Goal: Task Accomplishment & Management: Use online tool/utility

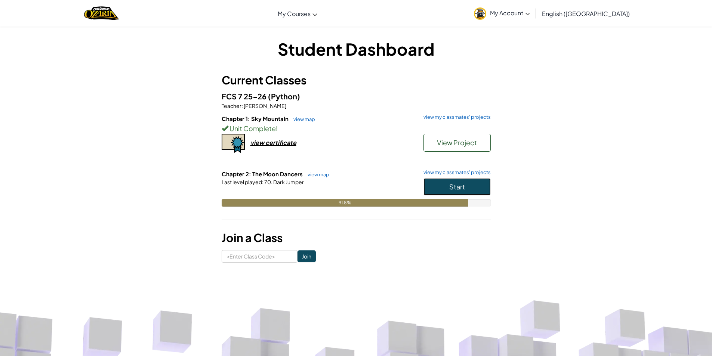
click at [464, 184] on span "Start" at bounding box center [457, 186] width 16 height 9
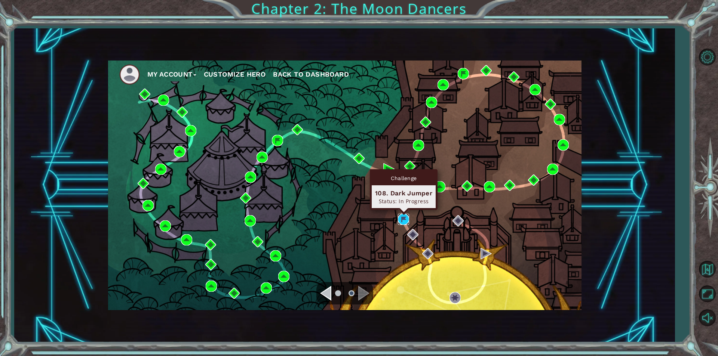
click at [400, 217] on img at bounding box center [403, 219] width 11 height 11
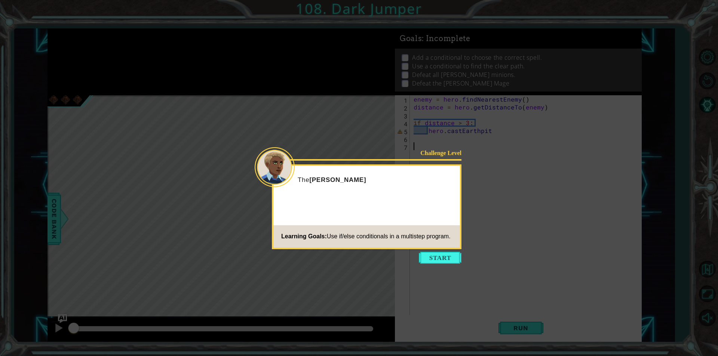
click at [440, 264] on icon at bounding box center [359, 178] width 718 height 356
click at [442, 257] on button "Start" at bounding box center [440, 258] width 43 height 12
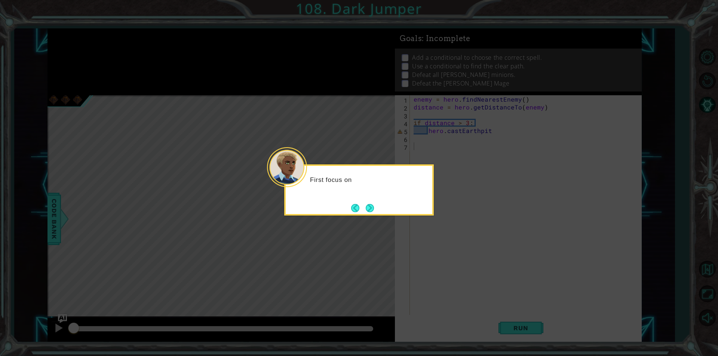
click at [365, 218] on icon at bounding box center [359, 178] width 718 height 356
click at [366, 212] on button "Next" at bounding box center [370, 208] width 8 height 8
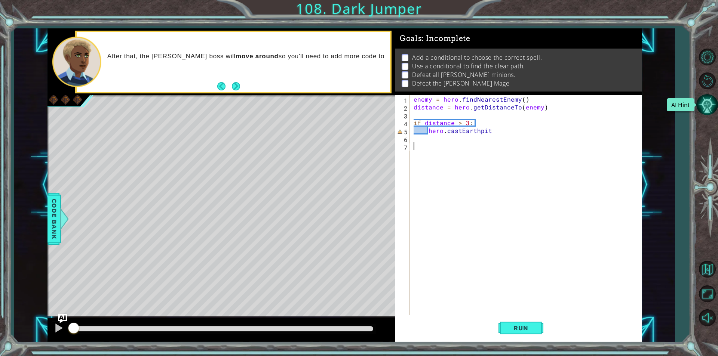
click at [714, 104] on button "AI Hint" at bounding box center [707, 105] width 22 height 22
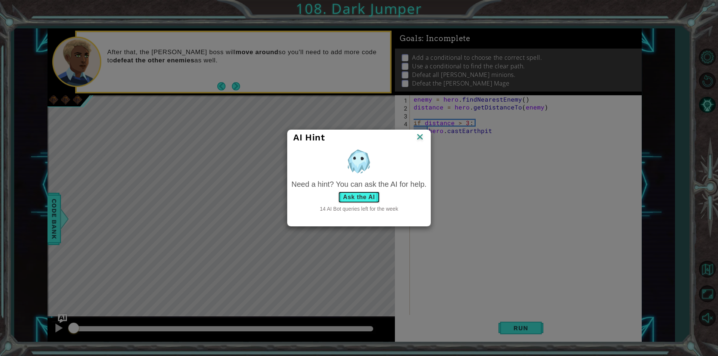
click at [367, 196] on button "Ask the AI" at bounding box center [359, 197] width 42 height 12
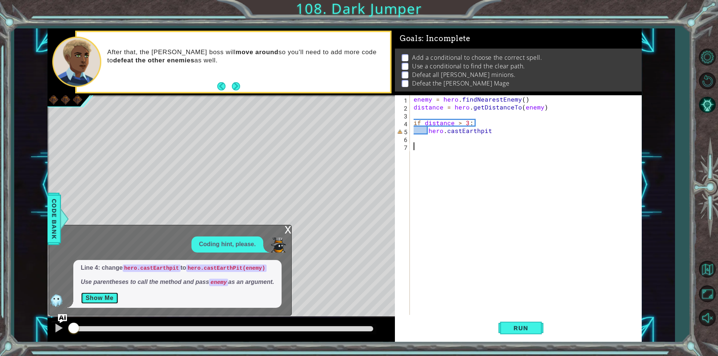
click at [101, 294] on button "Show Me" at bounding box center [100, 298] width 38 height 12
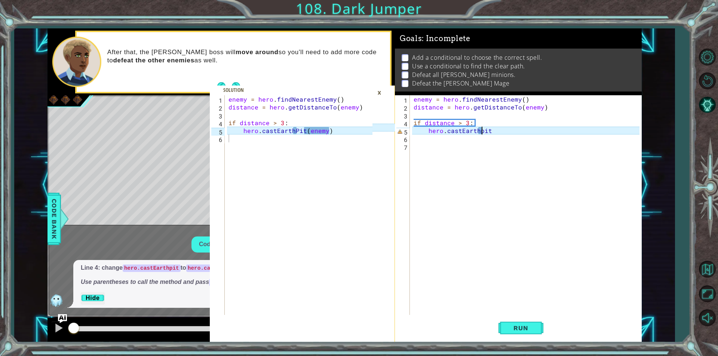
click at [481, 131] on div "enemy = hero . findNearestEnemy ( ) distance = hero . getDistanceTo ( enemy ) i…" at bounding box center [527, 213] width 231 height 236
click at [507, 132] on div "enemy = hero . findNearestEnemy ( ) distance = hero . getDistanceTo ( enemy ) i…" at bounding box center [527, 213] width 231 height 236
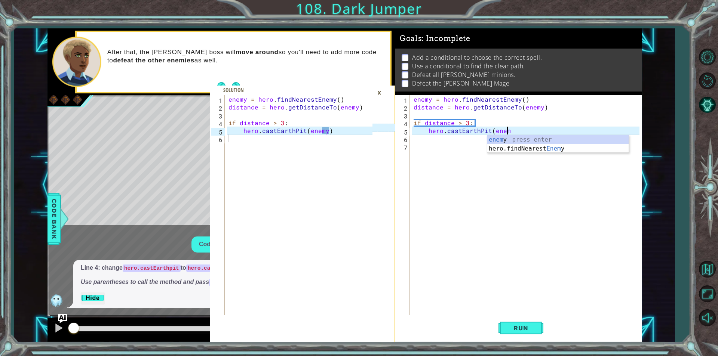
scroll to position [0, 6]
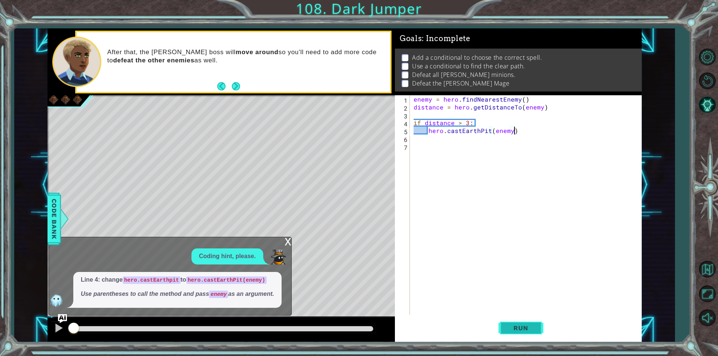
type textarea "hero.castEarthPit(enemy)"
click at [540, 332] on button "Run" at bounding box center [520, 328] width 45 height 25
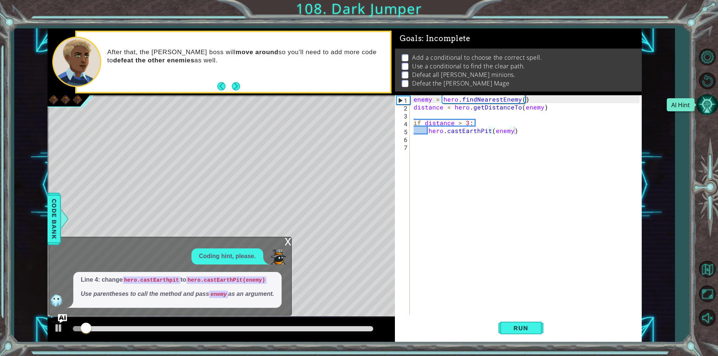
drag, startPoint x: 706, startPoint y: 101, endPoint x: 704, endPoint y: 107, distance: 5.9
click at [704, 107] on button "AI Hint" at bounding box center [707, 105] width 22 height 22
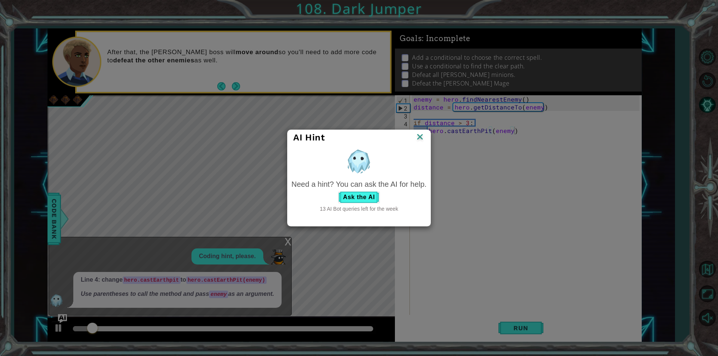
click at [367, 189] on div "Need a hint? You can ask the AI for help." at bounding box center [358, 184] width 135 height 11
click at [354, 193] on button "Ask the AI" at bounding box center [359, 197] width 42 height 12
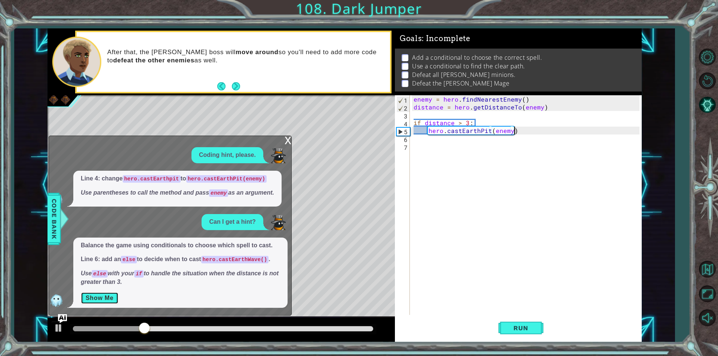
click at [110, 297] on button "Show Me" at bounding box center [100, 298] width 38 height 12
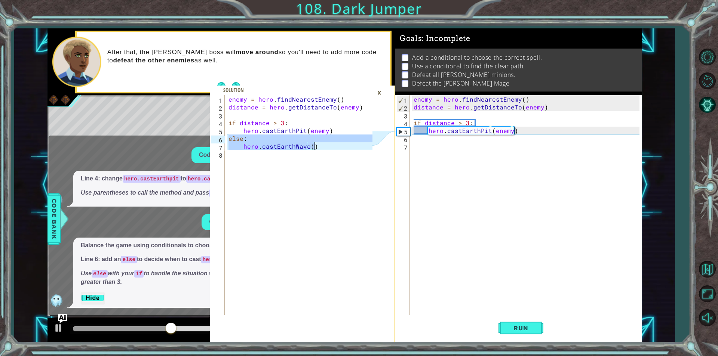
drag, startPoint x: 229, startPoint y: 136, endPoint x: 313, endPoint y: 150, distance: 85.6
click at [313, 150] on div "enemy = hero . findNearestEnemy ( ) distance = hero . getDistanceTo ( enemy ) i…" at bounding box center [301, 213] width 149 height 236
type textarea "else: hero.castEarthWave()"
click at [430, 144] on div "enemy = hero . findNearestEnemy ( ) distance = hero . getDistanceTo ( enemy ) i…" at bounding box center [527, 213] width 231 height 236
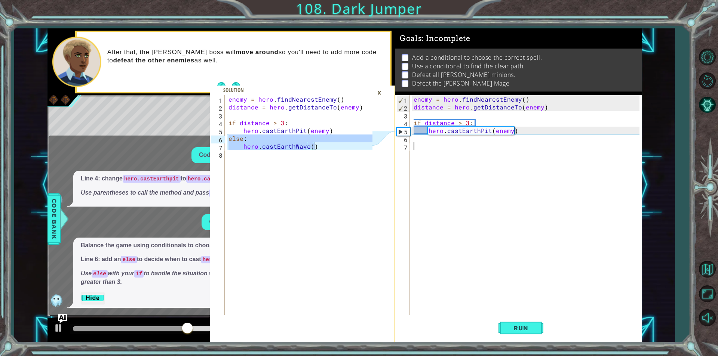
click at [421, 138] on div "enemy = hero . findNearestEnemy ( ) distance = hero . getDistanceTo ( enemy ) i…" at bounding box center [527, 213] width 231 height 236
paste textarea "hero.castEarthWave()"
type textarea "hero.castEarthWave()"
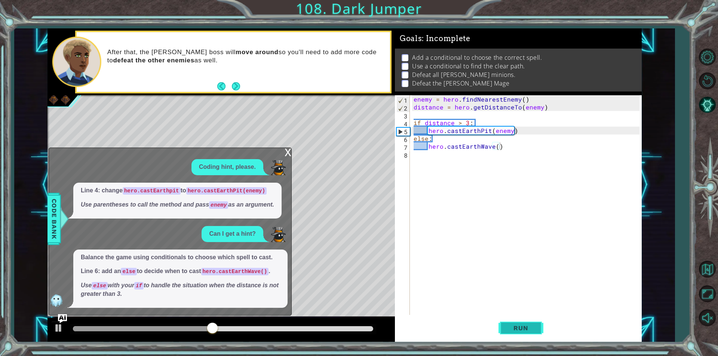
click at [528, 330] on span "Run" at bounding box center [521, 328] width 30 height 7
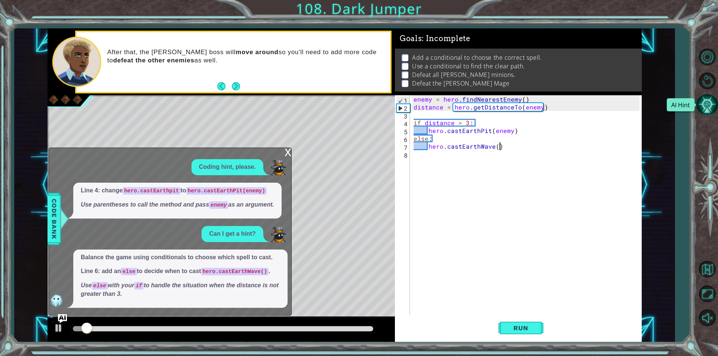
click at [709, 111] on button "AI Hint" at bounding box center [707, 105] width 22 height 22
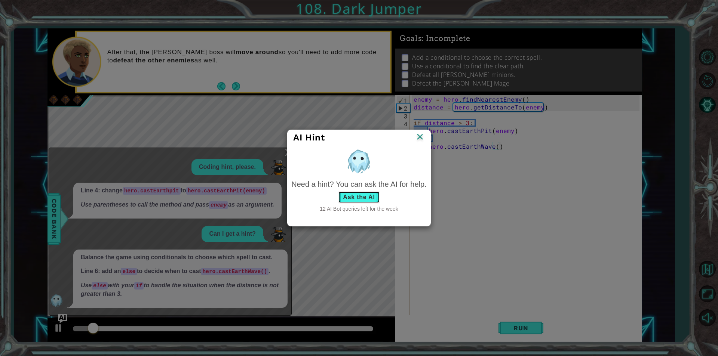
click at [354, 196] on button "Ask the AI" at bounding box center [359, 197] width 42 height 12
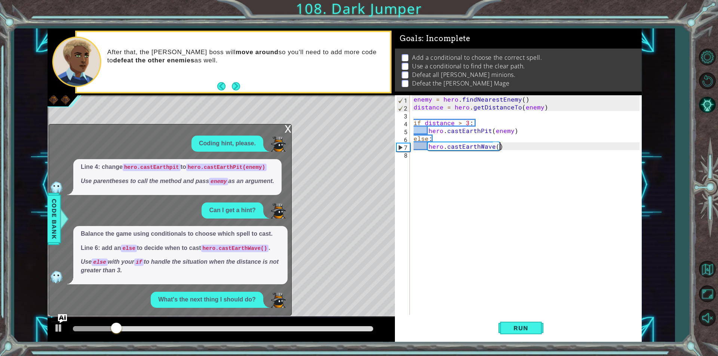
scroll to position [45, 0]
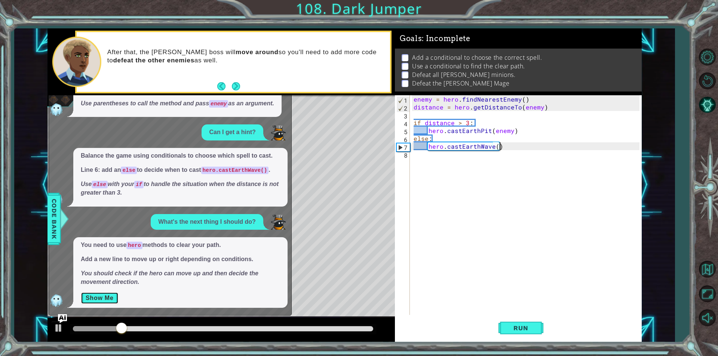
click at [115, 301] on button "Show Me" at bounding box center [100, 298] width 38 height 12
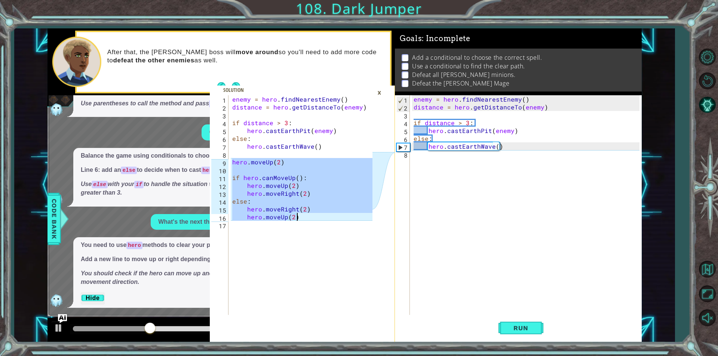
drag, startPoint x: 231, startPoint y: 162, endPoint x: 297, endPoint y: 217, distance: 86.0
click at [297, 217] on div "enemy = hero . findNearestEnemy ( ) distance = hero . getDistanceTo ( enemy ) i…" at bounding box center [303, 213] width 145 height 236
type textarea "hero.moveRight(2) hero.moveUp(2)"
click at [448, 172] on div "enemy = hero . findNearestEnemy ( ) distance = hero . getDistanceTo ( enemy ) i…" at bounding box center [527, 213] width 231 height 236
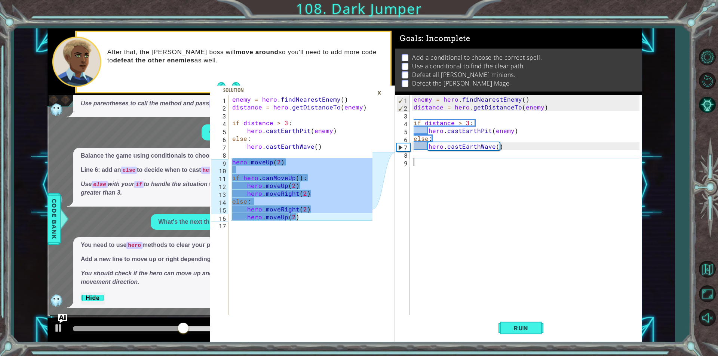
paste textarea "hero.moveUp(2)"
type textarea "hero.moveUp(2)"
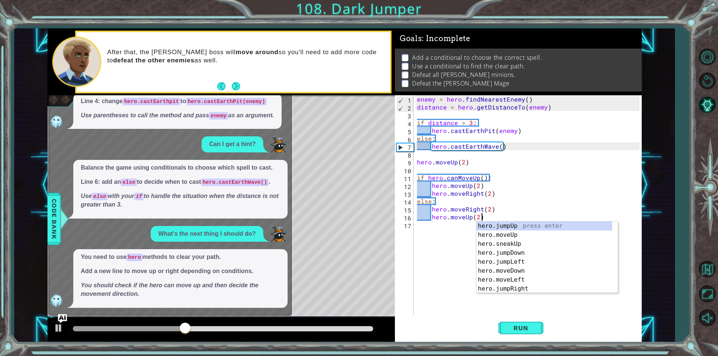
scroll to position [33, 0]
click at [537, 329] on button "Run" at bounding box center [520, 328] width 45 height 25
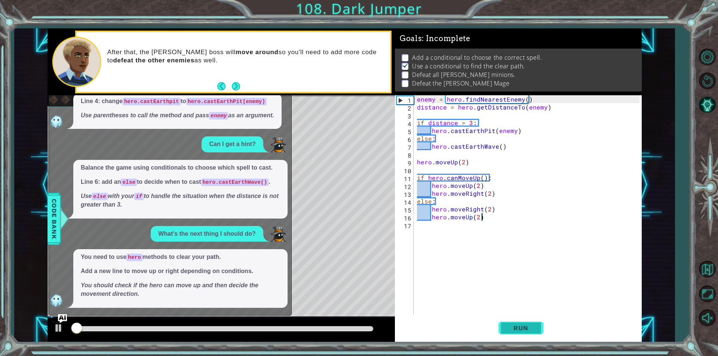
scroll to position [3, 0]
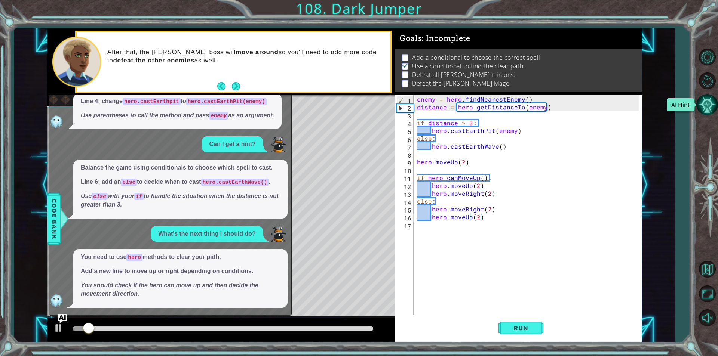
click at [714, 105] on button "AI Hint" at bounding box center [707, 105] width 22 height 22
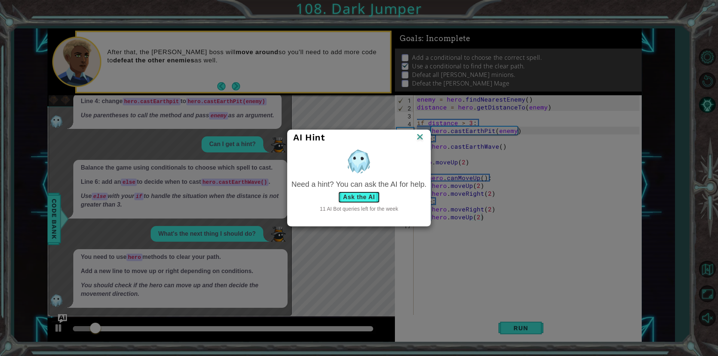
click at [356, 201] on button "Ask the AI" at bounding box center [359, 197] width 42 height 12
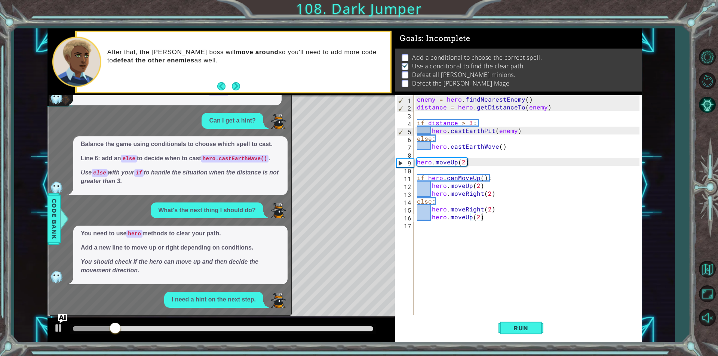
scroll to position [126, 0]
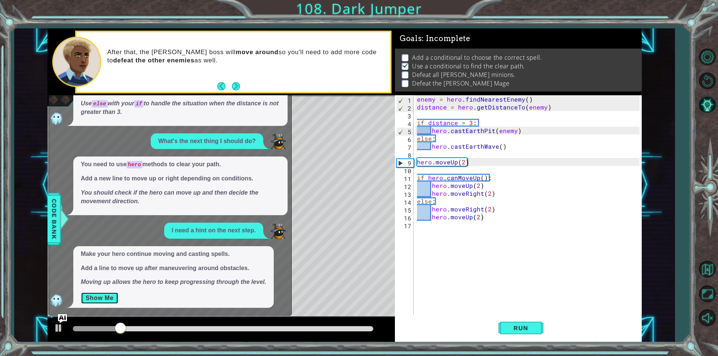
click at [81, 298] on button "Show Me" at bounding box center [100, 298] width 38 height 12
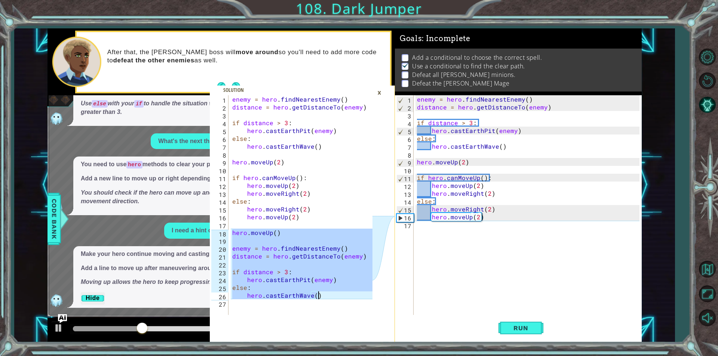
drag, startPoint x: 231, startPoint y: 232, endPoint x: 319, endPoint y: 295, distance: 108.5
click at [319, 295] on div "enemy = hero . findNearestEnemy ( ) distance = hero . getDistanceTo ( enemy ) i…" at bounding box center [303, 213] width 145 height 236
type textarea "else: hero.castEarthWave()"
click at [429, 236] on div "enemy = hero . findNearestEnemy ( ) distance = hero . getDistanceTo ( enemy ) i…" at bounding box center [529, 213] width 228 height 236
click at [427, 231] on div "enemy = hero . findNearestEnemy ( ) distance = hero . getDistanceTo ( enemy ) i…" at bounding box center [529, 213] width 228 height 236
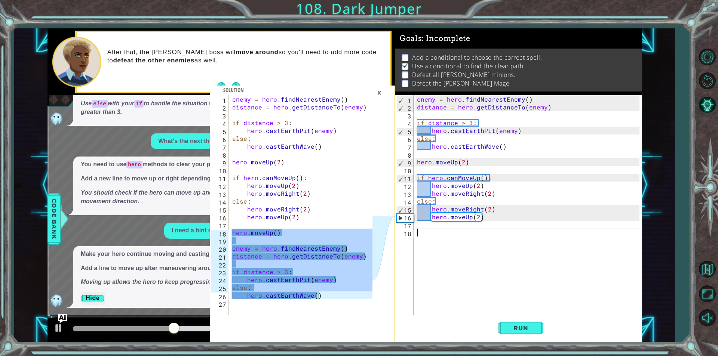
paste textarea "hero.castEarthWave()"
type textarea "hero.castEarthWave()"
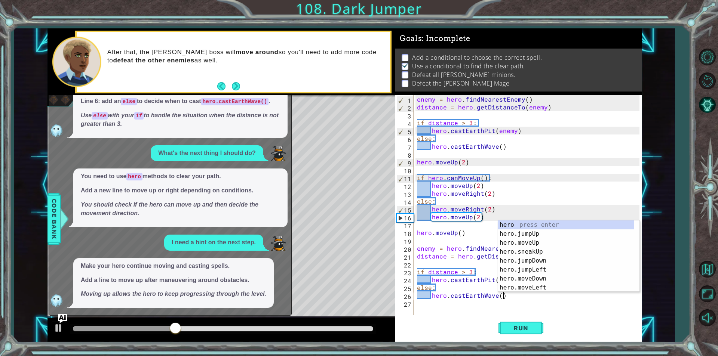
scroll to position [114, 0]
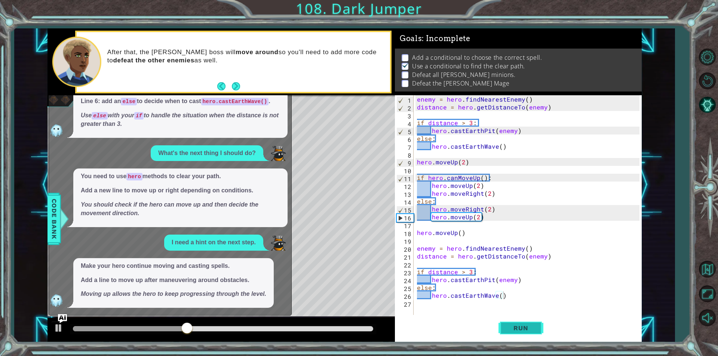
click at [508, 323] on button "Run" at bounding box center [520, 328] width 45 height 25
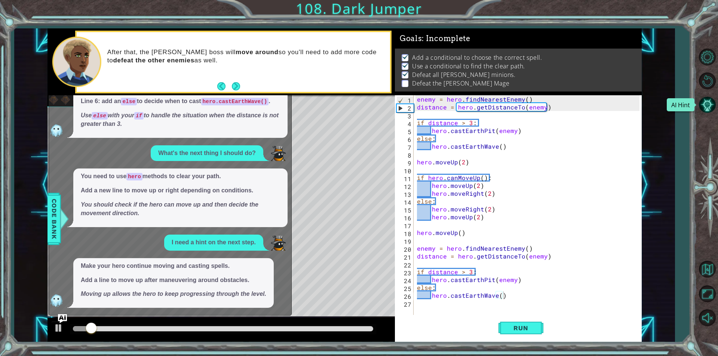
drag, startPoint x: 700, startPoint y: 102, endPoint x: 589, endPoint y: 146, distance: 119.5
click at [698, 105] on button "AI Hint" at bounding box center [707, 105] width 22 height 22
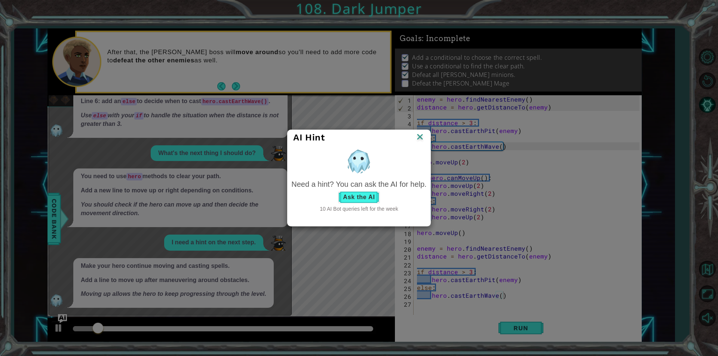
click at [362, 185] on div "Need a hint? You can ask the AI for help." at bounding box center [358, 184] width 135 height 11
click at [336, 202] on div "Ask the AI" at bounding box center [358, 197] width 135 height 12
click at [358, 197] on button "Ask the AI" at bounding box center [359, 197] width 42 height 12
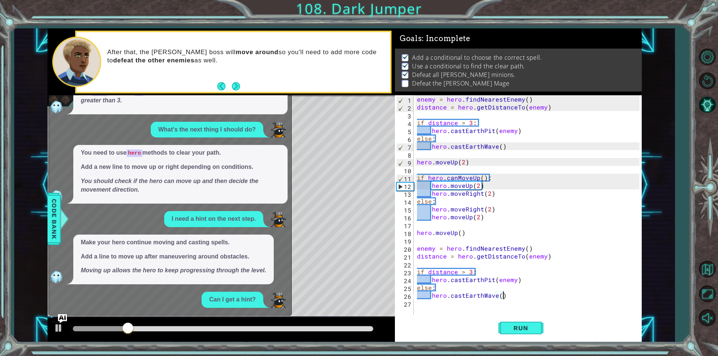
scroll to position [233, 0]
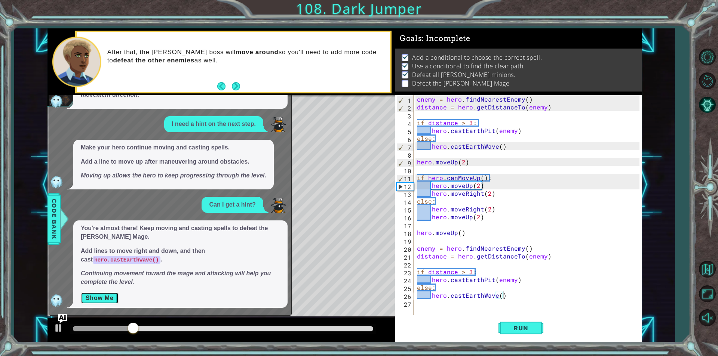
click at [99, 293] on button "Show Me" at bounding box center [100, 298] width 38 height 12
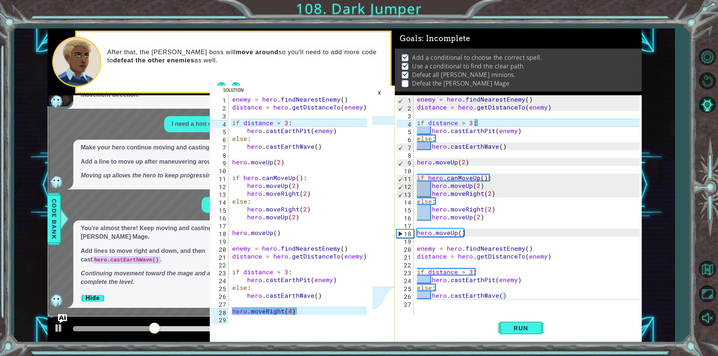
drag, startPoint x: 230, startPoint y: 309, endPoint x: 228, endPoint y: 313, distance: 4.5
click at [250, 311] on div "1 2 3 4 5 6 7 8 9 10 11 12 13 14 15 16 17 18 19 20 21 22 23 24 25 26 27 28 29 e…" at bounding box center [291, 205] width 163 height 220
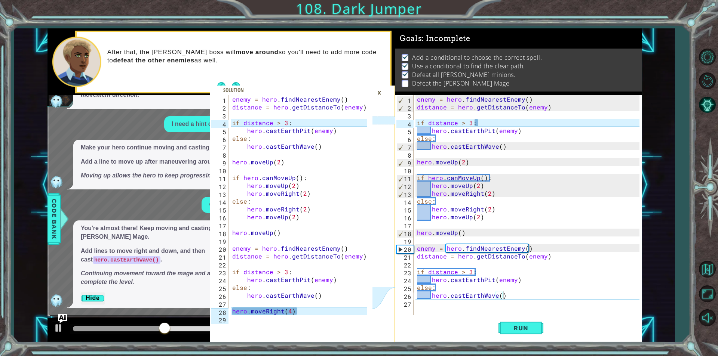
type textarea "hero.moveRight(4)"
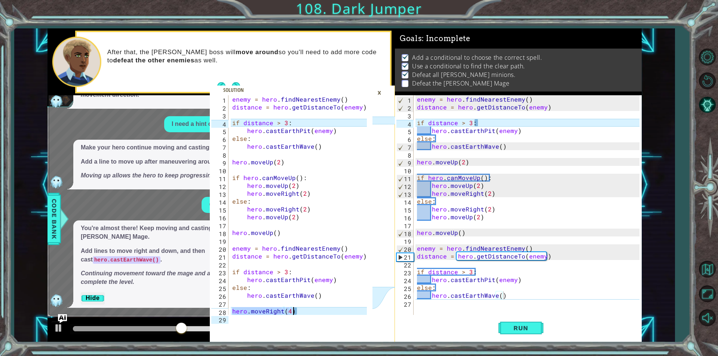
drag, startPoint x: 233, startPoint y: 310, endPoint x: 302, endPoint y: 310, distance: 68.4
click at [302, 310] on div "enemy = hero . findNearestEnemy ( ) distance = hero . getDistanceTo ( enemy ) i…" at bounding box center [301, 213] width 140 height 236
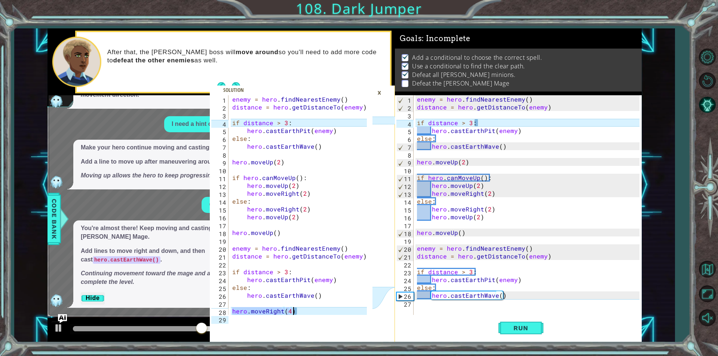
click at [425, 304] on div "enemy = hero . findNearestEnemy ( ) distance = hero . getDistanceTo ( enemy ) i…" at bounding box center [529, 213] width 228 height 236
paste textarea "hero.moveRight(4)"
type textarea "hero.moveRight(4)"
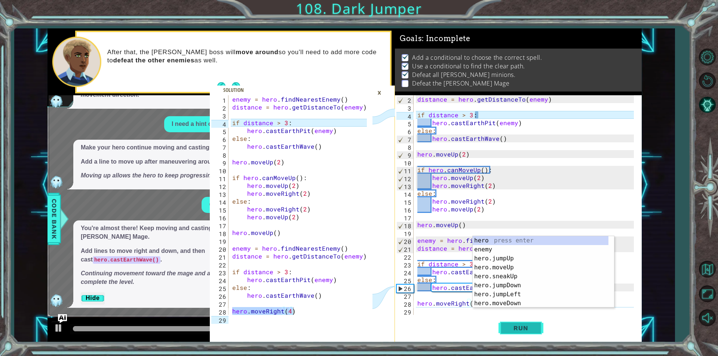
click at [510, 331] on span "Run" at bounding box center [521, 328] width 30 height 7
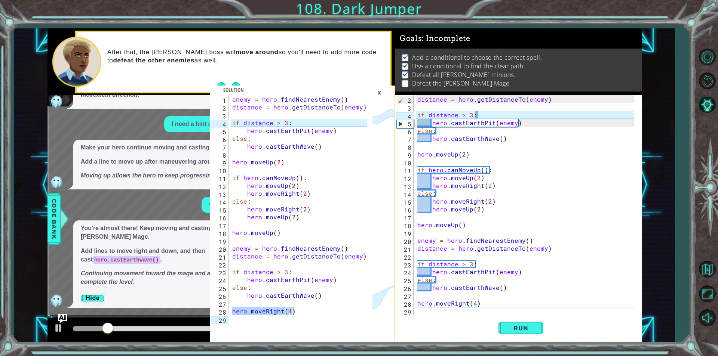
click at [380, 90] on div "×" at bounding box center [380, 92] width 12 height 13
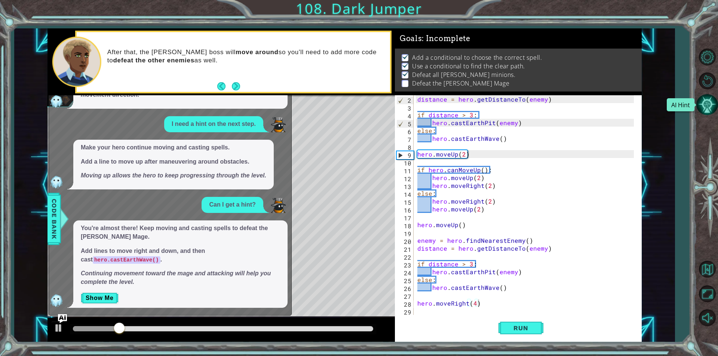
click at [706, 107] on button "AI Hint" at bounding box center [707, 105] width 22 height 22
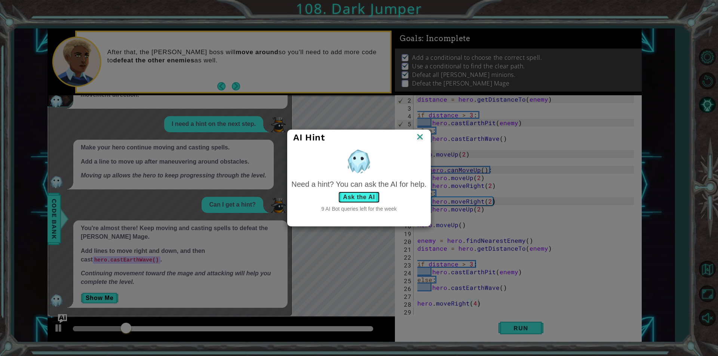
click at [344, 193] on button "Ask the AI" at bounding box center [359, 197] width 42 height 12
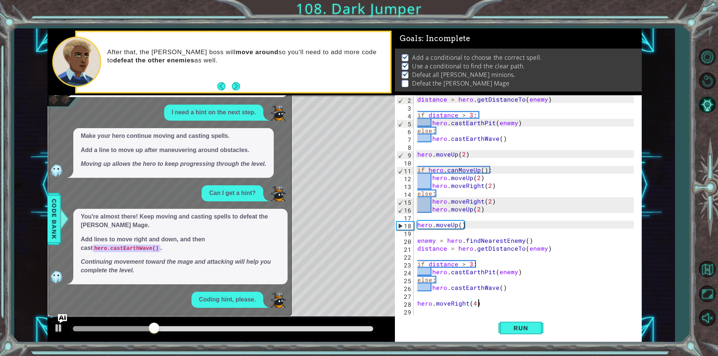
scroll to position [322, 0]
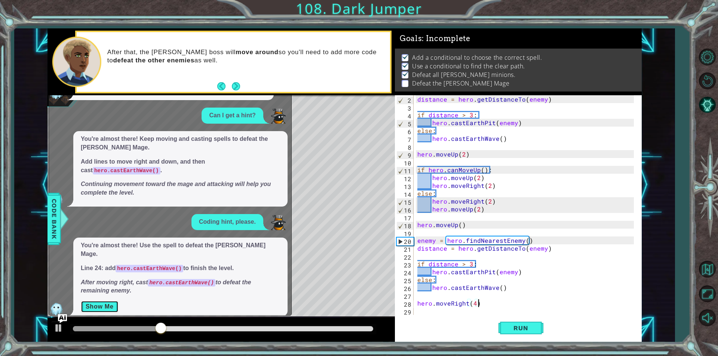
click at [88, 301] on button "Show Me" at bounding box center [100, 307] width 38 height 12
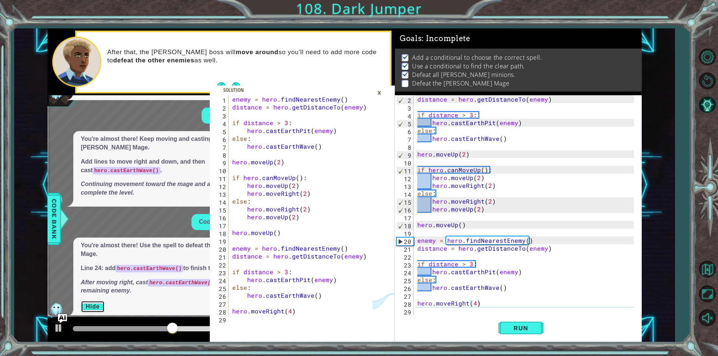
scroll to position [24, 0]
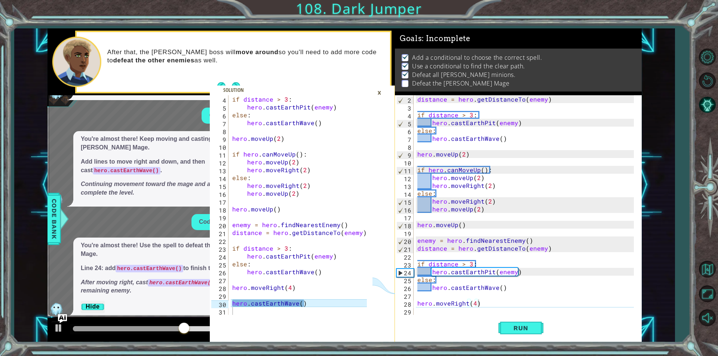
type textarea "hero.castEarthWave()"
drag, startPoint x: 232, startPoint y: 304, endPoint x: 303, endPoint y: 305, distance: 71.1
click at [303, 305] on div "if distance > 3 : hero . castEarthPit ( enemy ) else : hero . castEarthWave ( )…" at bounding box center [301, 213] width 140 height 236
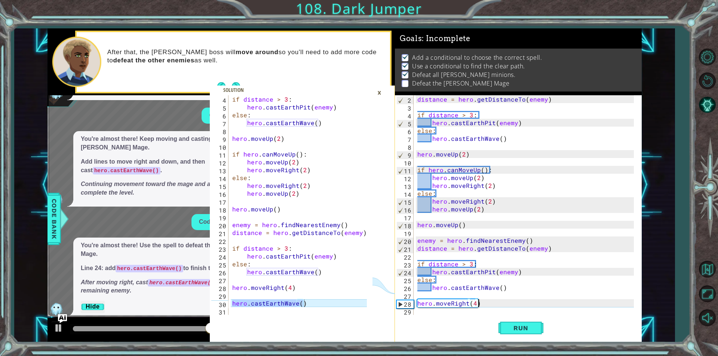
drag, startPoint x: 407, startPoint y: 315, endPoint x: 424, endPoint y: 316, distance: 16.8
click at [406, 317] on div "hero.moveRight(4) 2 3 4 5 6 7 8 9 10 11 12 13 14 15 16 17 18 19 20 21 22 23 24 …" at bounding box center [518, 218] width 247 height 247
click at [427, 315] on div "distance = hero . getDistanceTo ( enemy ) if distance > 3 : hero . castEarthPit…" at bounding box center [527, 213] width 222 height 236
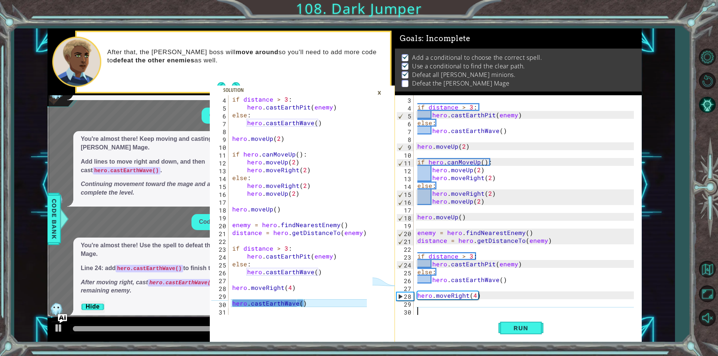
paste textarea "hero.castEarthWave()"
type textarea "hero.castEarthWave()"
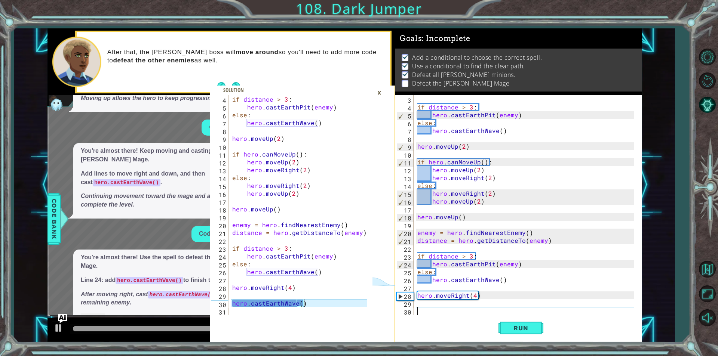
scroll to position [24, 0]
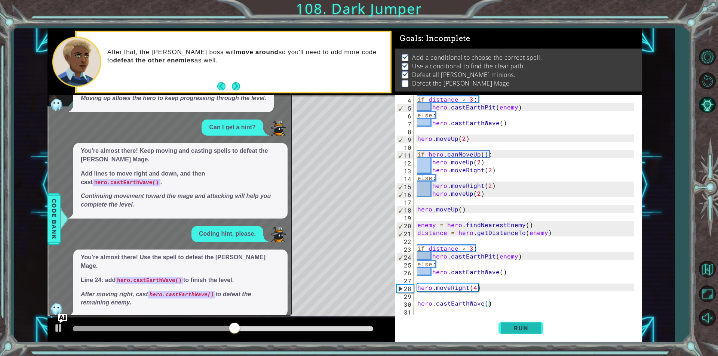
click at [518, 323] on button "Run" at bounding box center [520, 328] width 45 height 25
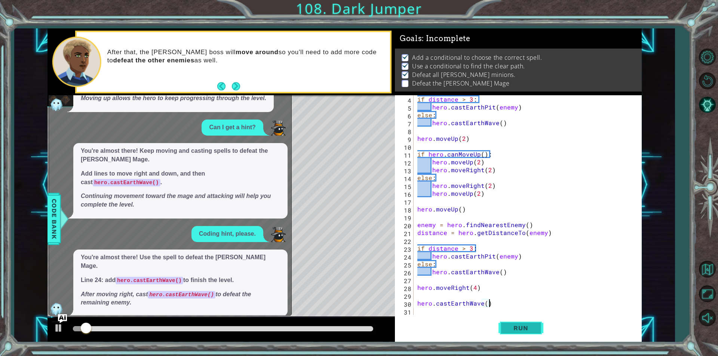
click at [518, 334] on button "Run" at bounding box center [520, 328] width 45 height 25
click at [518, 328] on span "Run" at bounding box center [521, 328] width 30 height 7
click at [46, 225] on div "hero.castEarthWave() 4 5 6 7 8 9 10 11 12 13 14 15 16 17 18 19 20 21 22 23 24 2…" at bounding box center [344, 185] width 660 height 314
click at [53, 217] on span "Code Bank" at bounding box center [54, 219] width 12 height 46
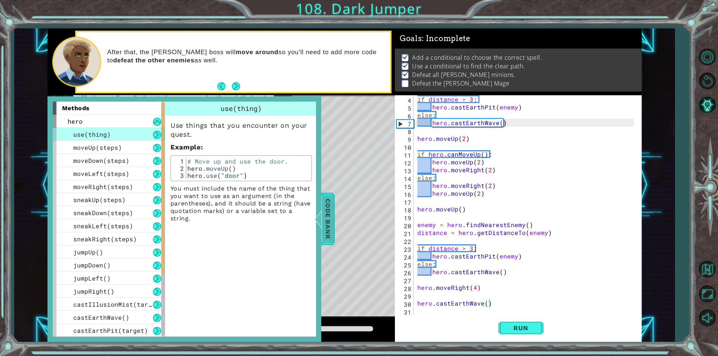
click at [331, 210] on span "Code Bank" at bounding box center [328, 219] width 12 height 46
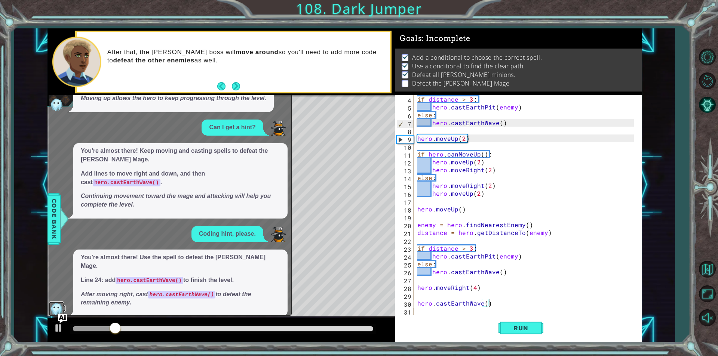
click at [58, 302] on img at bounding box center [56, 309] width 15 height 15
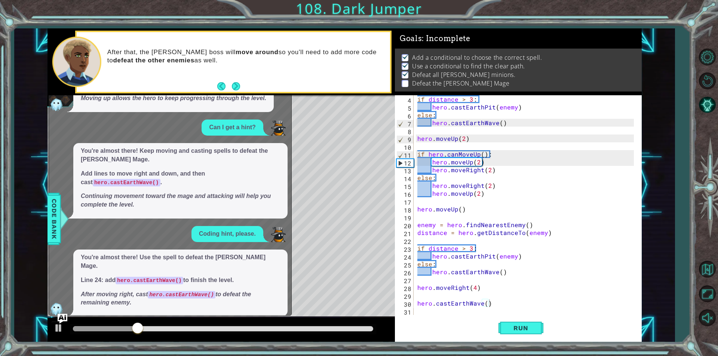
click at [61, 317] on img "Ask AI" at bounding box center [63, 319] width 10 height 10
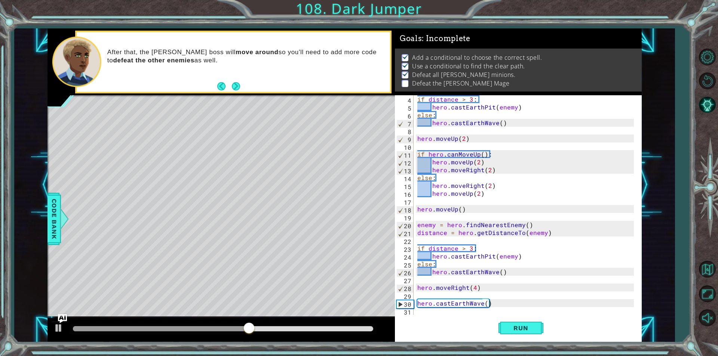
click at [432, 292] on div "if distance > 3 : hero . castEarthPit ( enemy ) else : hero . castEarthWave ( )…" at bounding box center [527, 213] width 222 height 236
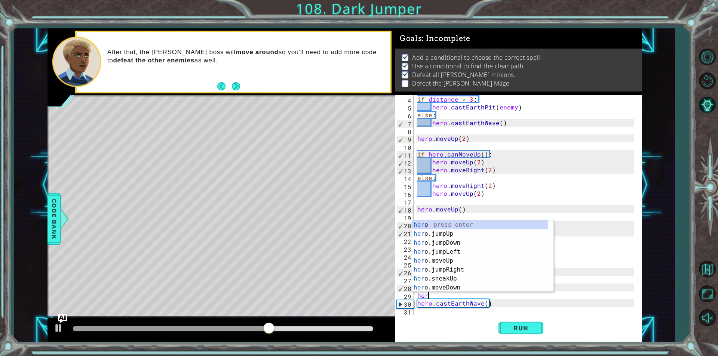
scroll to position [0, 0]
click at [448, 285] on div "hero press enter hero .jumpUp press enter hero .jumpDown press enter hero .jump…" at bounding box center [480, 266] width 136 height 90
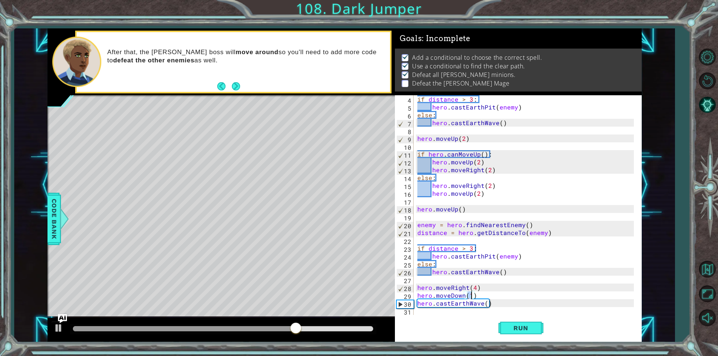
type textarea "hero.moveDown(3)"
click at [516, 329] on div "hero.moveDown(3) 4 5 6 7 8 9 10 11 12 13 14 15 16 17 18 19 20 21 22 23 24 25 26…" at bounding box center [518, 218] width 247 height 247
click at [516, 333] on button "Run" at bounding box center [520, 328] width 45 height 25
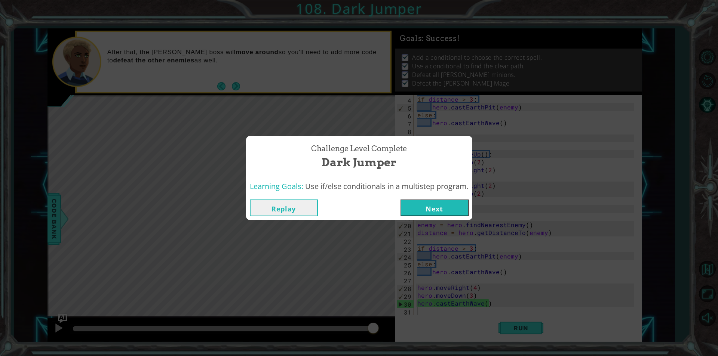
click at [429, 209] on button "Next" at bounding box center [434, 208] width 68 height 17
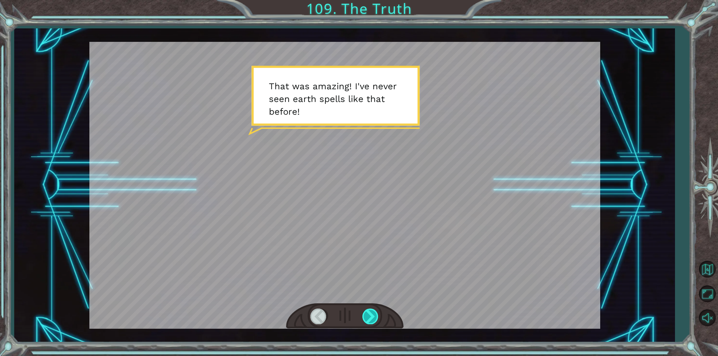
click at [366, 320] on div at bounding box center [370, 316] width 17 height 15
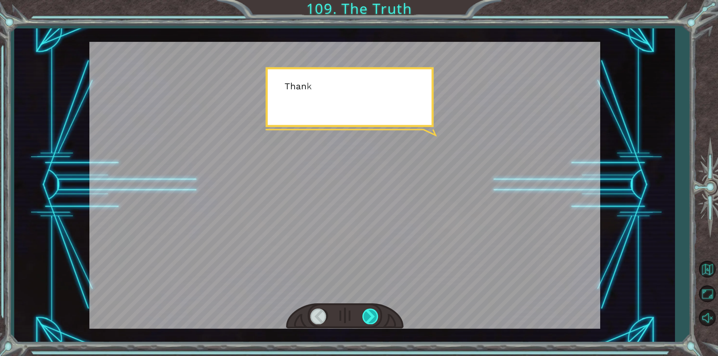
click at [367, 319] on div at bounding box center [370, 316] width 17 height 15
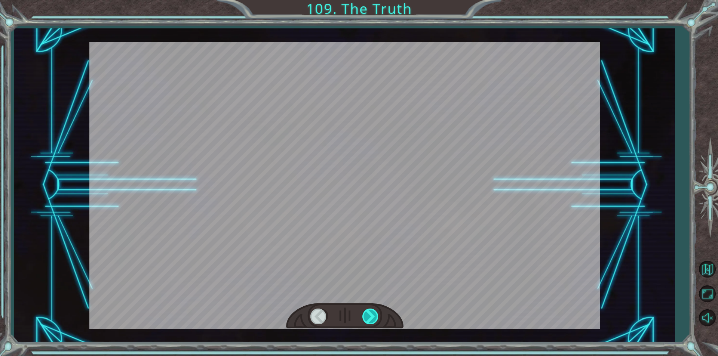
click at [367, 319] on div at bounding box center [370, 316] width 17 height 15
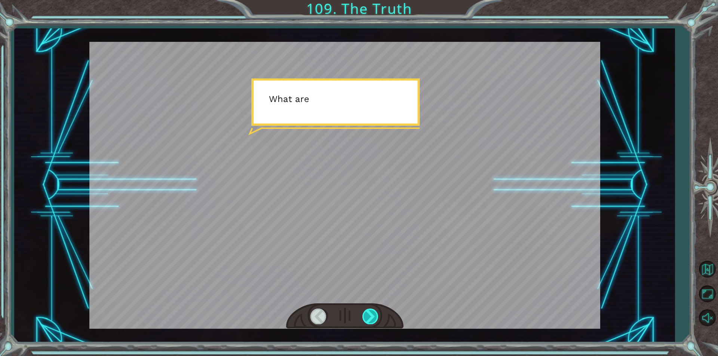
click at [367, 319] on div at bounding box center [370, 316] width 17 height 15
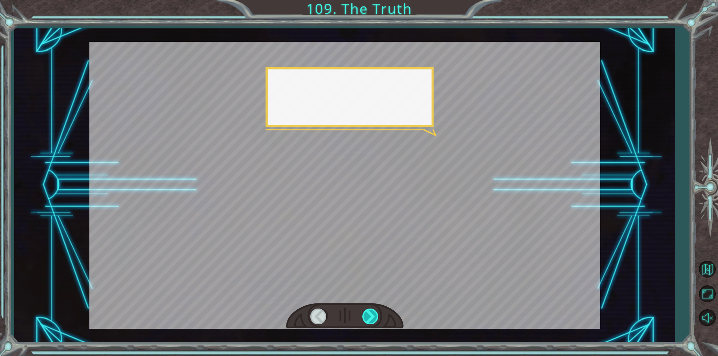
click at [367, 319] on div at bounding box center [370, 316] width 17 height 15
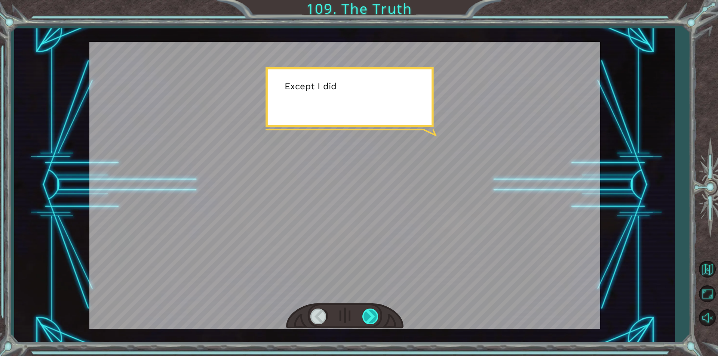
click at [367, 319] on div at bounding box center [370, 316] width 17 height 15
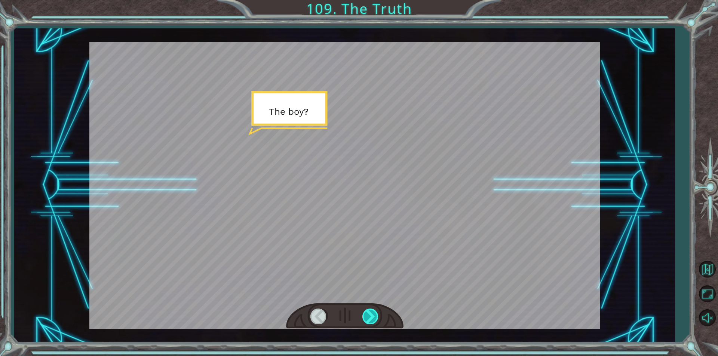
click at [367, 319] on div at bounding box center [370, 316] width 17 height 15
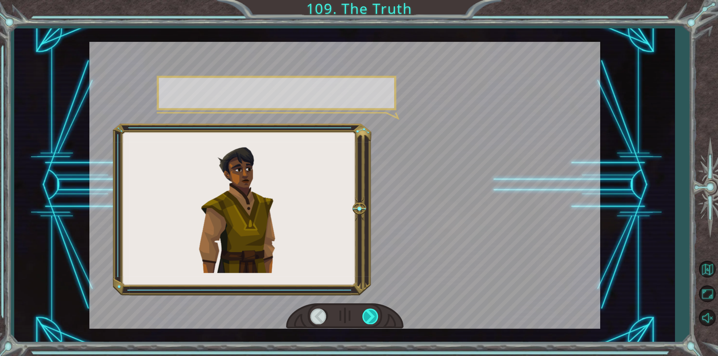
click at [367, 319] on div at bounding box center [370, 316] width 17 height 15
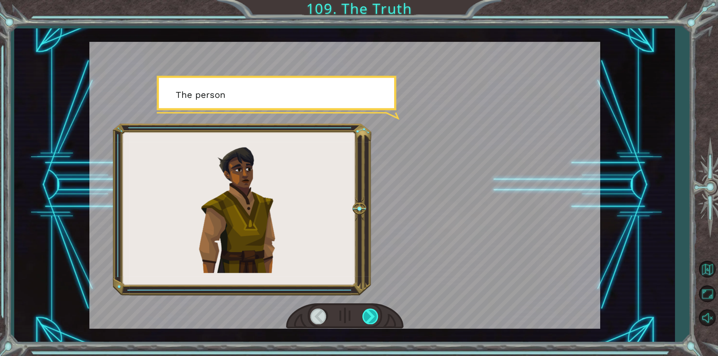
click at [367, 319] on div at bounding box center [370, 316] width 17 height 15
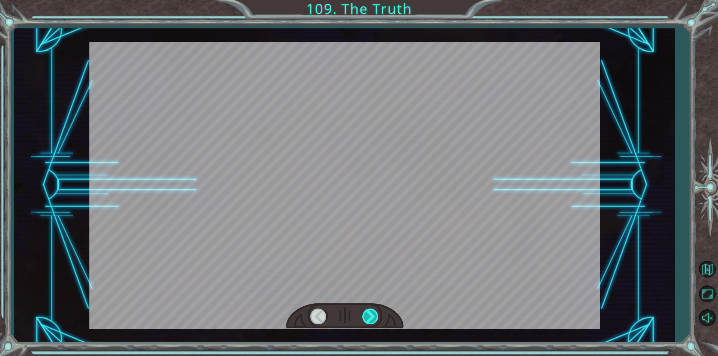
click at [367, 319] on div at bounding box center [370, 316] width 17 height 15
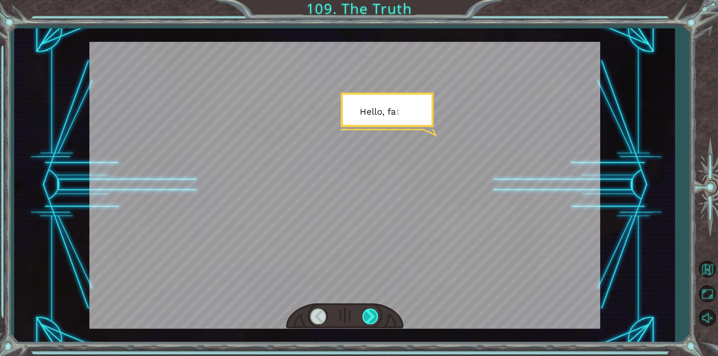
click at [367, 319] on div at bounding box center [370, 316] width 17 height 15
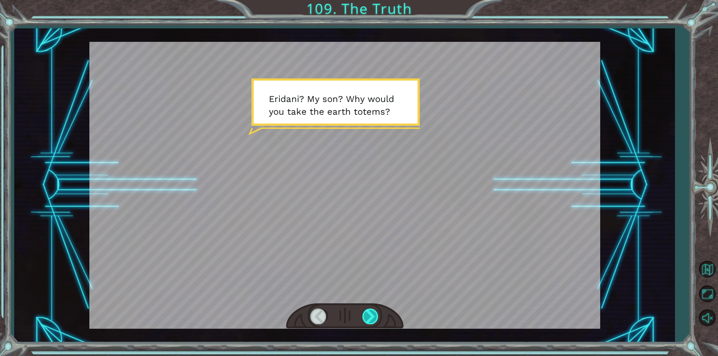
click at [367, 319] on div at bounding box center [370, 316] width 17 height 15
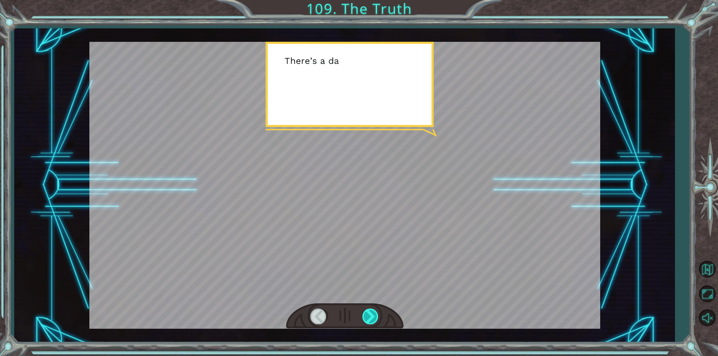
click at [367, 319] on div at bounding box center [370, 316] width 17 height 15
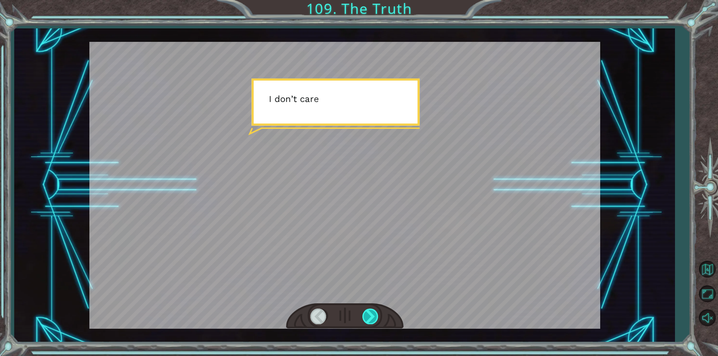
click at [373, 316] on div at bounding box center [370, 316] width 17 height 15
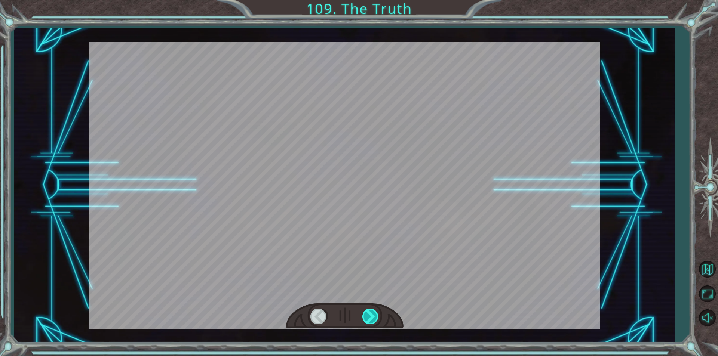
click at [373, 316] on div at bounding box center [370, 316] width 17 height 15
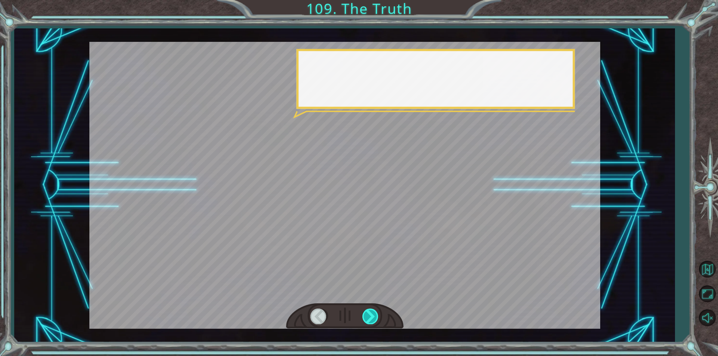
click at [373, 316] on div at bounding box center [370, 316] width 17 height 15
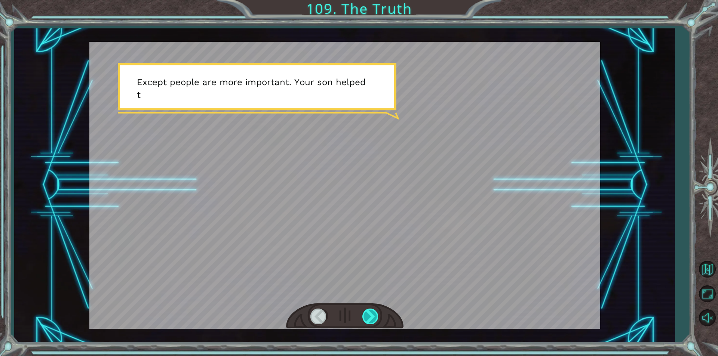
click at [373, 316] on div at bounding box center [370, 316] width 17 height 15
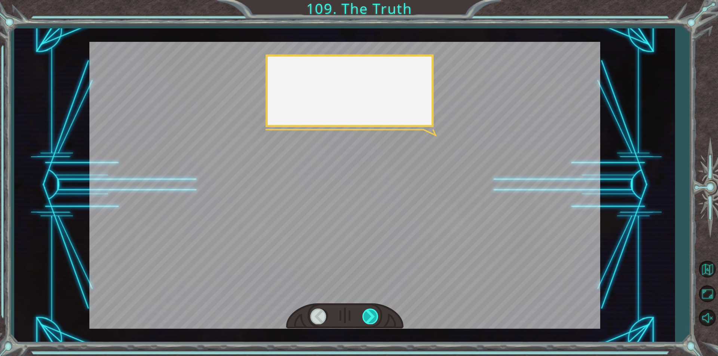
click at [373, 316] on div at bounding box center [370, 316] width 17 height 15
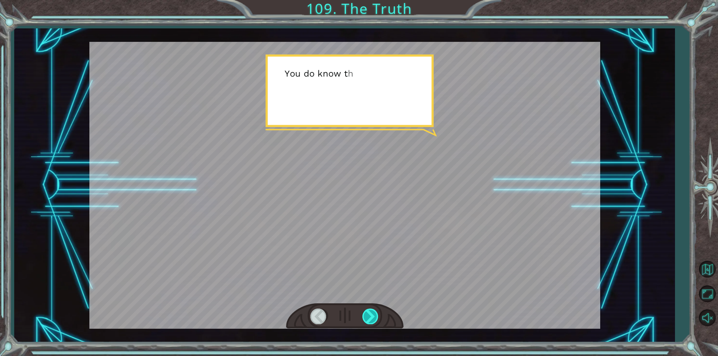
click at [373, 316] on div at bounding box center [370, 316] width 17 height 15
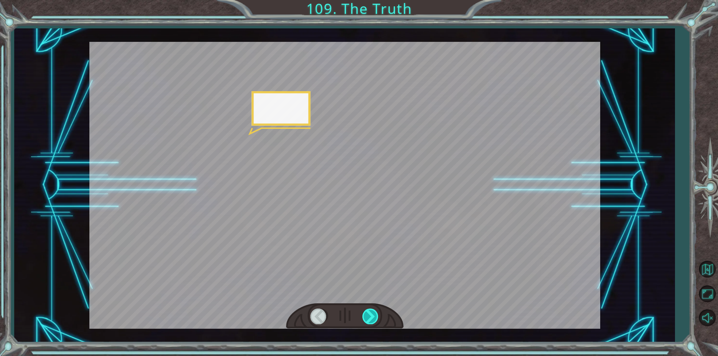
click at [373, 316] on div at bounding box center [370, 316] width 17 height 15
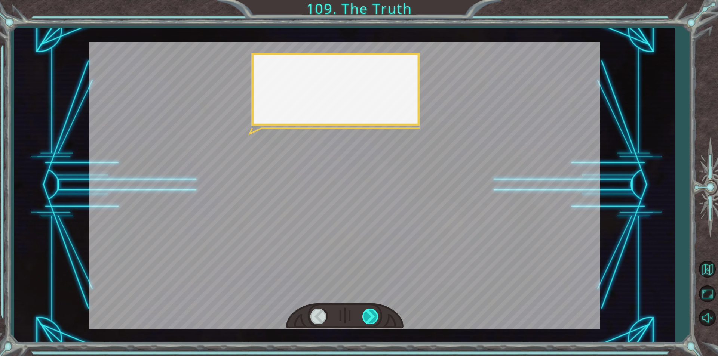
click at [373, 316] on div at bounding box center [370, 316] width 17 height 15
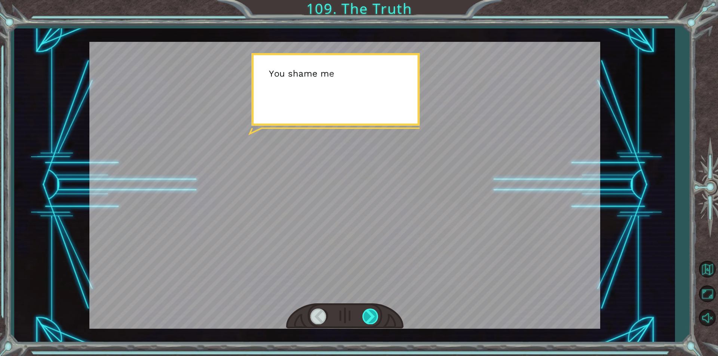
click at [373, 316] on div at bounding box center [370, 316] width 17 height 15
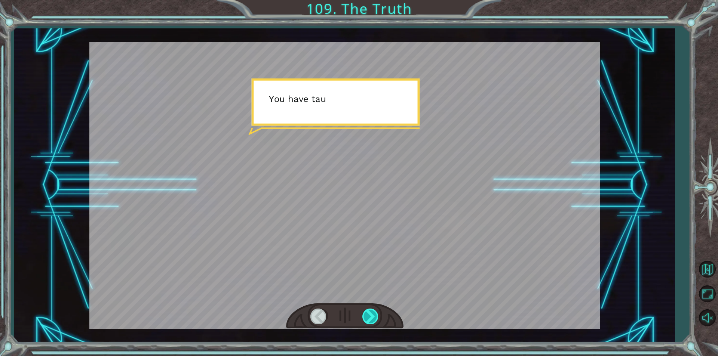
click at [373, 316] on div at bounding box center [370, 316] width 17 height 15
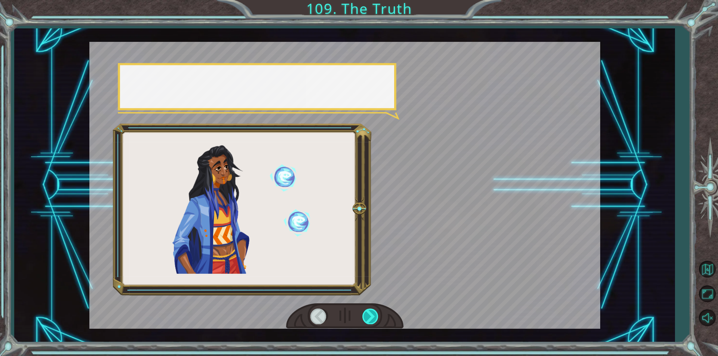
click at [373, 316] on div at bounding box center [370, 316] width 17 height 15
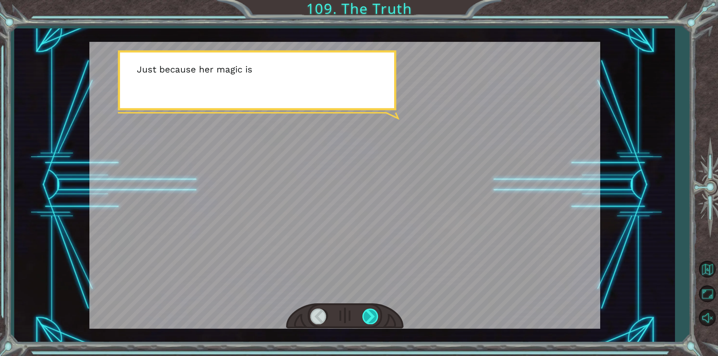
click at [373, 316] on div at bounding box center [370, 316] width 17 height 15
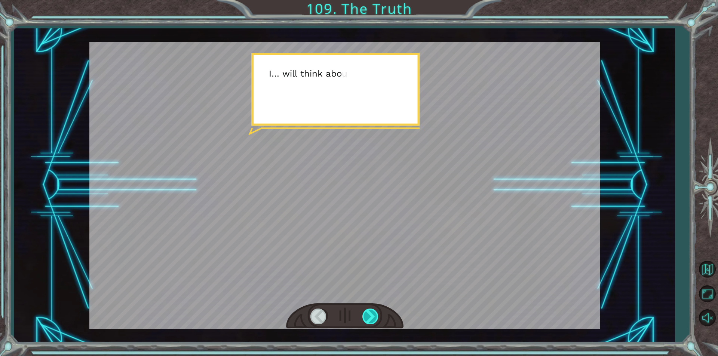
click at [373, 316] on div at bounding box center [370, 316] width 17 height 15
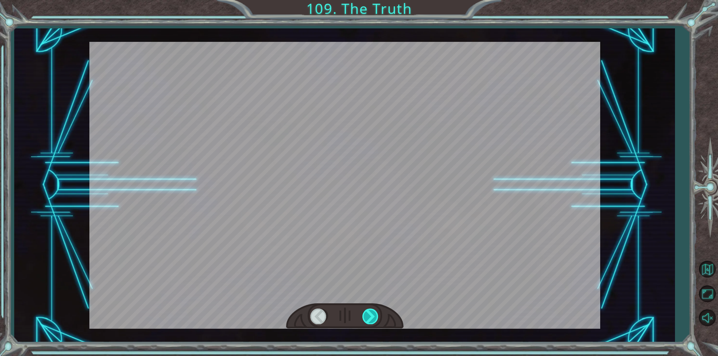
click at [373, 316] on div at bounding box center [370, 316] width 17 height 15
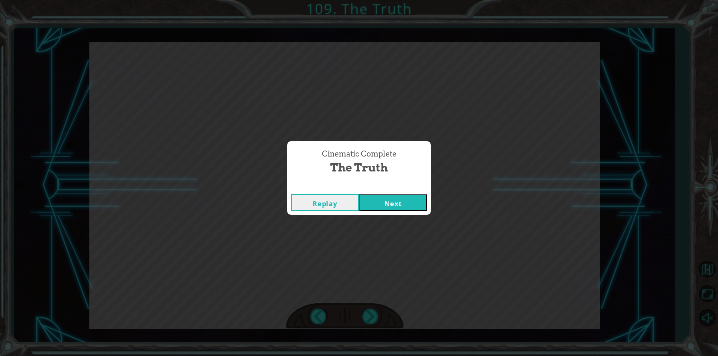
click at [441, 185] on div "Cinematic Complete The Truth Replay Next" at bounding box center [359, 178] width 718 height 356
click at [382, 202] on button "Next" at bounding box center [393, 202] width 68 height 17
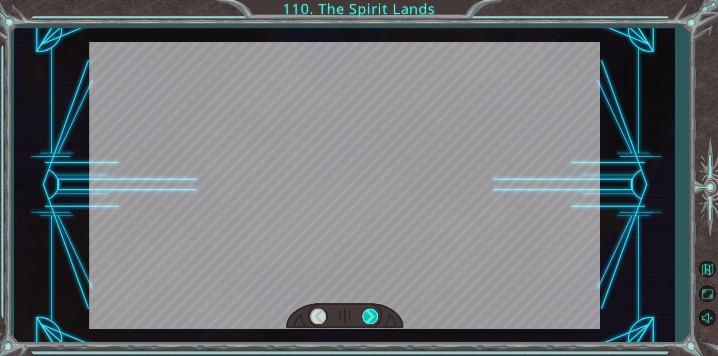
click at [369, 310] on div at bounding box center [370, 316] width 17 height 15
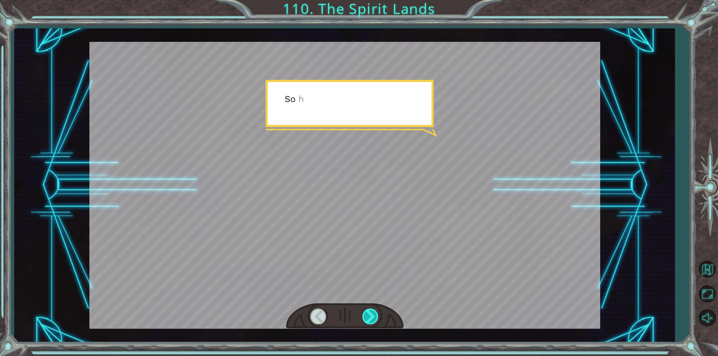
click at [369, 310] on div at bounding box center [370, 316] width 17 height 15
click at [368, 311] on div at bounding box center [370, 316] width 17 height 15
click at [371, 311] on div at bounding box center [370, 316] width 17 height 15
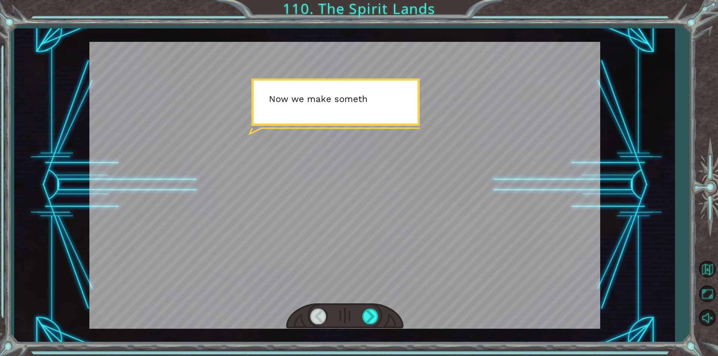
click at [387, 313] on div at bounding box center [344, 317] width 117 height 26
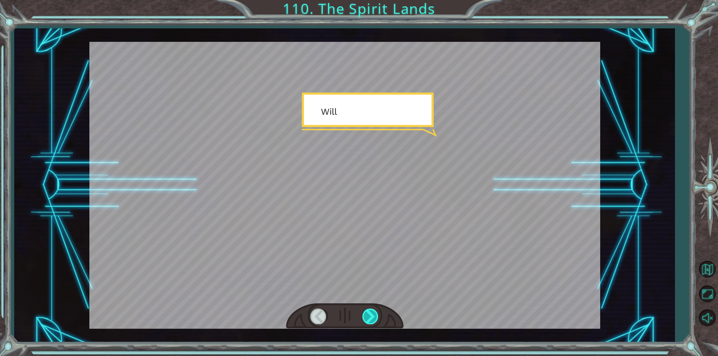
click at [372, 314] on div at bounding box center [370, 316] width 17 height 15
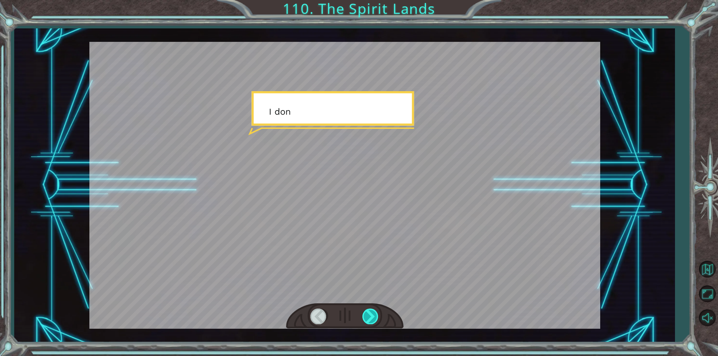
click at [372, 314] on div at bounding box center [370, 316] width 17 height 15
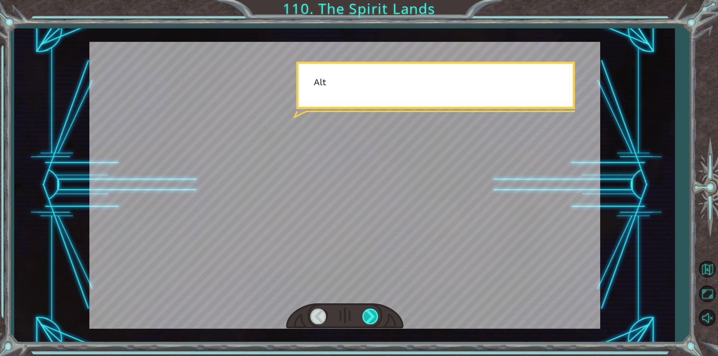
click at [372, 314] on div at bounding box center [370, 316] width 17 height 15
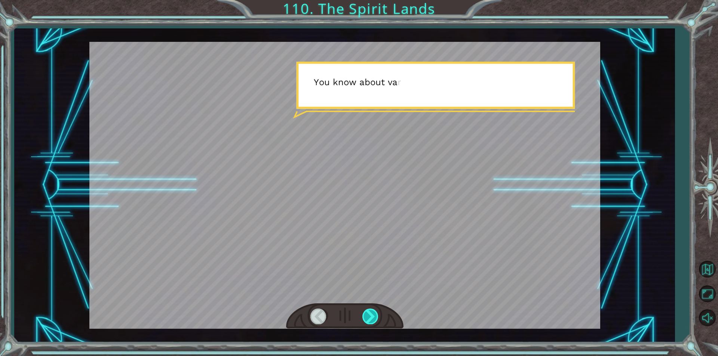
click at [372, 314] on div at bounding box center [370, 316] width 17 height 15
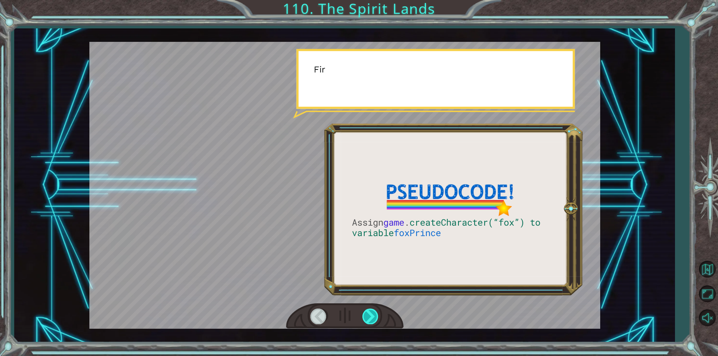
click at [372, 314] on div at bounding box center [370, 316] width 17 height 15
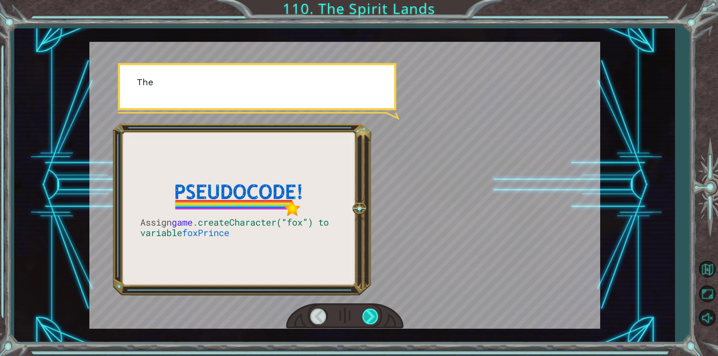
click at [372, 314] on div at bounding box center [370, 316] width 17 height 15
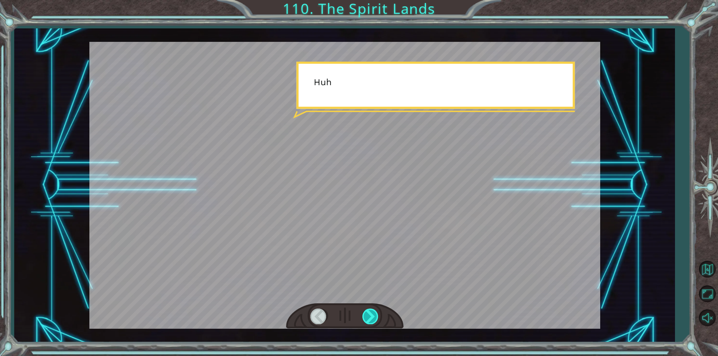
click at [372, 314] on div at bounding box center [370, 316] width 17 height 15
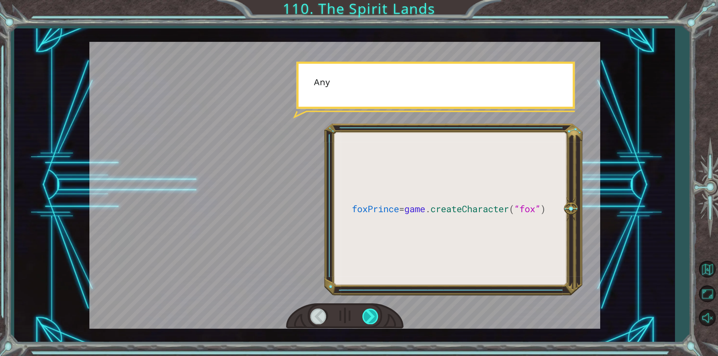
click at [372, 314] on div at bounding box center [370, 316] width 17 height 15
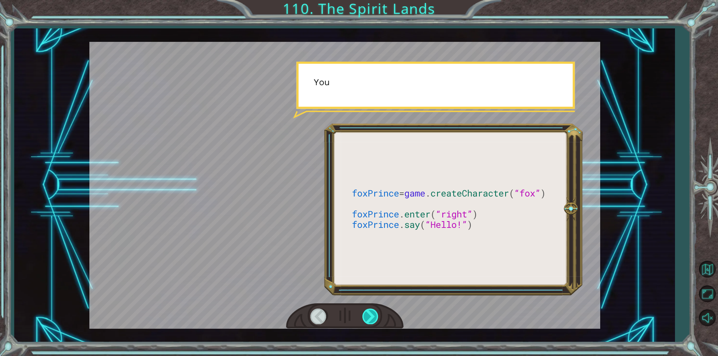
click at [372, 314] on div at bounding box center [370, 316] width 17 height 15
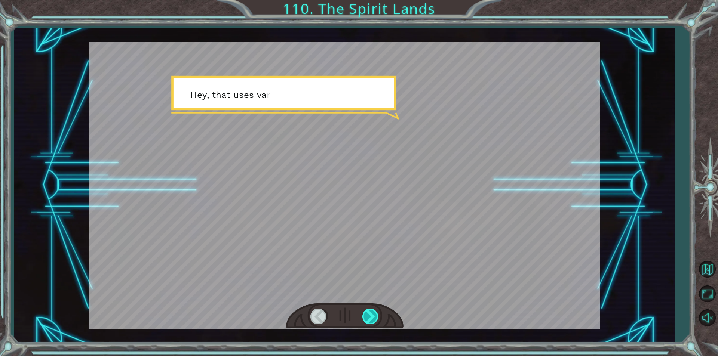
click at [372, 314] on div at bounding box center [370, 316] width 17 height 15
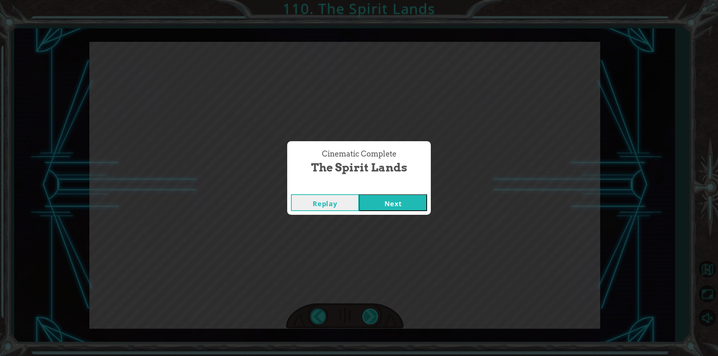
click at [372, 314] on div "Cinematic Complete The Spirit Lands Replay Next" at bounding box center [359, 178] width 718 height 356
click at [418, 198] on button "Next" at bounding box center [393, 202] width 68 height 17
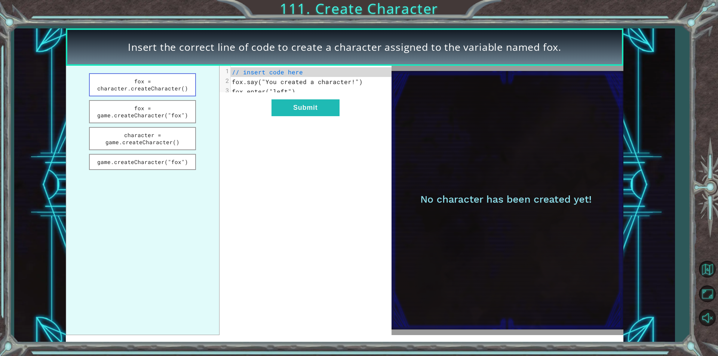
click at [185, 90] on button "fox = character.createCharacter()" at bounding box center [142, 84] width 107 height 23
click at [327, 114] on button "Submit" at bounding box center [305, 107] width 68 height 17
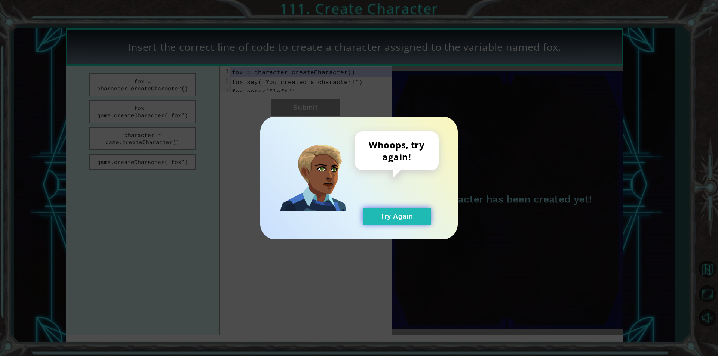
drag, startPoint x: 408, startPoint y: 212, endPoint x: 378, endPoint y: 216, distance: 29.9
click at [406, 212] on button "Try Again" at bounding box center [397, 216] width 68 height 17
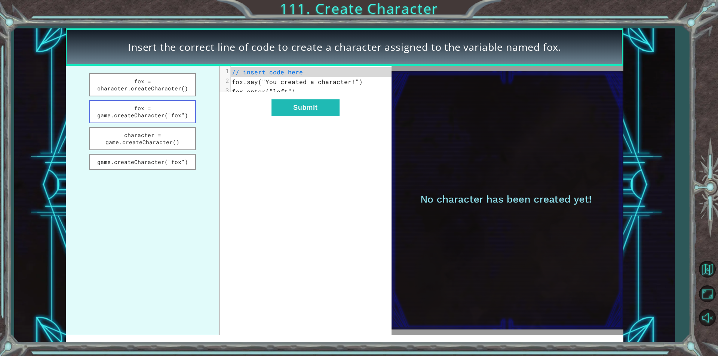
click at [154, 119] on button "fox = game.createCharacter("fox")" at bounding box center [142, 111] width 107 height 23
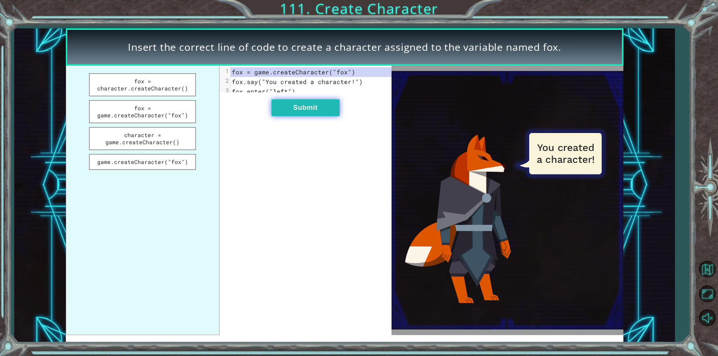
click at [319, 116] on button "Submit" at bounding box center [305, 107] width 68 height 17
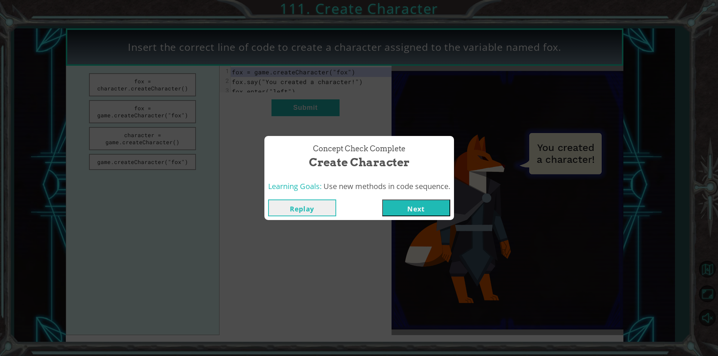
click at [419, 213] on button "Next" at bounding box center [416, 208] width 68 height 17
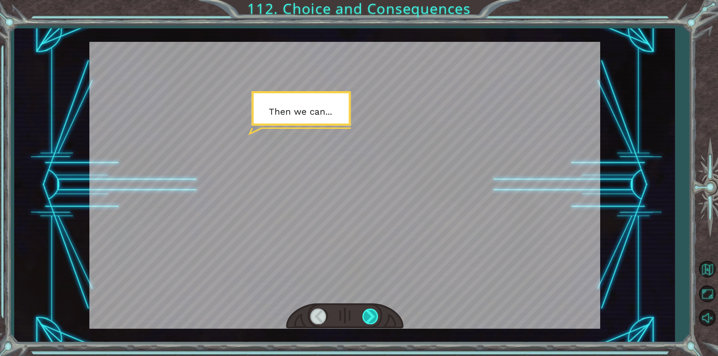
click at [368, 316] on div at bounding box center [370, 316] width 17 height 15
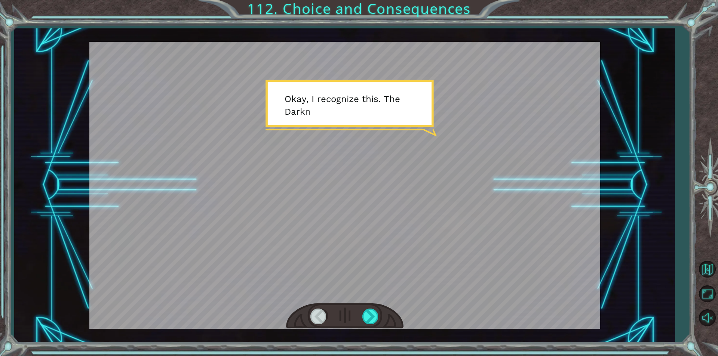
click at [359, 314] on div at bounding box center [344, 317] width 117 height 26
click at [373, 316] on div at bounding box center [370, 316] width 17 height 15
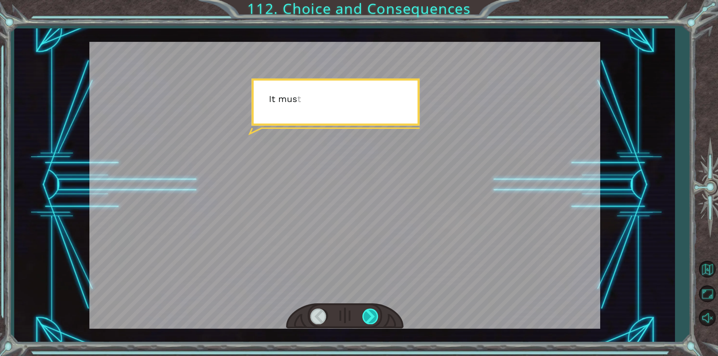
click at [373, 316] on div at bounding box center [370, 316] width 17 height 15
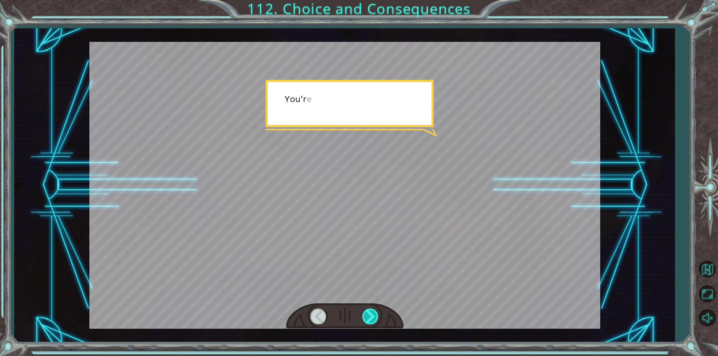
click at [373, 316] on div at bounding box center [370, 316] width 17 height 15
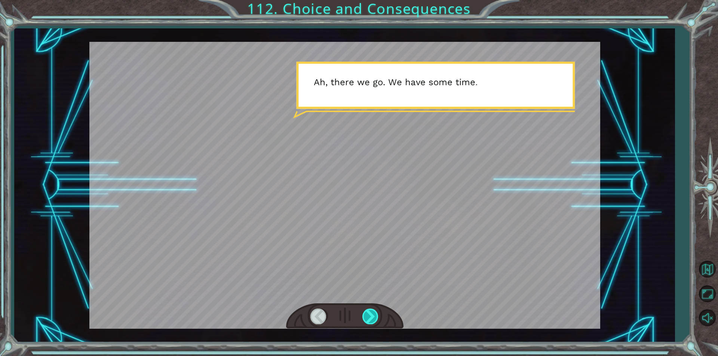
click at [373, 316] on div at bounding box center [370, 316] width 17 height 15
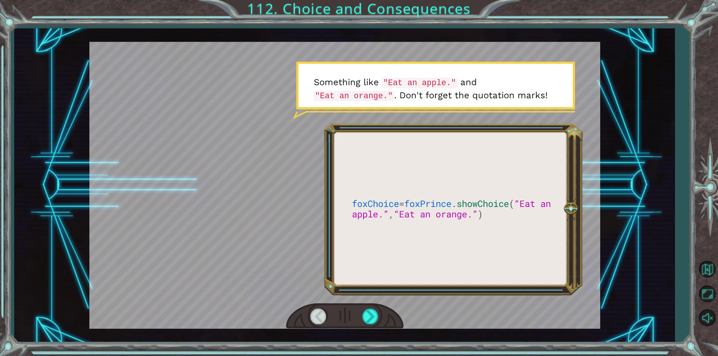
click at [381, 305] on div at bounding box center [344, 317] width 117 height 26
drag, startPoint x: 381, startPoint y: 305, endPoint x: 381, endPoint y: 316, distance: 10.1
click at [381, 316] on div at bounding box center [344, 317] width 117 height 26
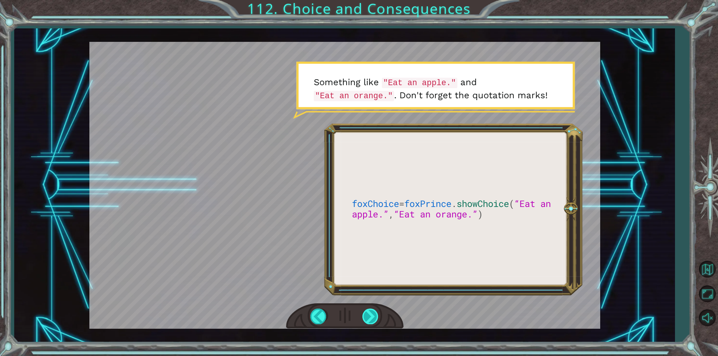
click at [365, 317] on div at bounding box center [370, 316] width 17 height 15
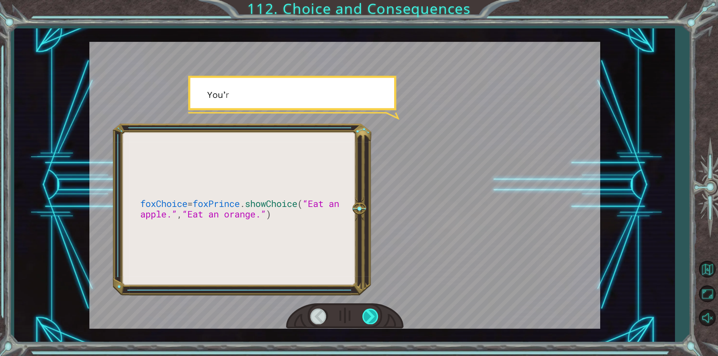
click at [365, 317] on div at bounding box center [370, 316] width 17 height 15
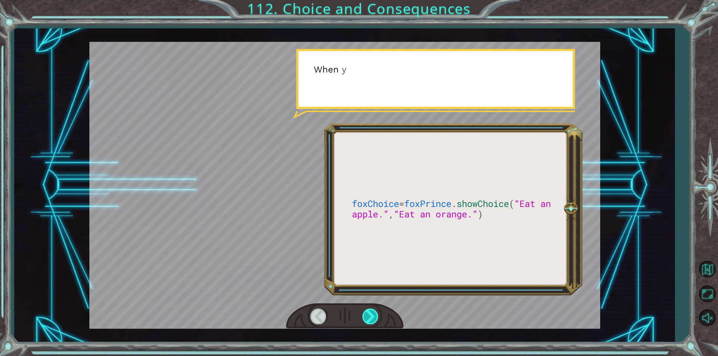
click at [365, 317] on div at bounding box center [370, 316] width 17 height 15
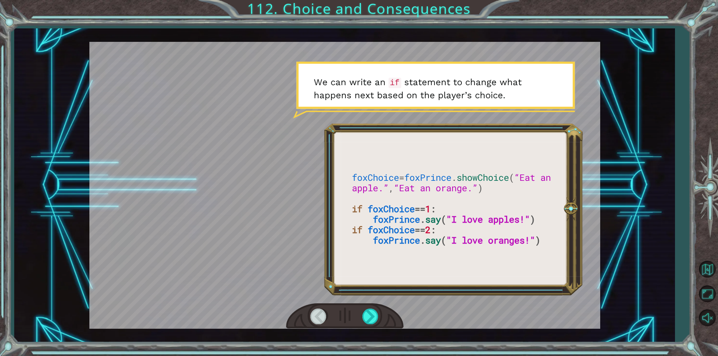
click at [398, 329] on div at bounding box center [344, 317] width 117 height 26
click at [369, 316] on div at bounding box center [370, 316] width 17 height 15
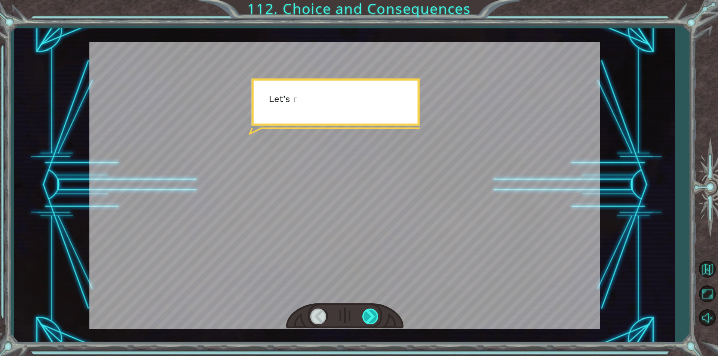
click at [369, 316] on div at bounding box center [370, 316] width 17 height 15
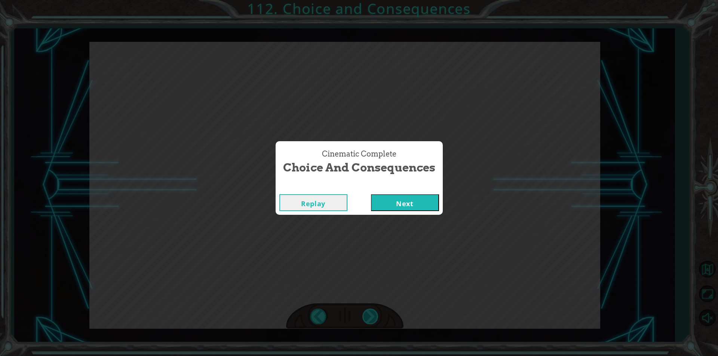
click at [369, 316] on div "Cinematic Complete Choice and Consequences Replay Next" at bounding box center [359, 178] width 718 height 356
click at [419, 199] on button "Next" at bounding box center [405, 202] width 68 height 17
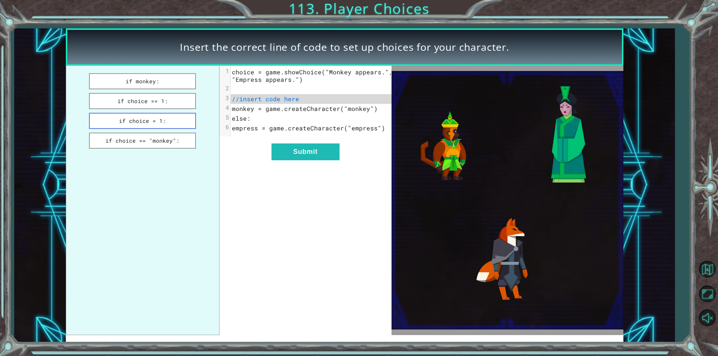
click at [187, 115] on button "if choice = 1:" at bounding box center [142, 121] width 107 height 16
click at [156, 122] on button "if choice = 1:" at bounding box center [142, 121] width 107 height 16
click at [177, 107] on button "if choice == 1:" at bounding box center [142, 101] width 107 height 16
click at [163, 118] on button "if choice = 1:" at bounding box center [142, 121] width 107 height 16
click at [301, 159] on button "Submit" at bounding box center [305, 152] width 68 height 17
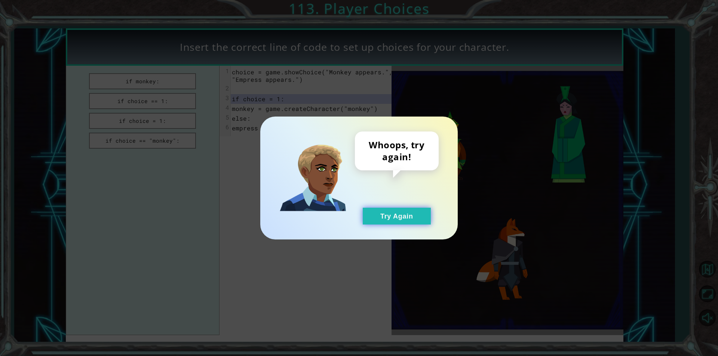
click at [385, 214] on button "Try Again" at bounding box center [397, 216] width 68 height 17
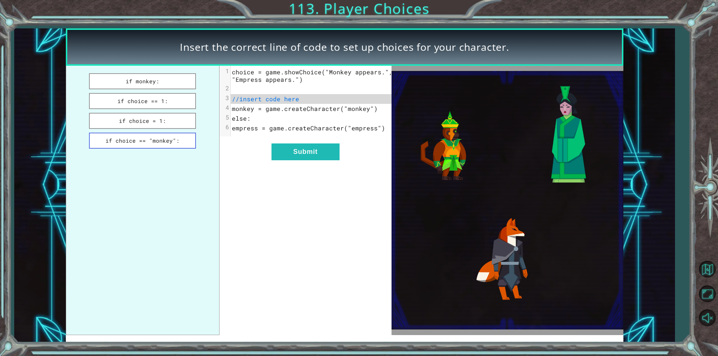
click at [139, 141] on button "if choice == "monkey":" at bounding box center [142, 141] width 107 height 16
click at [298, 158] on button "Submit" at bounding box center [305, 152] width 68 height 17
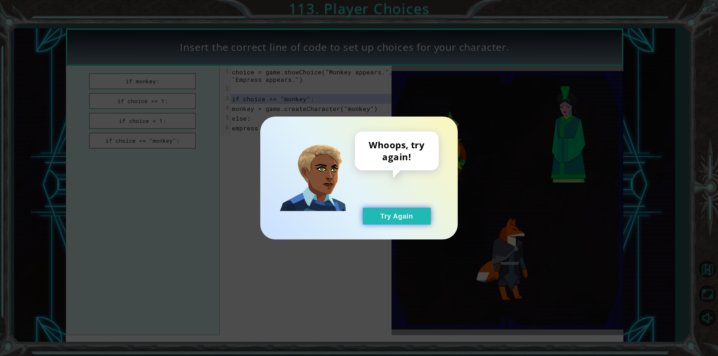
click at [386, 215] on button "Try Again" at bounding box center [397, 216] width 68 height 17
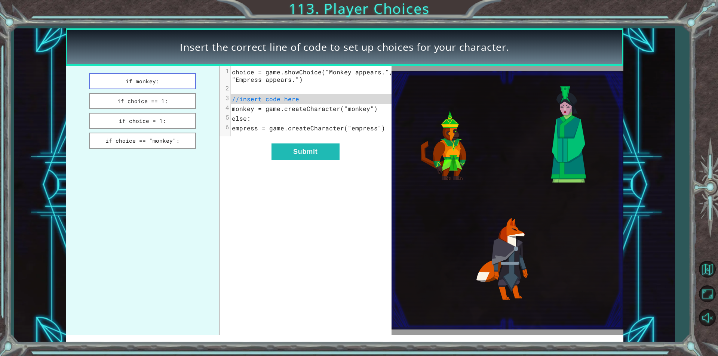
click at [177, 85] on button "if monkey:" at bounding box center [142, 81] width 107 height 16
click at [316, 157] on button "Submit" at bounding box center [305, 152] width 68 height 17
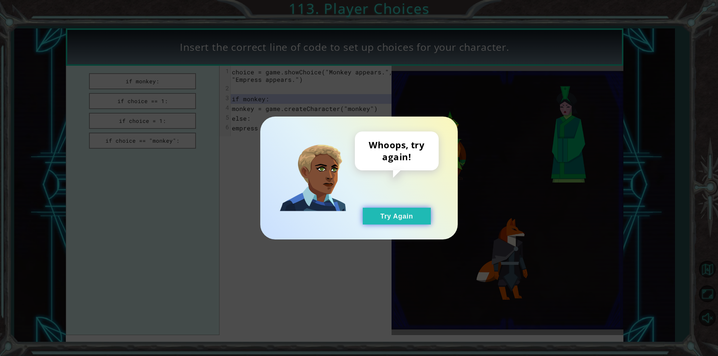
click at [373, 212] on button "Try Again" at bounding box center [397, 216] width 68 height 17
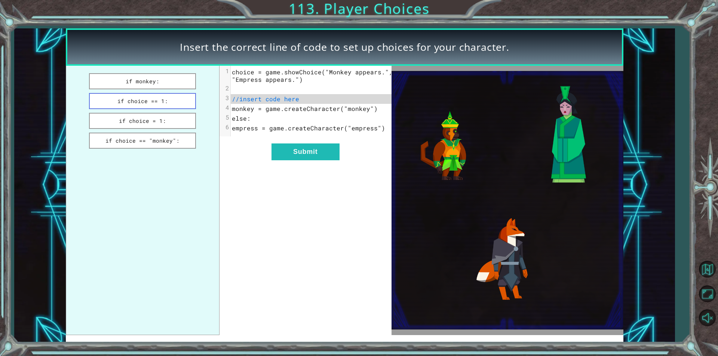
drag, startPoint x: 143, startPoint y: 96, endPoint x: 165, endPoint y: 107, distance: 24.1
click at [144, 98] on button "if choice == 1:" at bounding box center [142, 101] width 107 height 16
click at [330, 160] on button "Submit" at bounding box center [305, 152] width 68 height 17
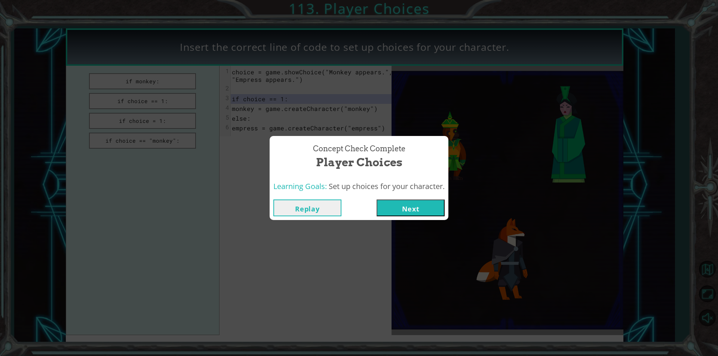
click at [397, 206] on button "Next" at bounding box center [411, 208] width 68 height 17
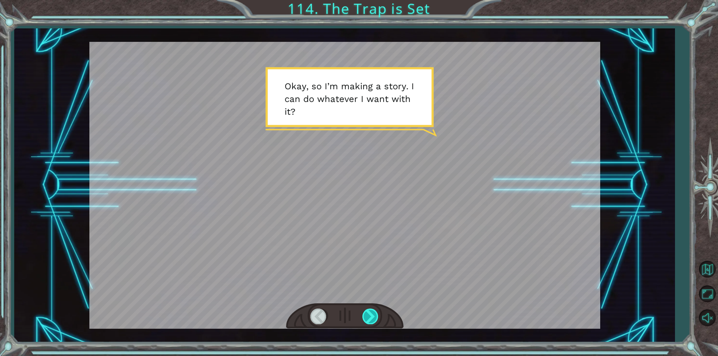
click at [363, 310] on div at bounding box center [370, 316] width 17 height 15
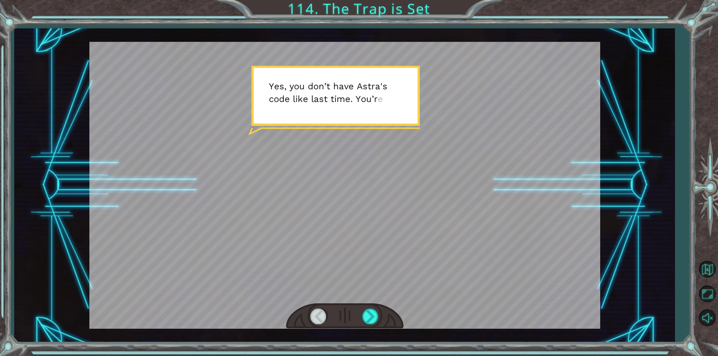
click at [372, 307] on div at bounding box center [344, 317] width 117 height 26
click at [378, 308] on div at bounding box center [344, 317] width 117 height 26
click at [365, 327] on div at bounding box center [344, 317] width 117 height 26
click at [366, 321] on div at bounding box center [370, 316] width 17 height 15
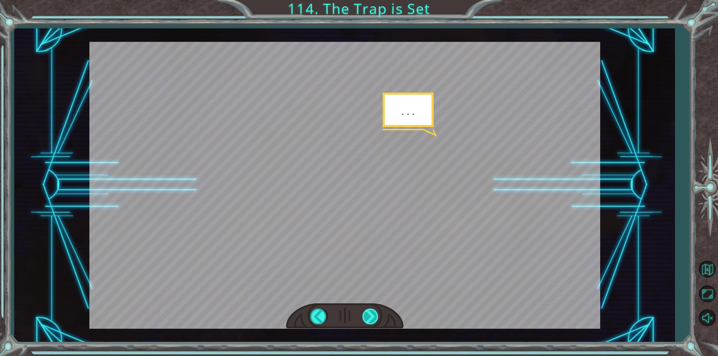
click at [366, 321] on div at bounding box center [370, 316] width 17 height 15
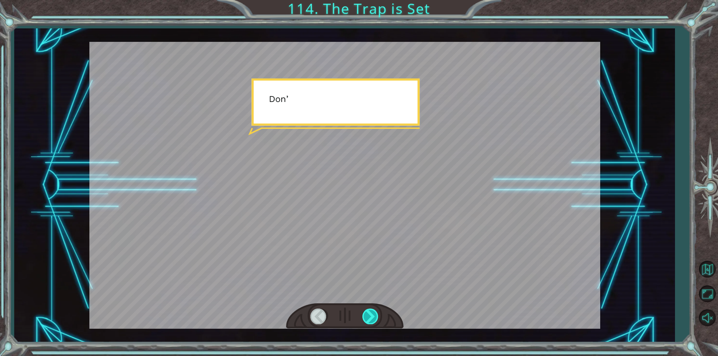
click at [366, 321] on div at bounding box center [370, 316] width 17 height 15
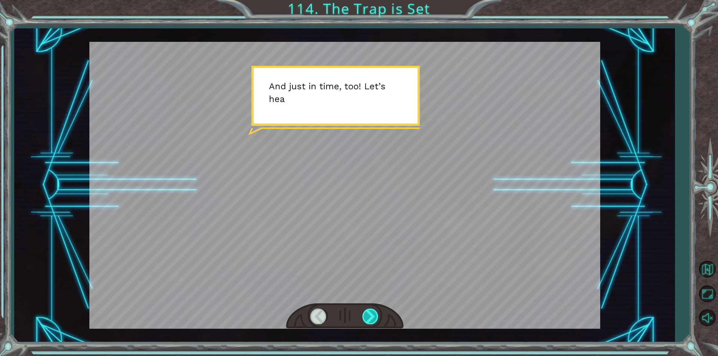
click at [366, 321] on div at bounding box center [370, 316] width 17 height 15
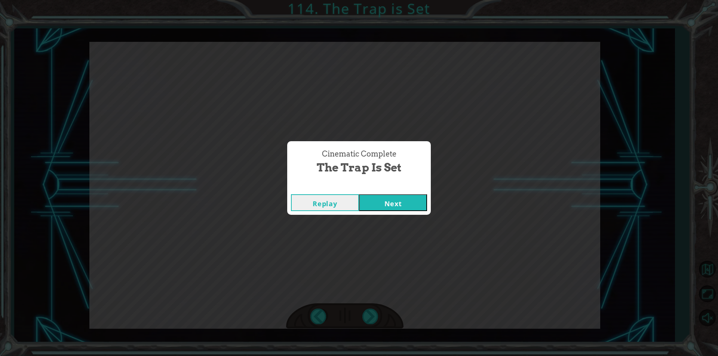
click at [389, 289] on div "Cinematic Complete The Trap is Set Replay Next" at bounding box center [359, 178] width 718 height 356
click at [401, 200] on button "Next" at bounding box center [393, 202] width 68 height 17
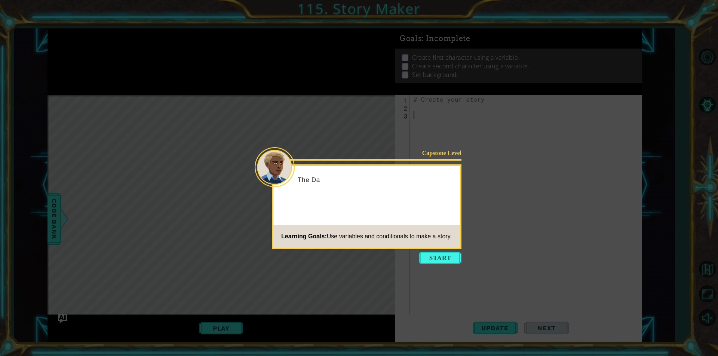
click at [519, 286] on icon at bounding box center [359, 178] width 718 height 356
drag, startPoint x: 507, startPoint y: 288, endPoint x: 498, endPoint y: 286, distance: 9.5
click at [506, 288] on icon at bounding box center [359, 178] width 718 height 356
drag, startPoint x: 483, startPoint y: 288, endPoint x: 466, endPoint y: 289, distance: 17.2
click at [466, 289] on icon at bounding box center [359, 178] width 718 height 356
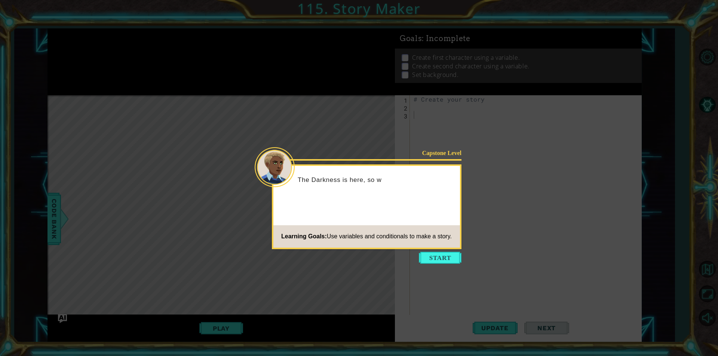
click at [466, 289] on icon at bounding box center [359, 178] width 718 height 356
click at [467, 289] on icon at bounding box center [359, 178] width 718 height 356
drag, startPoint x: 440, startPoint y: 265, endPoint x: 462, endPoint y: 237, distance: 34.6
click at [458, 243] on body "1 ההההההההההההההההההההההההההההההההההההההההההההההההההההההההההההההההההההההההההההה…" at bounding box center [359, 178] width 718 height 356
click at [459, 264] on icon at bounding box center [359, 178] width 718 height 356
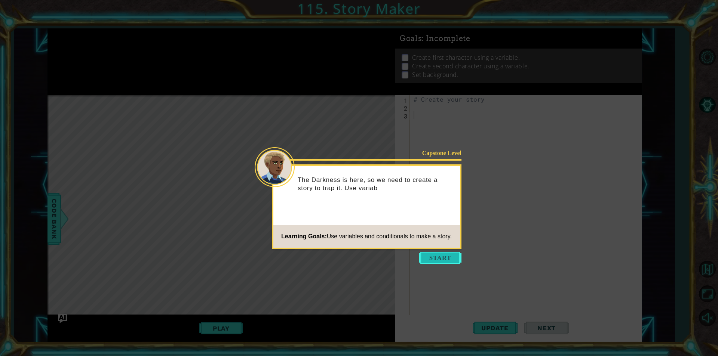
click at [446, 261] on button "Start" at bounding box center [440, 258] width 43 height 12
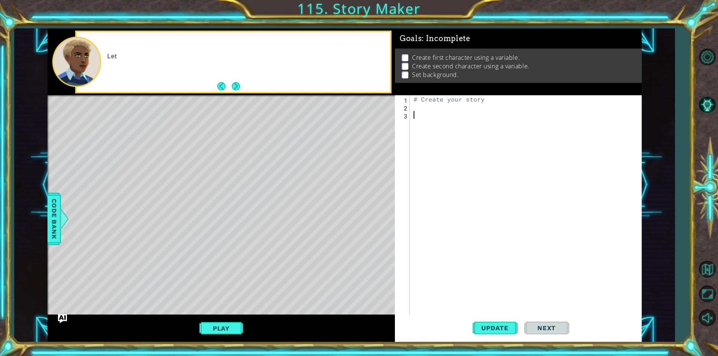
click at [446, 261] on div "# Create your story" at bounding box center [527, 213] width 231 height 236
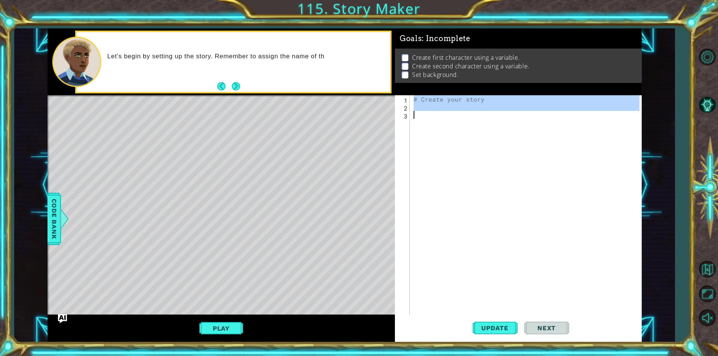
click at [459, 89] on div "Goals : Incomplete Create first character using a variable. Create second chara…" at bounding box center [518, 61] width 247 height 67
click at [443, 109] on div "# Create your story" at bounding box center [525, 205] width 227 height 220
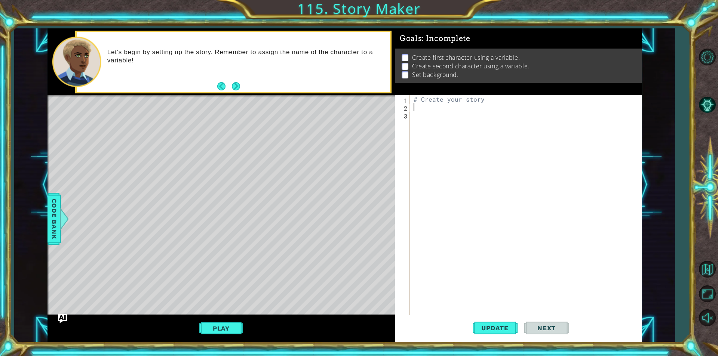
click at [456, 107] on div "# Create your story" at bounding box center [527, 213] width 231 height 236
click at [237, 87] on button "Next" at bounding box center [236, 86] width 8 height 8
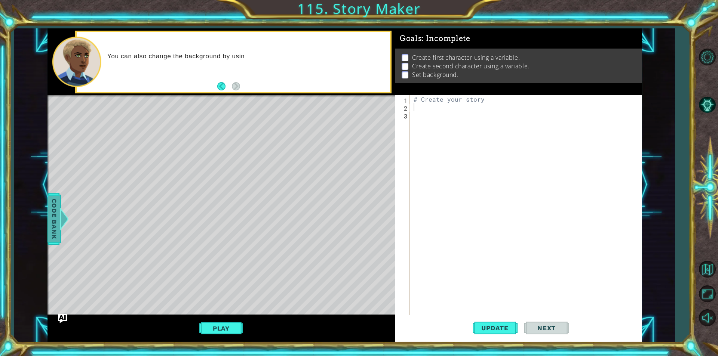
click at [48, 212] on span "Code Bank" at bounding box center [54, 219] width 12 height 46
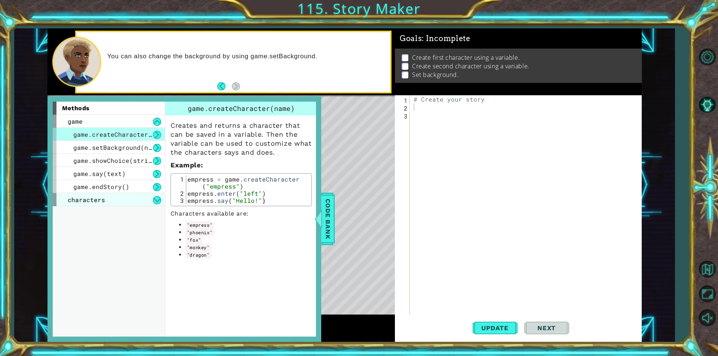
click at [164, 197] on div "characters" at bounding box center [109, 199] width 112 height 13
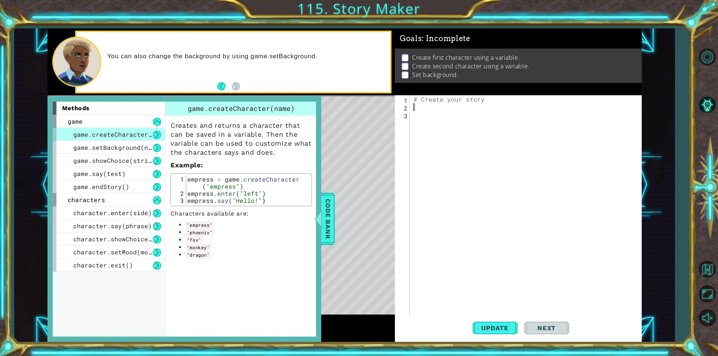
click at [432, 111] on div "# Create your story" at bounding box center [527, 213] width 231 height 236
type textarea ""dragon""
drag, startPoint x: 490, startPoint y: 329, endPoint x: 462, endPoint y: 322, distance: 29.1
click at [487, 331] on span "Update" at bounding box center [495, 328] width 42 height 7
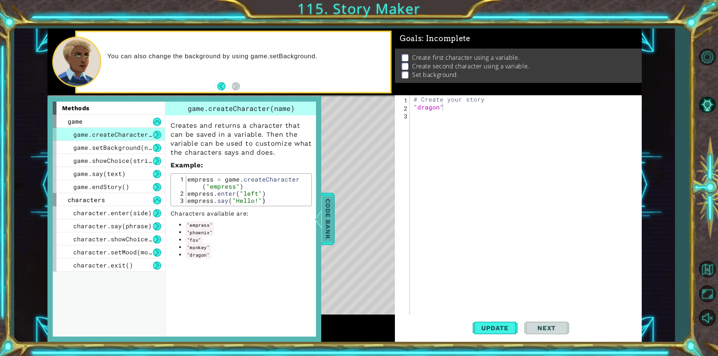
click at [325, 234] on span "Code Bank" at bounding box center [328, 219] width 12 height 46
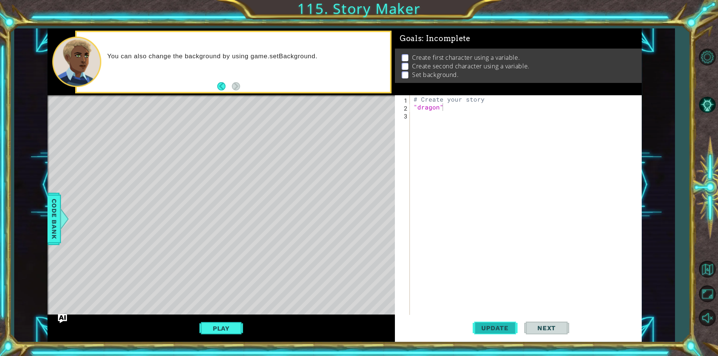
click at [483, 328] on span "Update" at bounding box center [495, 328] width 42 height 7
click at [43, 204] on div "1 ההההההההההההההההההההההההההההההההההההההההההההההההההההההההההההההההההההההההההההה…" at bounding box center [344, 185] width 660 height 314
click at [56, 206] on span "Code Bank" at bounding box center [54, 219] width 12 height 46
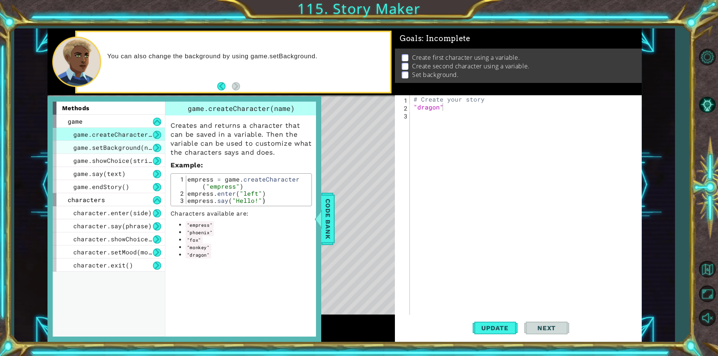
click at [136, 147] on span "game.setBackground(name)" at bounding box center [118, 148] width 90 height 8
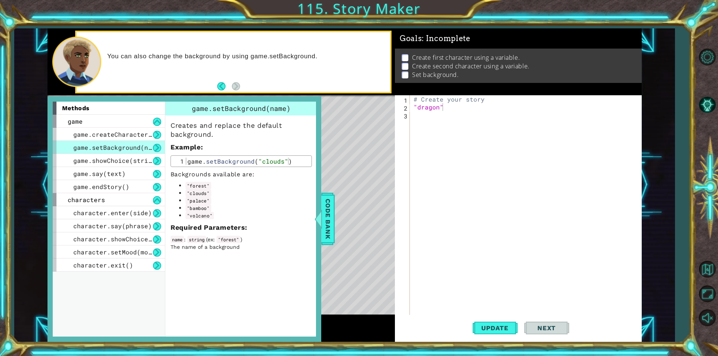
drag, startPoint x: 187, startPoint y: 186, endPoint x: 203, endPoint y: 185, distance: 16.5
click at [203, 185] on code ""forest"" at bounding box center [198, 185] width 26 height 7
click at [436, 111] on div "# Create your story "dragon"" at bounding box center [527, 213] width 231 height 236
click at [437, 116] on div "# Create your story "dragon"" at bounding box center [527, 213] width 231 height 236
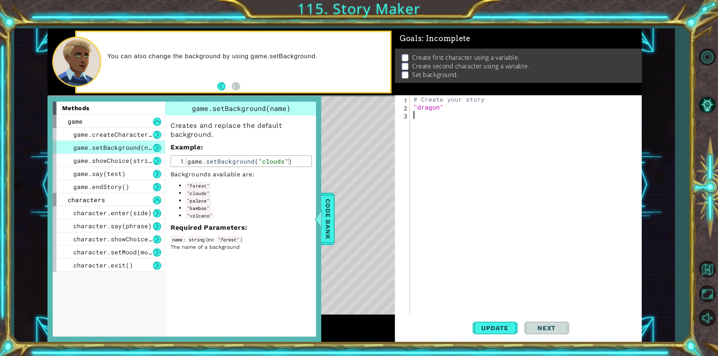
click at [464, 104] on div "# Create your story "dragon"" at bounding box center [527, 213] width 231 height 236
click at [506, 100] on div "# Create your story "dragon"" at bounding box center [527, 213] width 231 height 236
type textarea "# Create your story"
type textarea "game.setBackground("clouds")"
click at [192, 159] on div "game . setBackground ( "clouds" )" at bounding box center [247, 168] width 123 height 21
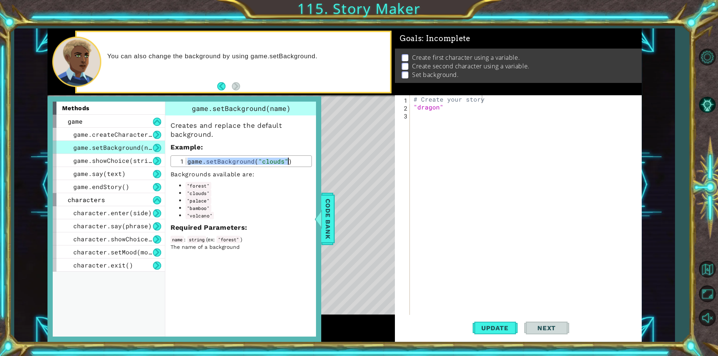
drag, startPoint x: 186, startPoint y: 160, endPoint x: 305, endPoint y: 164, distance: 119.3
click at [305, 164] on div "game . setBackground ( "clouds" )" at bounding box center [247, 168] width 123 height 21
click at [429, 121] on div "# Create your story "dragon"" at bounding box center [527, 213] width 231 height 236
paste textarea "game.setBackground("clouds")"
type textarea "game.setBackground("clouds")"
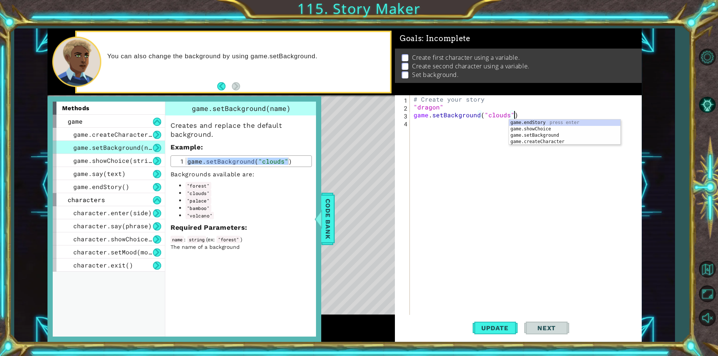
click at [591, 255] on div "# Create your story "dragon" game . setBackground ( "clouds" )" at bounding box center [527, 213] width 231 height 236
click at [510, 332] on button "Update" at bounding box center [495, 328] width 45 height 25
click at [323, 209] on span "Code Bank" at bounding box center [328, 219] width 12 height 46
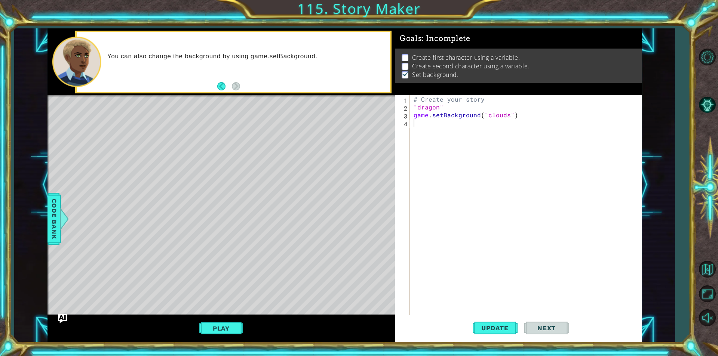
type textarea ""dragon""
drag, startPoint x: 447, startPoint y: 106, endPoint x: 406, endPoint y: 106, distance: 41.5
click at [406, 106] on div ""dragon" 1 2 3 4 # Create your story "dragon" game . setBackground ( "clouds" )…" at bounding box center [517, 205] width 245 height 220
click at [439, 129] on div "# Create your story "dragon" game . setBackground ( "clouds" )" at bounding box center [527, 213] width 231 height 236
paste textarea ""dragon""
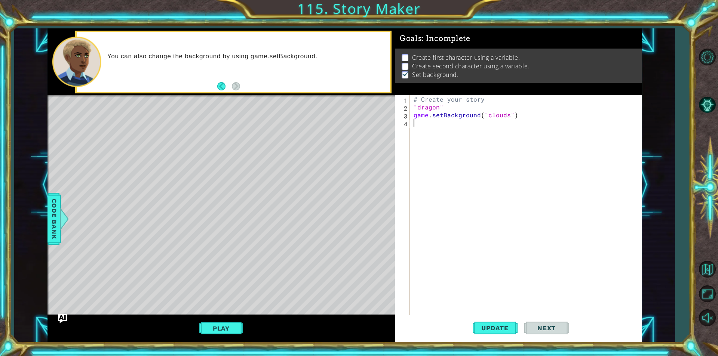
type textarea ""dragon""
click at [388, 109] on div "1 ההההההההההההההההההההההההההההההההההההההההההההההההההההההההההההההההההההההההההההה…" at bounding box center [344, 185] width 594 height 314
click at [55, 211] on span "Code Bank" at bounding box center [54, 219] width 12 height 46
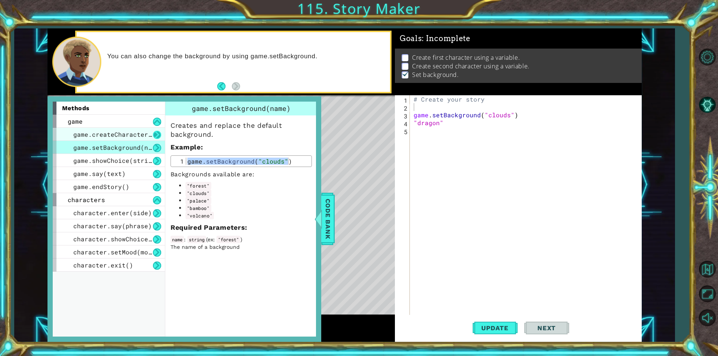
click at [158, 135] on button at bounding box center [157, 135] width 8 height 8
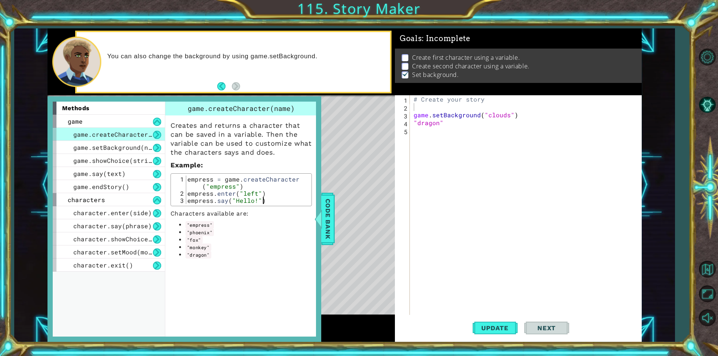
drag, startPoint x: 186, startPoint y: 178, endPoint x: 191, endPoint y: 187, distance: 10.7
click at [234, 199] on div "empress.say("Hello!") 1 2 3 empress = game . createCharacter ( "empress" ) empr…" at bounding box center [241, 190] width 137 height 28
drag, startPoint x: 188, startPoint y: 180, endPoint x: 244, endPoint y: 188, distance: 56.4
click at [244, 188] on div "empress = game . createCharacter ( "empress" ) empress . enter ( "left" ) empre…" at bounding box center [247, 201] width 123 height 50
type textarea "empress = game.createCharacter("empress")"
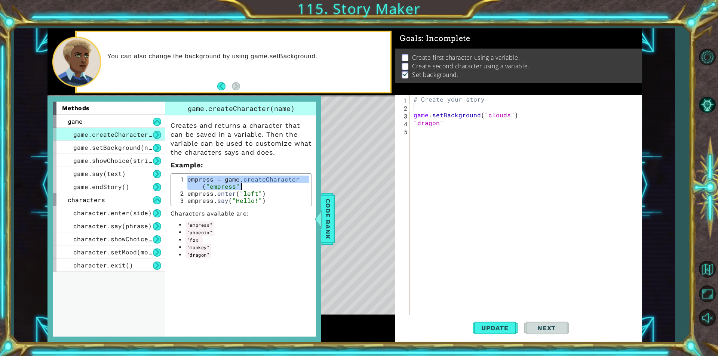
click at [434, 133] on div "# Create your story game . setBackground ( "clouds" ) "dragon"" at bounding box center [527, 213] width 231 height 236
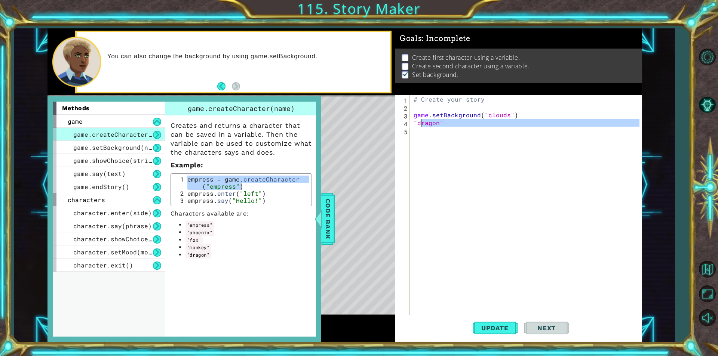
drag, startPoint x: 442, startPoint y: 127, endPoint x: 421, endPoint y: 126, distance: 20.6
click at [421, 126] on div "# Create your story game . setBackground ( "clouds" ) "dragon"" at bounding box center [527, 213] width 231 height 236
click at [443, 126] on div "# Create your story game . setBackground ( "clouds" ) "dragon"" at bounding box center [525, 205] width 227 height 220
type textarea ""dragon""
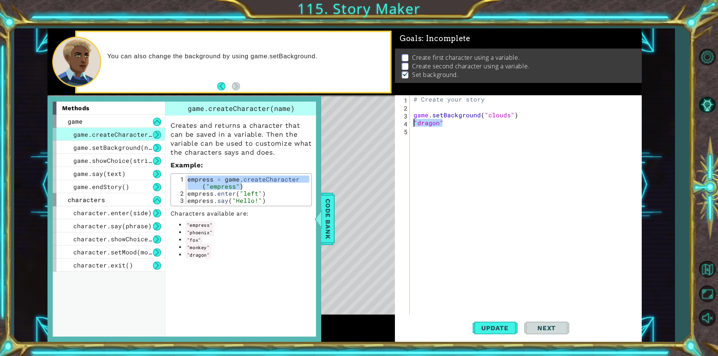
drag, startPoint x: 443, startPoint y: 123, endPoint x: 412, endPoint y: 125, distance: 31.5
click at [412, 125] on div "# Create your story game . setBackground ( "clouds" ) "dragon"" at bounding box center [525, 205] width 227 height 220
paste textarea "empress = game.createCharacter("empress")"
click at [554, 122] on div "# Create your story game . setBackground ( "clouds" ) empress = game . createCh…" at bounding box center [527, 213] width 231 height 236
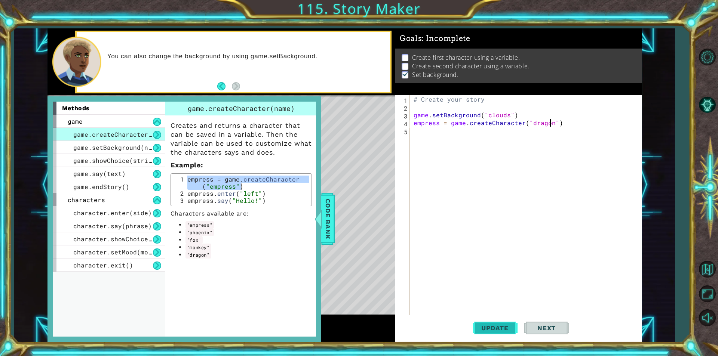
type textarea "empress = game.createCharacter("dragon")"
click at [492, 325] on span "Update" at bounding box center [495, 328] width 42 height 7
click at [326, 223] on span "Code Bank" at bounding box center [328, 219] width 12 height 46
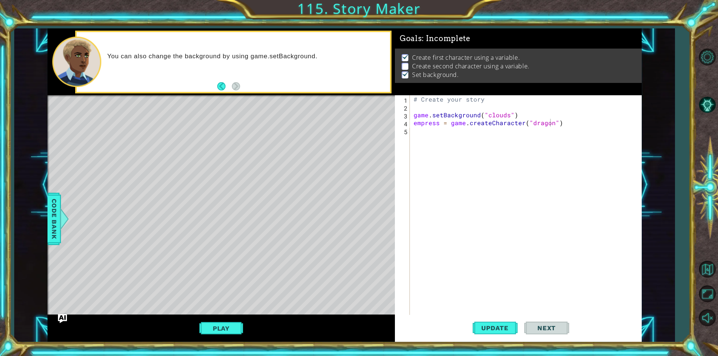
scroll to position [0, 0]
click at [473, 308] on div "# Create your story game . setBackground ( "clouds" ) empress = game . createCh…" at bounding box center [527, 213] width 231 height 236
click at [475, 331] on span "Update" at bounding box center [495, 328] width 42 height 7
drag, startPoint x: 1, startPoint y: 241, endPoint x: 30, endPoint y: 224, distance: 33.2
click at [1, 241] on div "1 ההההההההההההההההההההההההההההההההההההההההההההההההההההההההההההההההההההההההההההה…" at bounding box center [359, 178] width 718 height 356
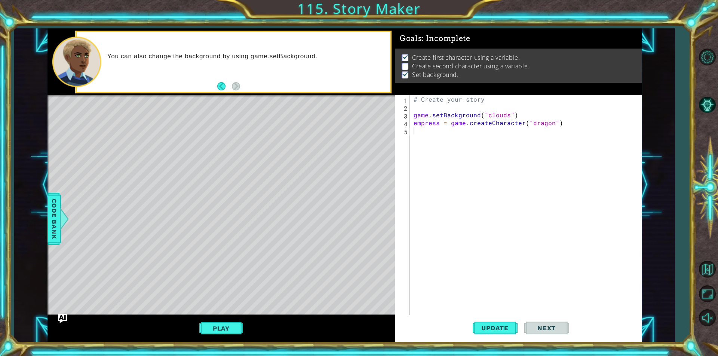
click at [33, 227] on div "1 ההההההההההההההההההההההההההההההההההההההההההההההההההההההההההההההההההההההההההההה…" at bounding box center [344, 185] width 660 height 314
click at [49, 217] on span "Code Bank" at bounding box center [54, 219] width 12 height 46
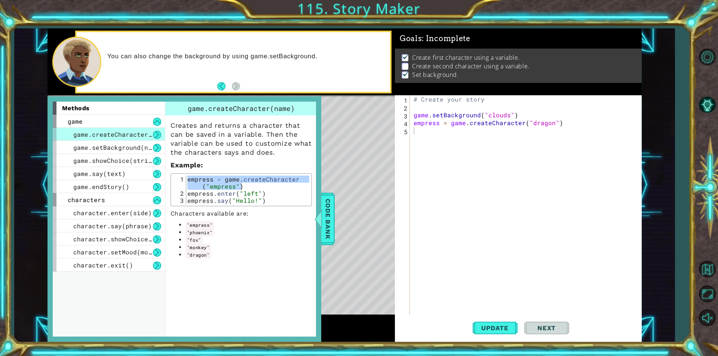
click at [446, 200] on div "# Create your story game . setBackground ( "clouds" ) empress = game . createCh…" at bounding box center [527, 213] width 231 height 236
click at [520, 124] on div "# Create your story game . setBackground ( "clouds" ) empress = game . createCh…" at bounding box center [527, 213] width 231 height 236
click at [506, 326] on span "Update" at bounding box center [495, 328] width 42 height 7
click at [486, 325] on span "Update" at bounding box center [495, 328] width 42 height 7
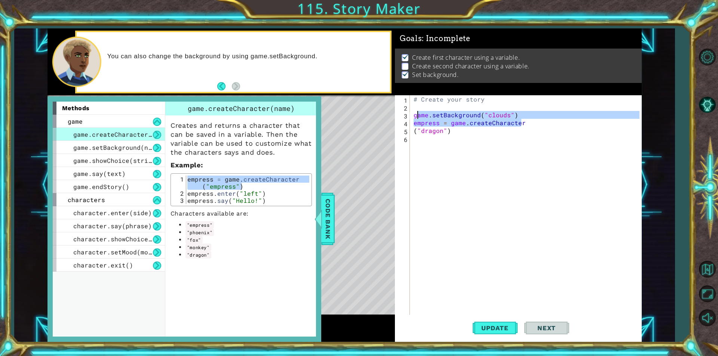
drag, startPoint x: 522, startPoint y: 122, endPoint x: 406, endPoint y: 119, distance: 116.3
click at [408, 119] on div "empress = game.createCharacter 1 2 3 4 5 6 # Create your story game . setBackgr…" at bounding box center [517, 205] width 245 height 220
click at [406, 119] on div "3" at bounding box center [402, 116] width 13 height 8
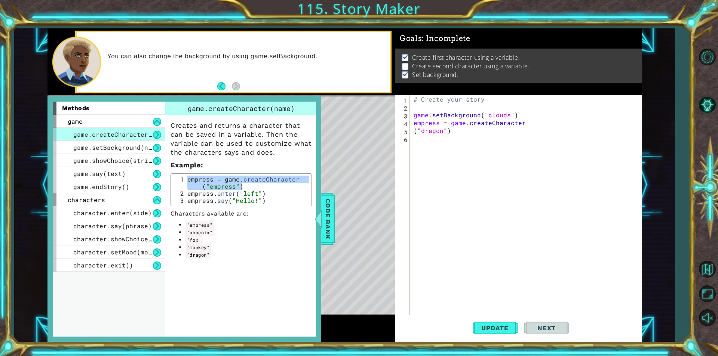
drag, startPoint x: 411, startPoint y: 125, endPoint x: 415, endPoint y: 123, distance: 4.4
click at [415, 123] on div "game.setBackground("clouds") 1 2 3 4 5 6 # Create your story game . setBackgrou…" at bounding box center [517, 205] width 245 height 220
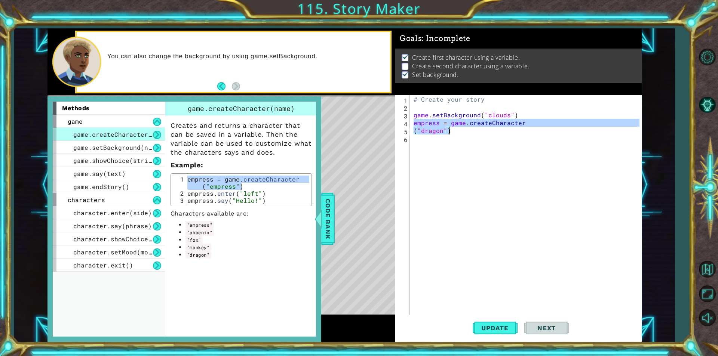
drag, startPoint x: 415, startPoint y: 123, endPoint x: 454, endPoint y: 133, distance: 40.7
click at [454, 133] on div "# Create your story game . setBackground ( "clouds" ) empress = game . createCh…" at bounding box center [527, 213] width 231 height 236
type textarea "\"
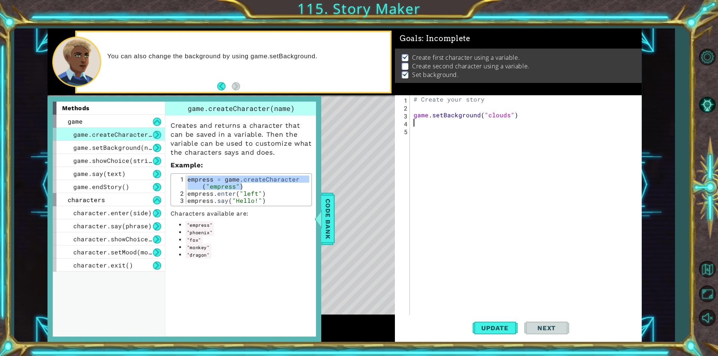
paste textarea "empress = game.createCharacter("empress")"
type textarea "empress = game.createCharacter("empress")"
click at [477, 331] on span "Update" at bounding box center [495, 328] width 42 height 7
click at [332, 207] on span "Code Bank" at bounding box center [328, 219] width 12 height 46
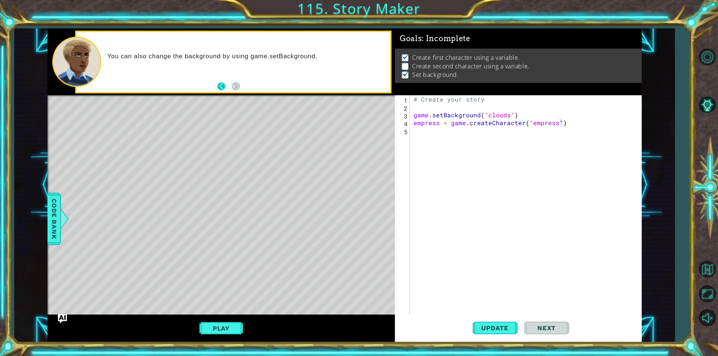
click at [226, 87] on button "Back" at bounding box center [224, 86] width 15 height 8
click at [221, 86] on button "Back" at bounding box center [224, 86] width 15 height 8
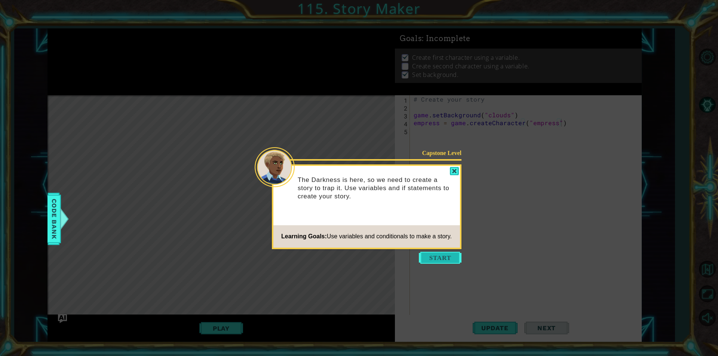
click at [428, 259] on button "Start" at bounding box center [440, 258] width 43 height 12
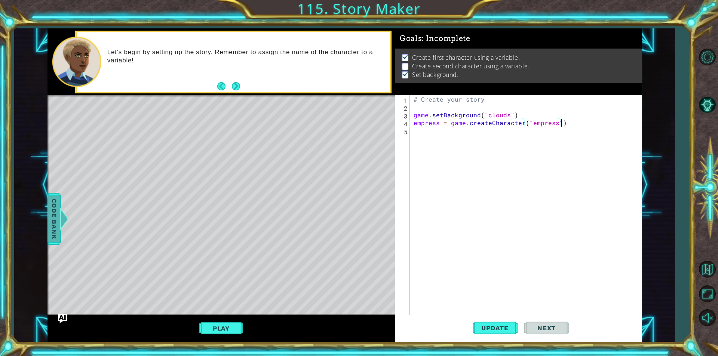
click at [54, 226] on span "Code Bank" at bounding box center [54, 219] width 12 height 46
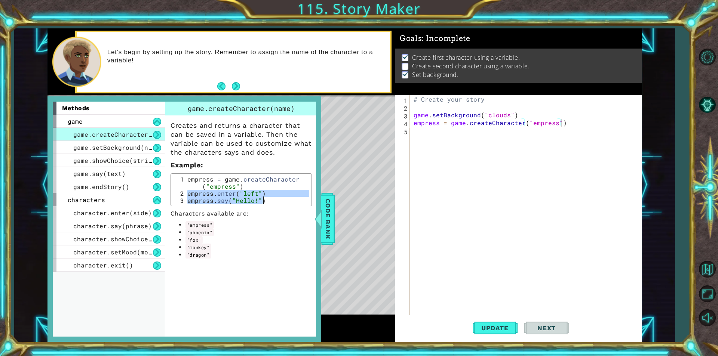
drag, startPoint x: 188, startPoint y: 195, endPoint x: 265, endPoint y: 200, distance: 77.6
click at [265, 200] on div "empress = game . createCharacter ( "empress" ) empress . enter ( "left" ) empre…" at bounding box center [247, 201] width 123 height 50
type textarea "empress.enter("left") empress.say("Hello!")"
click at [420, 148] on div "# Create your story game . setBackground ( "clouds" ) empress = game . createCh…" at bounding box center [527, 213] width 231 height 236
paste textarea "empress.say("Hello!")"
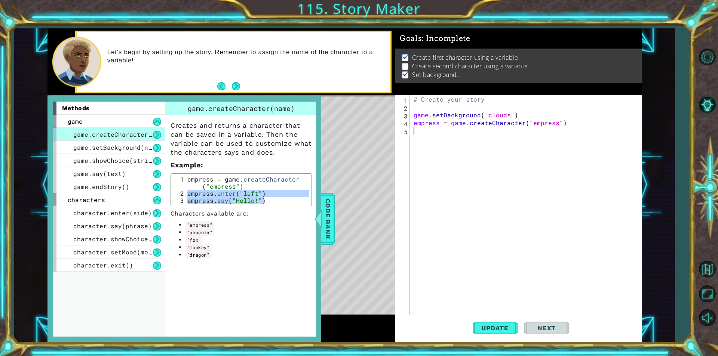
type textarea "empress.say("Hello!")"
click at [483, 324] on button "Update" at bounding box center [495, 328] width 45 height 25
click at [334, 221] on div "Code Bank" at bounding box center [327, 219] width 13 height 52
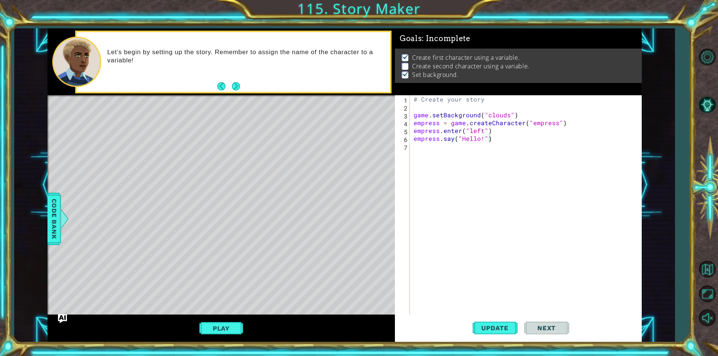
click at [494, 315] on div "empress.say("Hello!") 1 2 3 4 5 6 7 # Create your story game . setBackground ( …" at bounding box center [518, 218] width 247 height 247
click at [491, 320] on button "Update" at bounding box center [495, 328] width 45 height 25
click at [492, 322] on button "Update" at bounding box center [495, 328] width 45 height 25
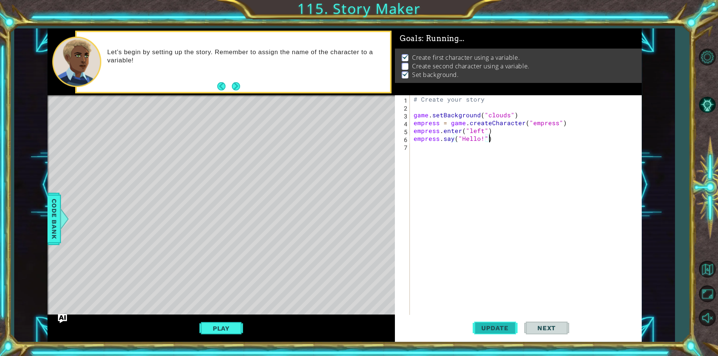
click at [492, 322] on button "Update" at bounding box center [495, 328] width 45 height 25
click at [56, 224] on span "Code Bank" at bounding box center [54, 219] width 12 height 46
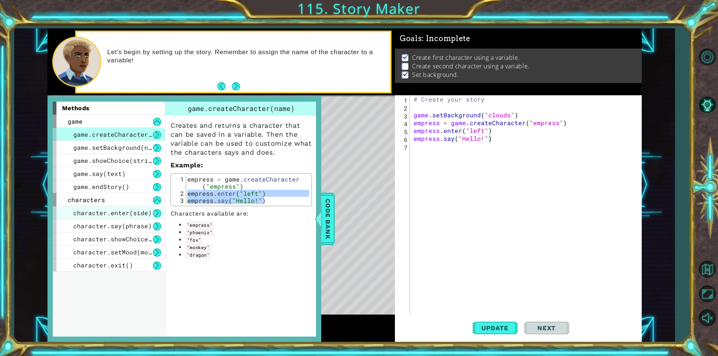
click at [136, 209] on span "character.enter(side)" at bounding box center [112, 213] width 79 height 8
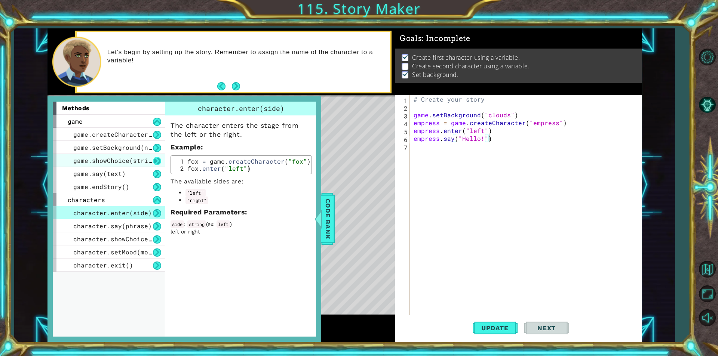
click at [153, 159] on button at bounding box center [157, 161] width 8 height 8
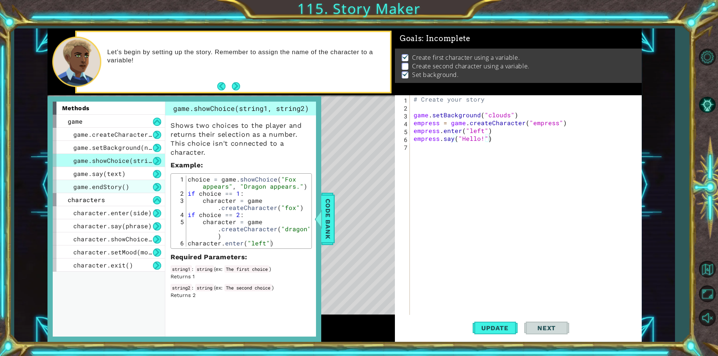
click at [133, 183] on div "game.endStory()" at bounding box center [109, 186] width 112 height 13
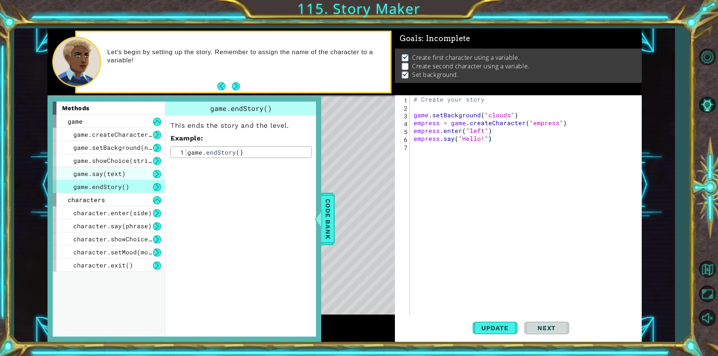
click at [145, 175] on div "game.say(text)" at bounding box center [109, 173] width 112 height 13
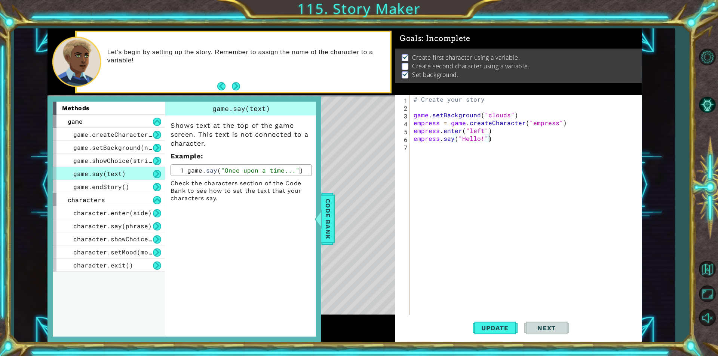
type textarea "game.say("Once upon a time...")"
drag, startPoint x: 186, startPoint y: 170, endPoint x: 291, endPoint y: 176, distance: 104.5
click at [291, 176] on div "game.say("Once upon a time...") 1 game . say ( "Once upon a time..." ) הההההההה…" at bounding box center [241, 171] width 141 height 12
click at [436, 176] on div "# Create your story game . setBackground ( "clouds" ) empress = game . createCh…" at bounding box center [527, 213] width 231 height 236
paste textarea "game.say("Once upon a time...")"
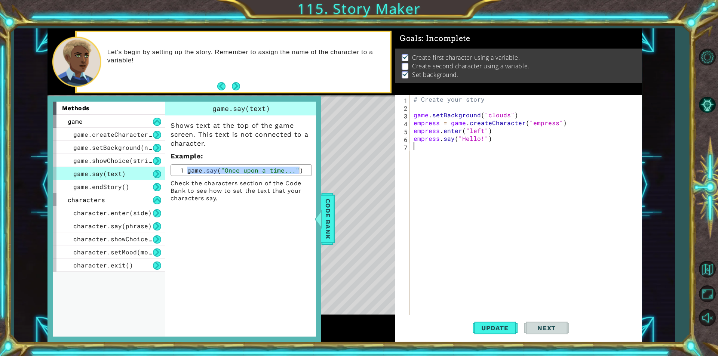
type textarea "game.say("Once upon a time...")"
click at [490, 323] on button "Update" at bounding box center [495, 328] width 45 height 25
click at [331, 202] on span "Code Bank" at bounding box center [328, 219] width 12 height 46
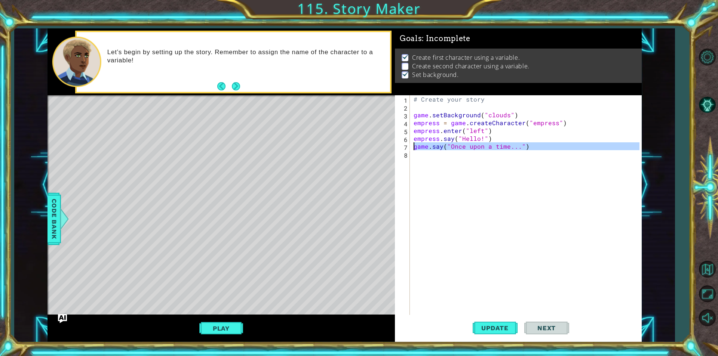
drag, startPoint x: 525, startPoint y: 153, endPoint x: 409, endPoint y: 145, distance: 115.8
click at [409, 145] on div "1 2 3 4 5 6 7 8 # Create your story game . setBackground ( "clouds" ) empress =…" at bounding box center [517, 205] width 245 height 220
type textarea "game.say("Once upon a time...")"
drag, startPoint x: 404, startPoint y: 146, endPoint x: 647, endPoint y: 162, distance: 243.2
click at [647, 162] on div "1 ההההההההההההההההההההההההההההההההההההההההההההההההההההההההההההההההההההההההההההה…" at bounding box center [344, 185] width 660 height 314
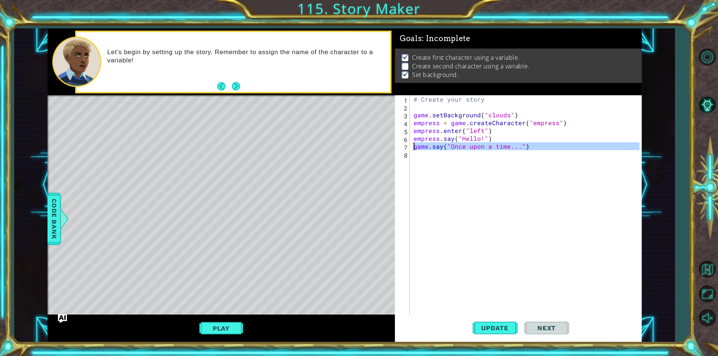
click at [431, 107] on div "# Create your story game . setBackground ( "clouds" ) empress = game . createCh…" at bounding box center [527, 213] width 231 height 236
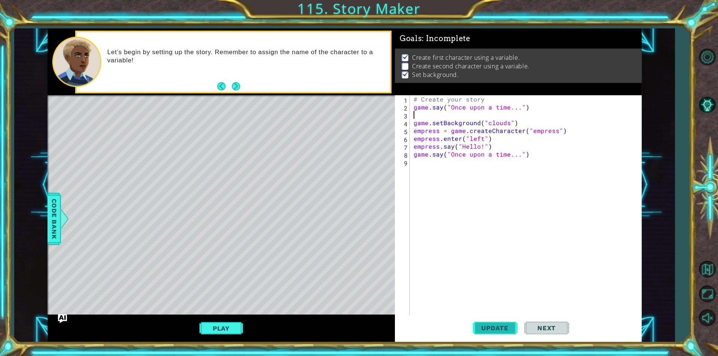
click at [499, 332] on button "Update" at bounding box center [495, 328] width 45 height 25
drag, startPoint x: 526, startPoint y: 157, endPoint x: 413, endPoint y: 157, distance: 113.3
click at [413, 157] on div "# Create your story game . say ( "Once upon a time..." ) ass game . setBackgrou…" at bounding box center [527, 213] width 231 height 236
type textarea "game.say("Once upon a time...")"
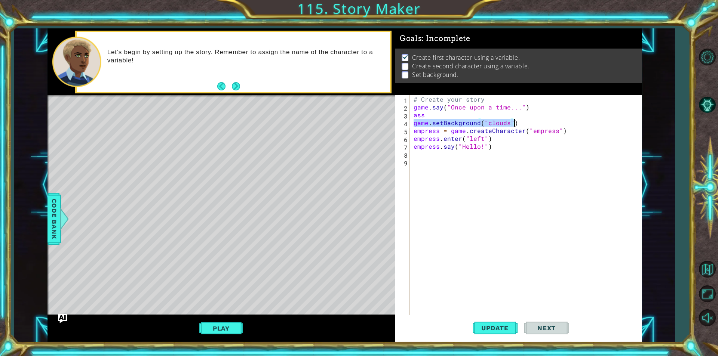
drag, startPoint x: 414, startPoint y: 125, endPoint x: 520, endPoint y: 125, distance: 106.6
click at [520, 125] on div "# Create your story game . say ( "Once upon a time..." ) ass game . setBackgrou…" at bounding box center [527, 213] width 231 height 236
drag, startPoint x: 479, startPoint y: 97, endPoint x: 484, endPoint y: 97, distance: 5.2
click at [484, 97] on div "# Create your story game . say ( "Once upon a time..." ) ass game . setBackgrou…" at bounding box center [527, 213] width 231 height 236
type textarea "# Creyate your stor"
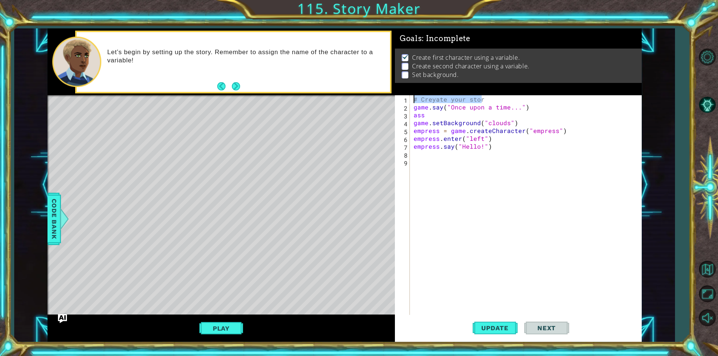
drag, startPoint x: 488, startPoint y: 98, endPoint x: 414, endPoint y: 98, distance: 73.7
click at [414, 98] on div "# Creyate your stor game . say ( "Once upon a time..." ) ass game . setBackgrou…" at bounding box center [527, 213] width 231 height 236
paste textarea "game.setBackground("clouds")"
click at [490, 331] on span "Update" at bounding box center [495, 328] width 42 height 7
drag, startPoint x: 411, startPoint y: 130, endPoint x: 500, endPoint y: 135, distance: 89.5
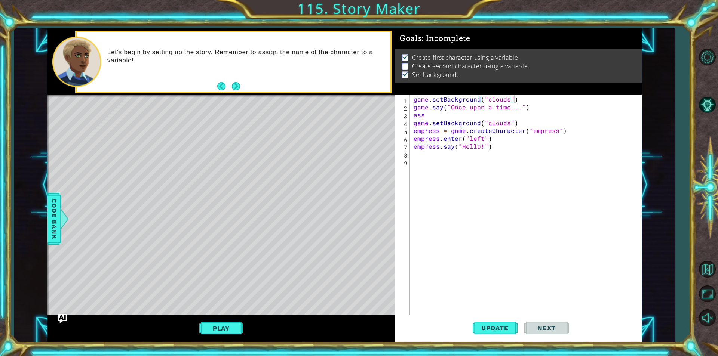
click at [500, 135] on div "game.setBackground("clouds") 1 2 3 4 5 6 7 8 9 game . setBackground ( "clouds" …" at bounding box center [517, 205] width 245 height 220
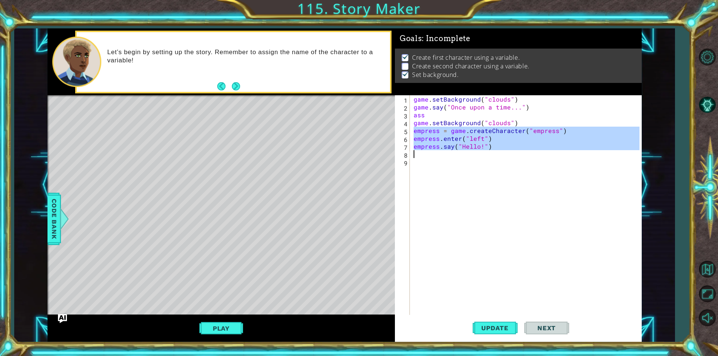
drag, startPoint x: 413, startPoint y: 129, endPoint x: 500, endPoint y: 151, distance: 90.1
click at [500, 151] on div "game . setBackground ( "clouds" ) game . say ( "Once upon a time..." ) ass game…" at bounding box center [527, 213] width 231 height 236
type textarea "empress.say("Hello!")"
click at [706, 108] on button "AI Hint" at bounding box center [707, 105] width 22 height 22
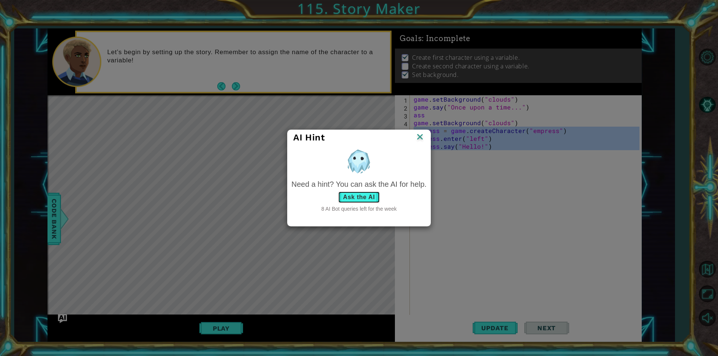
click at [341, 199] on button "Ask the AI" at bounding box center [359, 197] width 42 height 12
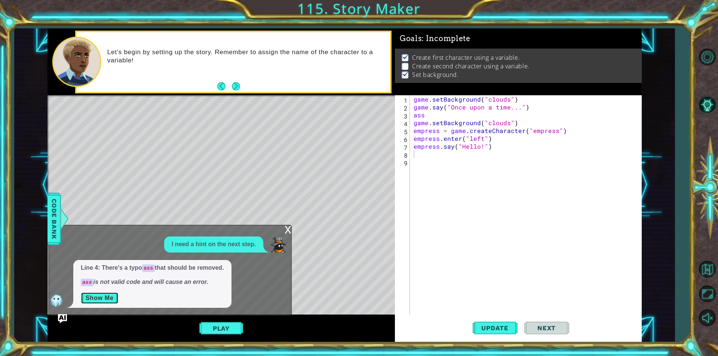
click at [110, 299] on button "Show Me" at bounding box center [100, 298] width 38 height 12
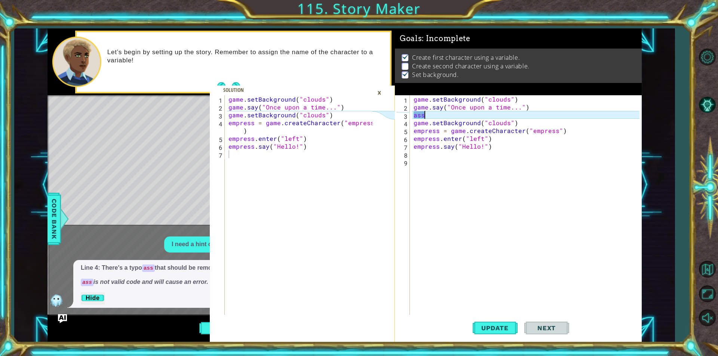
click at [431, 115] on div "game . setBackground ( "clouds" ) game . say ( "Once upon a time..." ) ass game…" at bounding box center [527, 213] width 231 height 236
type textarea "a"
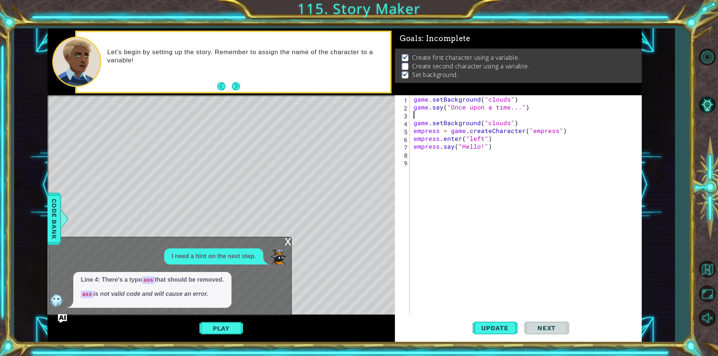
type textarea "game.say("Once upon a time...")"
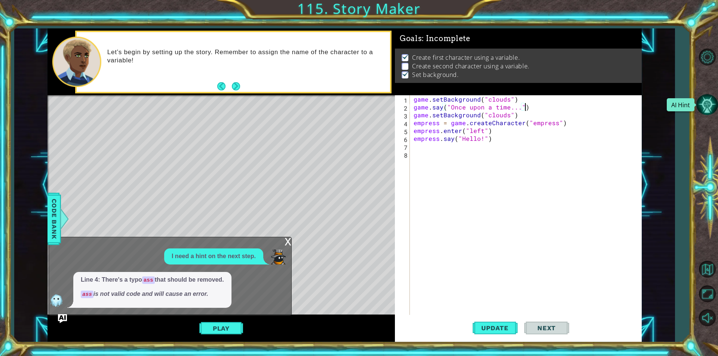
click at [702, 105] on button "AI Hint" at bounding box center [707, 105] width 22 height 22
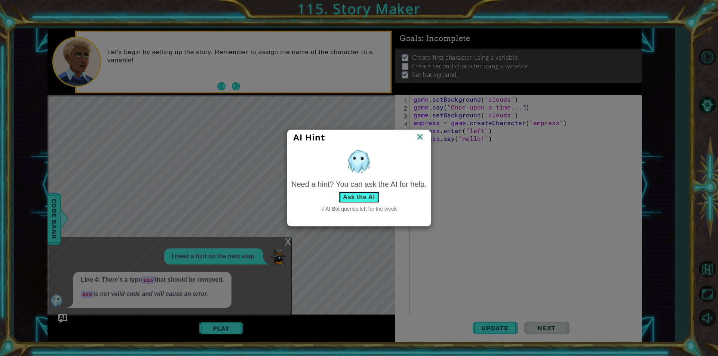
click at [368, 194] on button "Ask the AI" at bounding box center [359, 197] width 42 height 12
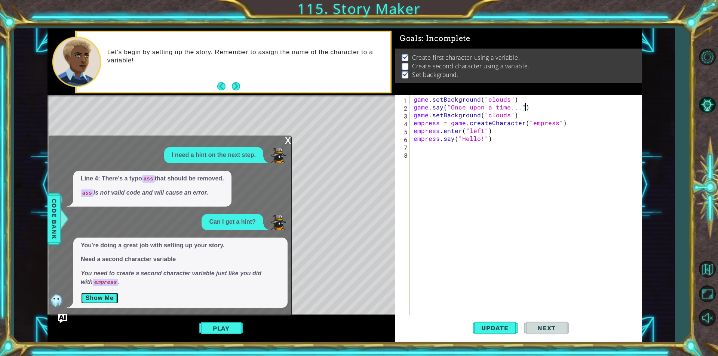
click at [106, 296] on button "Show Me" at bounding box center [100, 298] width 38 height 12
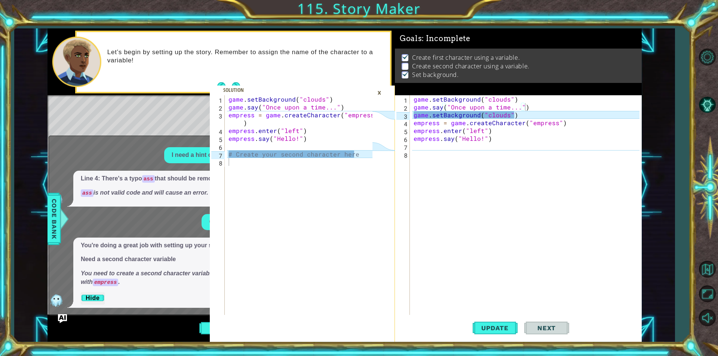
type textarea "# Create your second character here"
drag, startPoint x: 228, startPoint y: 154, endPoint x: 353, endPoint y: 155, distance: 124.9
click at [353, 155] on div "game . setBackground ( "clouds" ) game . say ( "Once upon a time..." ) empress …" at bounding box center [301, 213] width 149 height 236
drag, startPoint x: 421, startPoint y: 152, endPoint x: 415, endPoint y: 153, distance: 6.8
click at [421, 152] on div "game . setBackground ( "clouds" ) game . say ( "Once upon a time..." ) game . s…" at bounding box center [527, 213] width 231 height 236
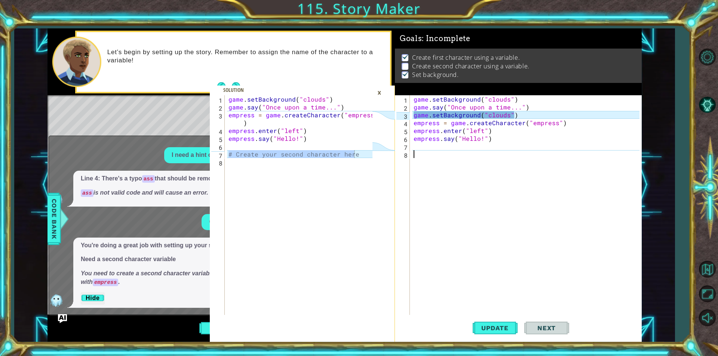
drag, startPoint x: 415, startPoint y: 148, endPoint x: 416, endPoint y: 152, distance: 4.6
click at [416, 152] on div "game . setBackground ( "clouds" ) game . say ( "Once upon a time..." ) game . s…" at bounding box center [527, 213] width 231 height 236
click at [421, 160] on div "game . setBackground ( "clouds" ) game . say ( "Once upon a time..." ) game . s…" at bounding box center [525, 205] width 227 height 220
paste textarea "# Create your second character here"
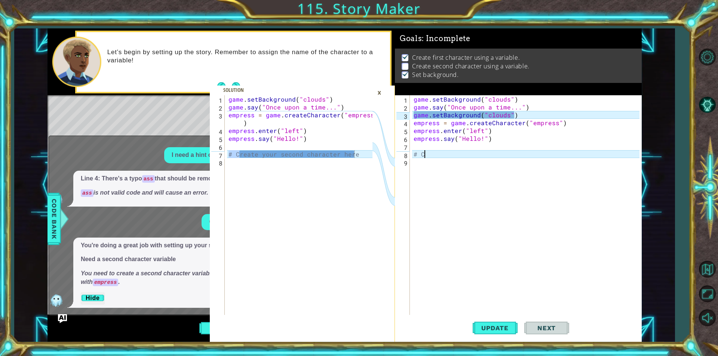
type textarea "#"
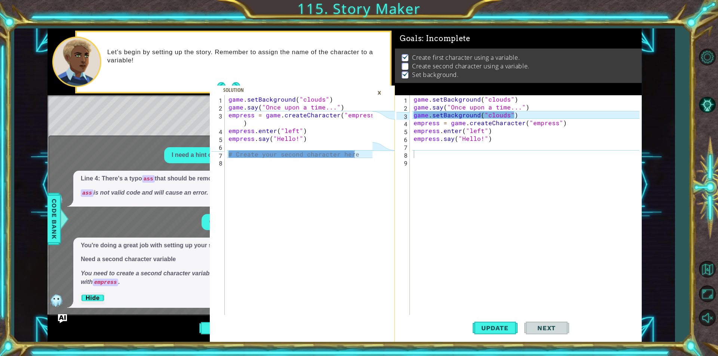
click at [376, 90] on div "×" at bounding box center [380, 92] width 12 height 13
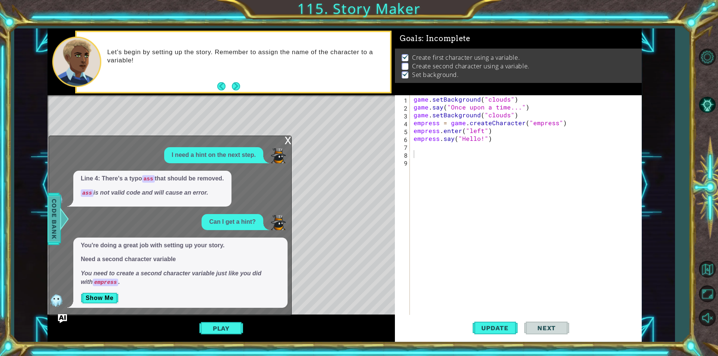
click at [65, 215] on div at bounding box center [63, 219] width 9 height 22
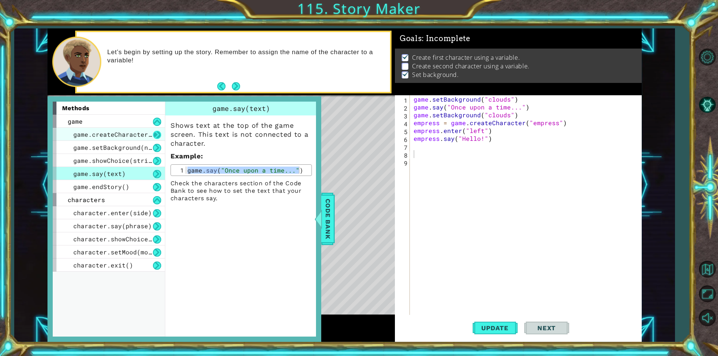
click at [157, 133] on button at bounding box center [157, 135] width 8 height 8
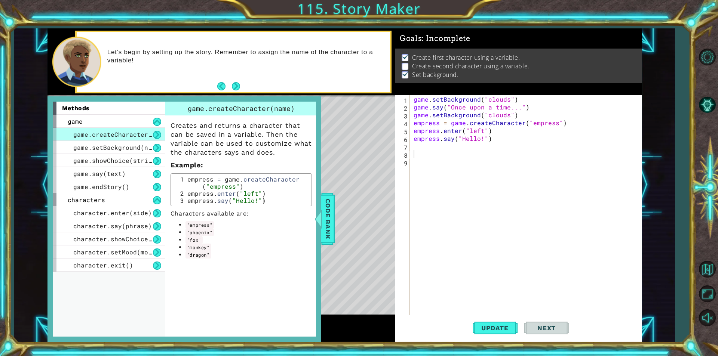
type textarea "empress = game.createCharacter("empress")"
drag, startPoint x: 188, startPoint y: 179, endPoint x: 240, endPoint y: 185, distance: 52.0
click at [240, 185] on div "empress = game . createCharacter ( "empress" ) empress . enter ( "left" ) empre…" at bounding box center [247, 201] width 123 height 50
click at [435, 156] on div "game . setBackground ( "clouds" ) game . say ( "Once upon a time..." ) game . s…" at bounding box center [527, 213] width 231 height 236
paste textarea "empress = game.createCharacter("empress")"
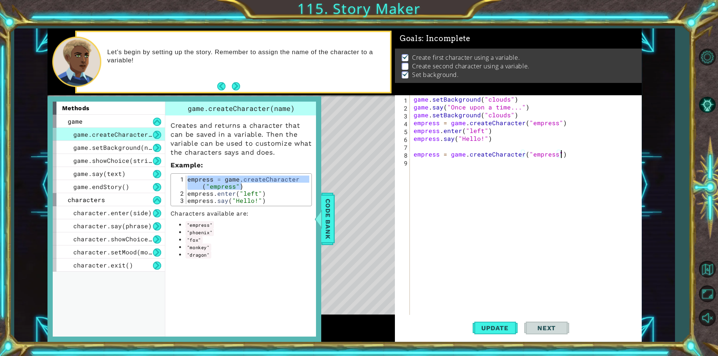
click at [521, 151] on div "game . setBackground ( "clouds" ) game . say ( "Once upon a time..." ) game . s…" at bounding box center [527, 213] width 231 height 236
click at [552, 154] on div "game . setBackground ( "clouds" ) game . say ( "Once upon a time..." ) game . s…" at bounding box center [527, 213] width 231 height 236
type textarea "empress = game.createCharacter("dragon")"
click at [484, 340] on button "Update" at bounding box center [495, 328] width 45 height 25
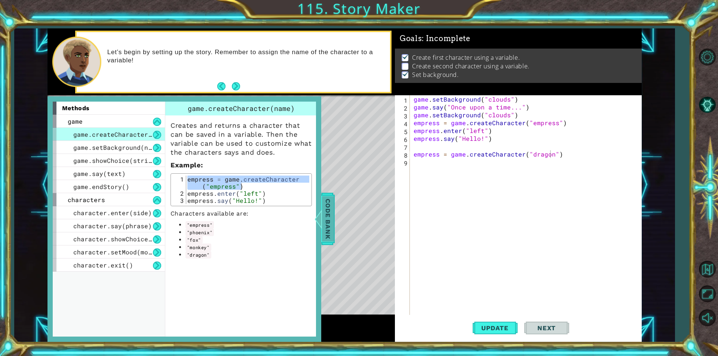
click at [326, 218] on span "Code Bank" at bounding box center [328, 219] width 12 height 46
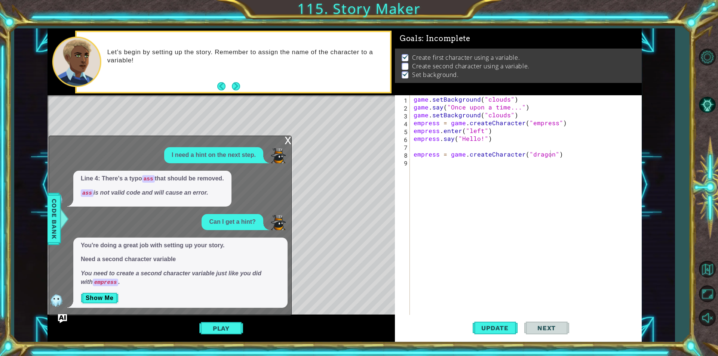
click at [285, 139] on div "x" at bounding box center [288, 139] width 7 height 7
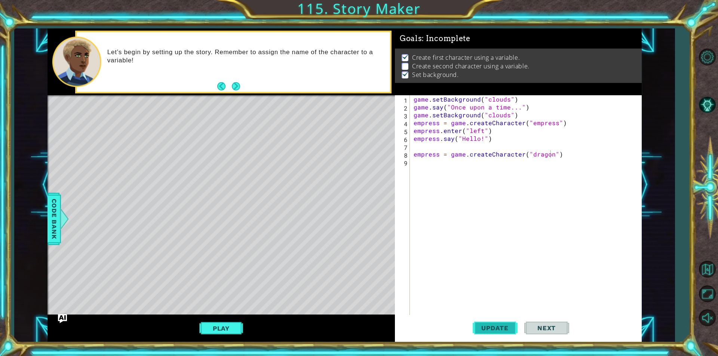
click at [503, 328] on span "Update" at bounding box center [495, 328] width 42 height 7
click at [555, 215] on div "game . setBackground ( "clouds" ) game . say ( "Once upon a time..." ) game . s…" at bounding box center [527, 213] width 231 height 236
click at [703, 110] on button "AI Hint" at bounding box center [707, 105] width 22 height 22
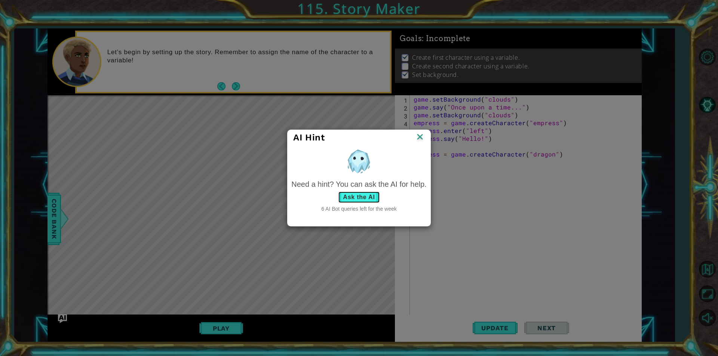
click at [369, 200] on button "Ask the AI" at bounding box center [359, 197] width 42 height 12
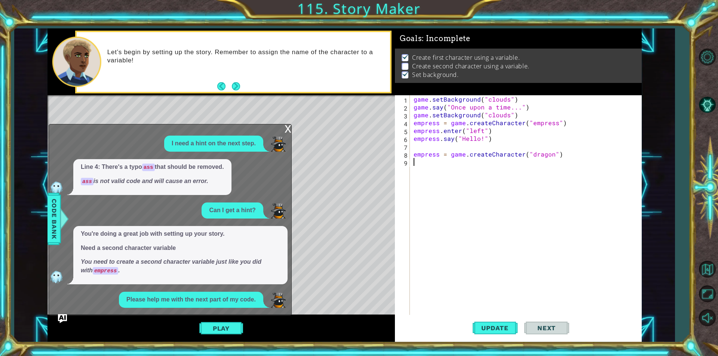
scroll to position [31, 0]
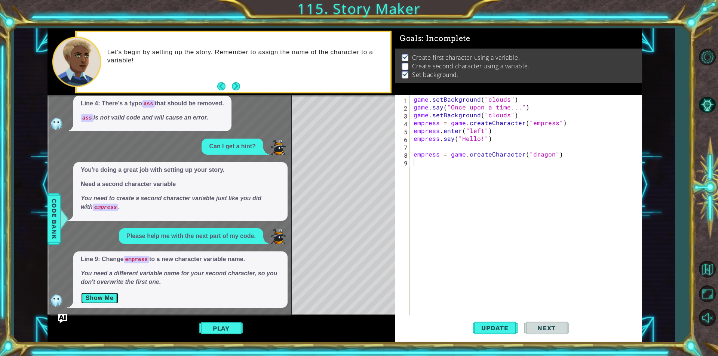
click at [92, 293] on button "Show Me" at bounding box center [100, 298] width 38 height 12
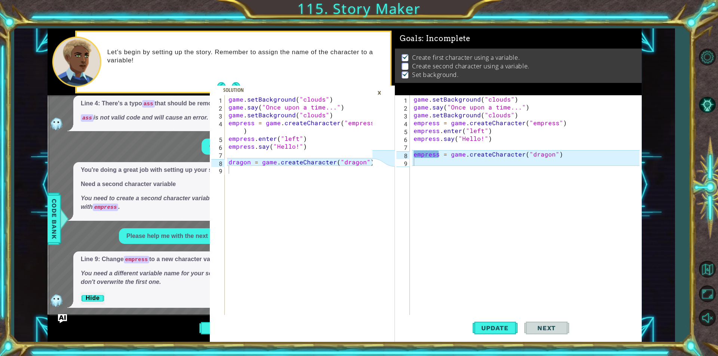
click at [439, 154] on div "game . setBackground ( "clouds" ) game . say ( "Once upon a time..." ) game . s…" at bounding box center [527, 213] width 231 height 236
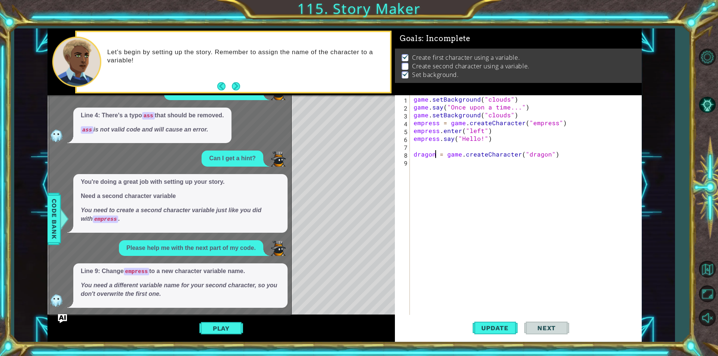
scroll to position [19, 0]
click at [58, 236] on span "Code Bank" at bounding box center [54, 219] width 12 height 46
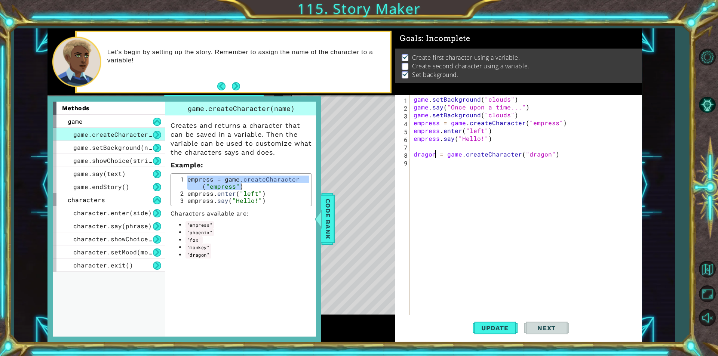
click at [324, 213] on div "methods game game.createCharacter(name) game.setBackground(name) game.showChoic…" at bounding box center [344, 185] width 594 height 314
click at [310, 212] on p "Characters available are:" at bounding box center [241, 213] width 141 height 7
click at [328, 209] on span "Code Bank" at bounding box center [328, 219] width 12 height 46
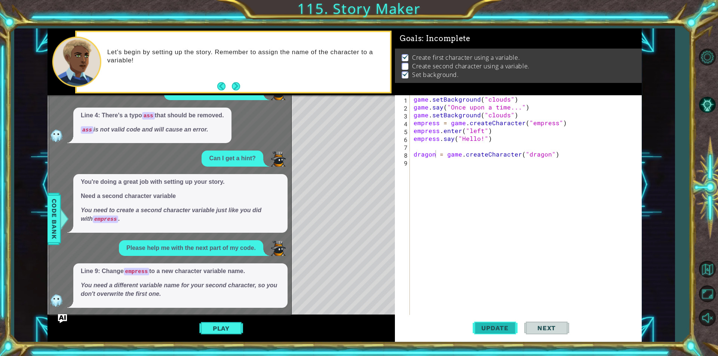
click at [492, 327] on span "Update" at bounding box center [495, 328] width 42 height 7
click at [234, 88] on button "Next" at bounding box center [236, 86] width 9 height 9
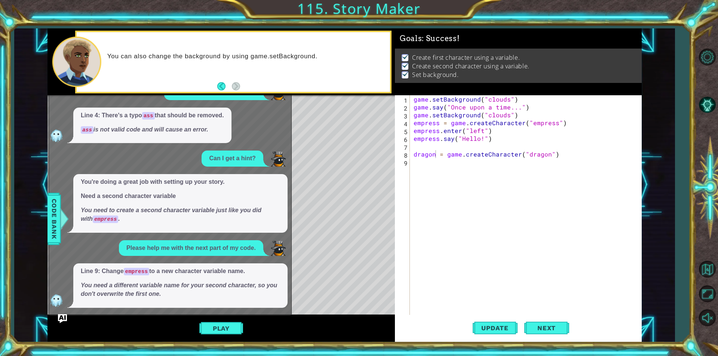
click at [288, 151] on div "x I need a hint on the next step. Line 4: There's a typo ass that should be rem…" at bounding box center [170, 204] width 243 height 224
click at [286, 163] on div "1 2 3 4 5 6 7 8 9 game . setBackground ( "clouds" ) game . say ( "Once upon a t…" at bounding box center [344, 185] width 594 height 314
click at [62, 322] on img "Ask AI" at bounding box center [63, 319] width 10 height 10
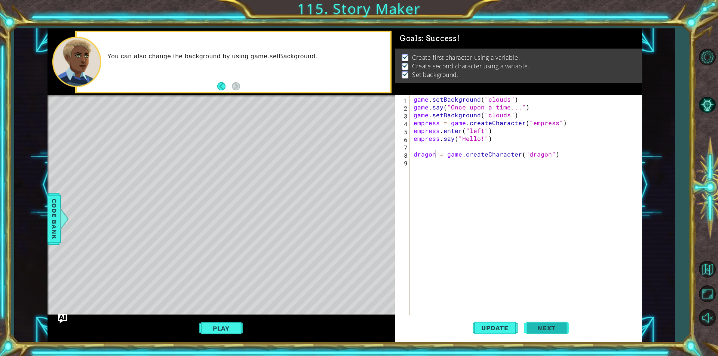
click at [544, 326] on span "Next" at bounding box center [546, 328] width 33 height 7
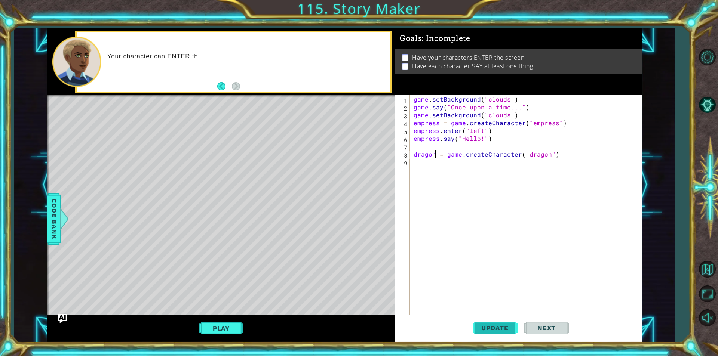
click at [499, 326] on span "Update" at bounding box center [495, 328] width 42 height 7
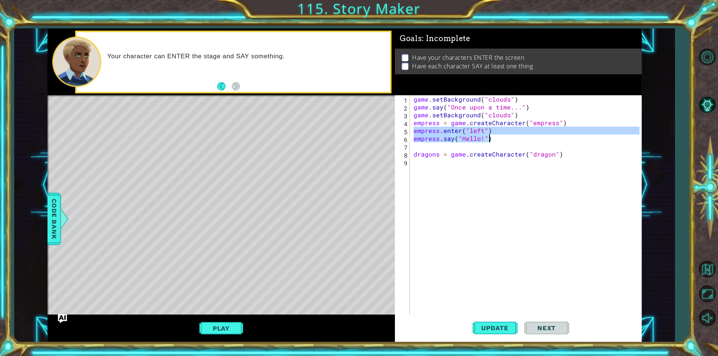
drag, startPoint x: 412, startPoint y: 131, endPoint x: 493, endPoint y: 140, distance: 82.0
click at [493, 140] on div "game . setBackground ( "clouds" ) game . say ( "Once upon a time..." ) game . s…" at bounding box center [525, 205] width 227 height 220
type textarea "empress.enter("left") empress.say("Hello!")"
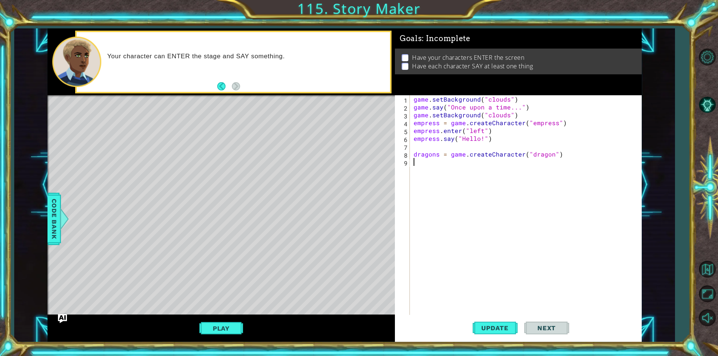
click at [431, 162] on div "game . setBackground ( "clouds" ) game . say ( "Once upon a time..." ) game . s…" at bounding box center [527, 213] width 231 height 236
paste textarea "empress.say("Hello!")"
drag, startPoint x: 442, startPoint y: 164, endPoint x: 414, endPoint y: 163, distance: 28.4
click at [414, 163] on div "empress.say("Hello!") 1 2 3 4 5 6 7 8 9 10 11 game . setBackground ( "clouds" )…" at bounding box center [517, 205] width 245 height 220
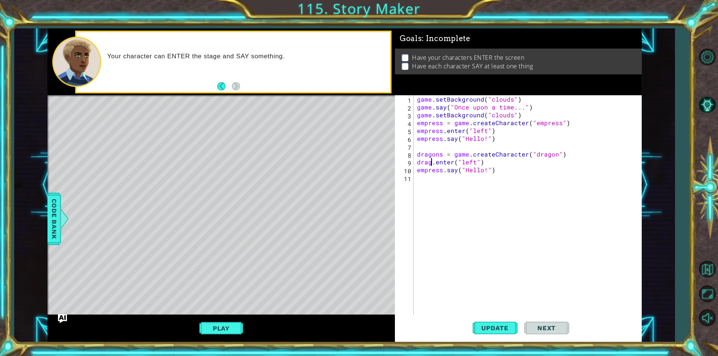
scroll to position [0, 1]
click at [439, 156] on div "game . setBackground ( "clouds" ) game . say ( "Once upon a time..." ) game . s…" at bounding box center [529, 213] width 228 height 236
click at [443, 155] on div "game . setBackground ( "clouds" ) game . say ( "Once upon a time..." ) game . s…" at bounding box center [529, 213] width 228 height 236
drag, startPoint x: 440, startPoint y: 169, endPoint x: 407, endPoint y: 168, distance: 33.3
click at [407, 168] on div "dragon = game.createCharacter("dragon") 1 2 3 4 5 6 7 8 9 10 11 game . setBackg…" at bounding box center [517, 205] width 245 height 220
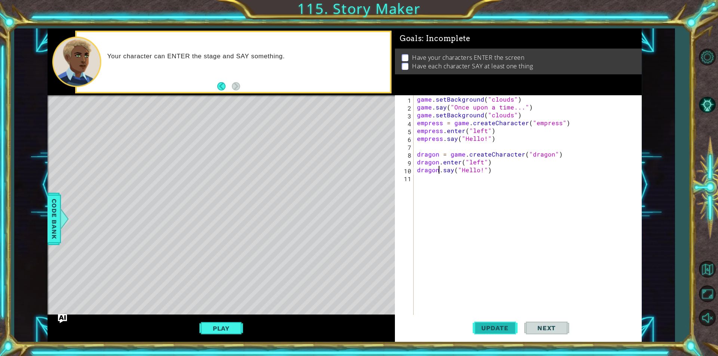
type textarea "dragon.say("Hello!")"
click at [491, 326] on span "Update" at bounding box center [495, 328] width 42 height 7
click at [474, 272] on div "game . setBackground ( "clouds" ) game . say ( "Once upon a time..." ) game . s…" at bounding box center [529, 213] width 228 height 236
click at [500, 327] on span "Update" at bounding box center [495, 328] width 42 height 7
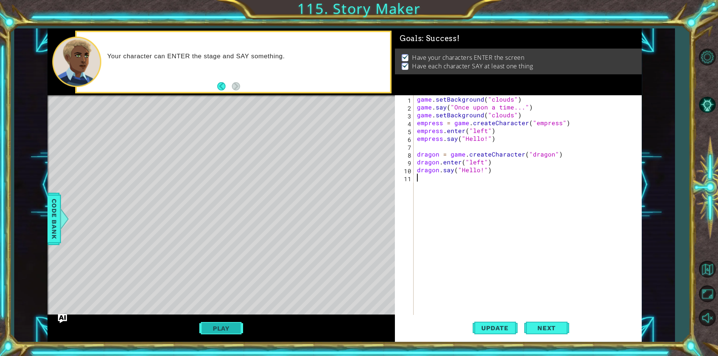
click at [206, 325] on button "Play" at bounding box center [221, 329] width 44 height 14
click at [483, 160] on div "game . setBackground ( "clouds" ) game . say ( "Once upon a time..." ) game . s…" at bounding box center [529, 213] width 228 height 236
click at [543, 329] on span "Next" at bounding box center [546, 328] width 33 height 7
click at [504, 335] on button "Update" at bounding box center [495, 328] width 45 height 25
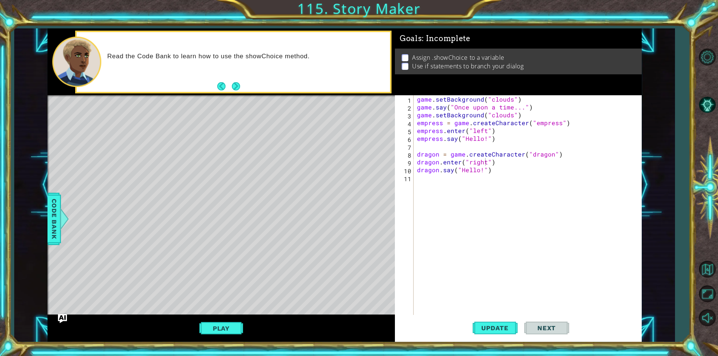
click at [187, 323] on div "Play" at bounding box center [220, 328] width 347 height 27
click at [208, 329] on button "Play" at bounding box center [221, 329] width 44 height 14
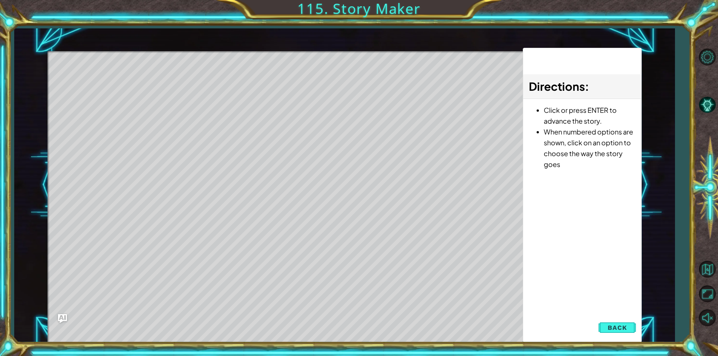
drag, startPoint x: 628, startPoint y: 328, endPoint x: 626, endPoint y: 319, distance: 8.4
click at [628, 328] on button "Back" at bounding box center [617, 327] width 38 height 15
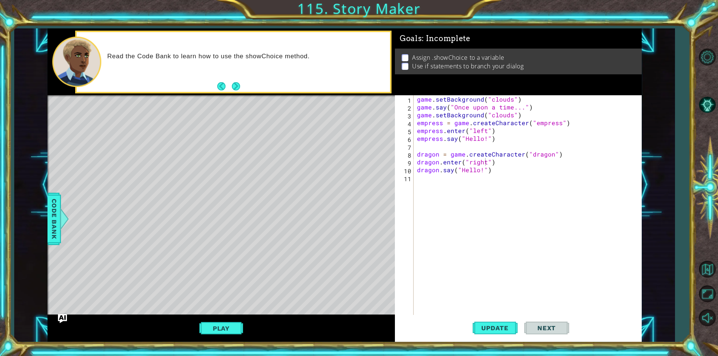
click at [486, 137] on div "game . setBackground ( "clouds" ) game . say ( "Once upon a time..." ) game . s…" at bounding box center [529, 213] width 228 height 236
click at [480, 171] on div "game . setBackground ( "clouds" ) game . say ( "Once upon a time..." ) game . s…" at bounding box center [529, 213] width 228 height 236
type textarea "dragon.say("7")"
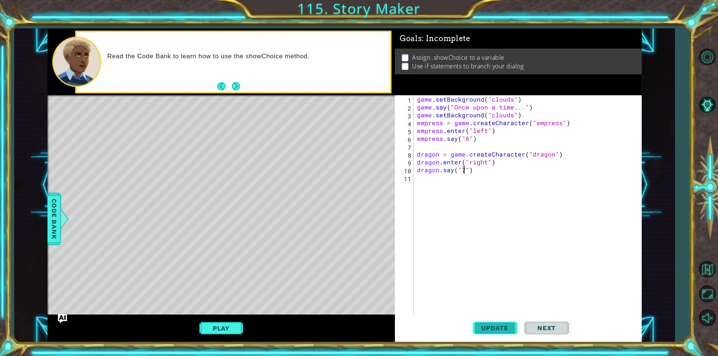
click at [494, 328] on span "Update" at bounding box center [495, 328] width 42 height 7
click at [219, 325] on button "Play" at bounding box center [221, 329] width 44 height 14
click at [618, 329] on div "Update Next" at bounding box center [520, 328] width 247 height 25
click at [437, 187] on div "game . setBackground ( "clouds" ) game . say ( "Once upon a time..." ) game . s…" at bounding box center [529, 213] width 228 height 236
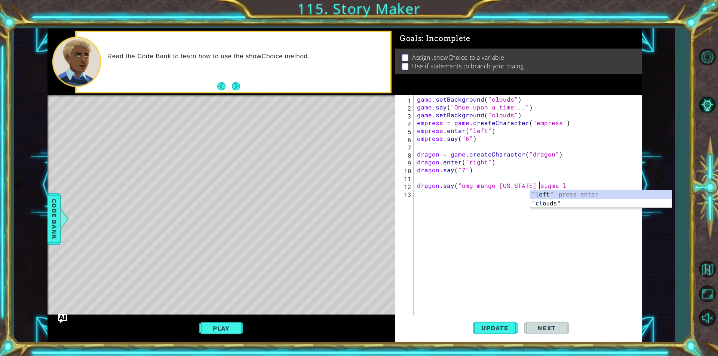
scroll to position [0, 7]
type textarea "dragon.say("omg mango [US_STATE] sigma lol troll face"
click at [431, 194] on div "game . setBackground ( "clouds" ) game . say ( "Once upon a time..." ) game . s…" at bounding box center [529, 213] width 228 height 236
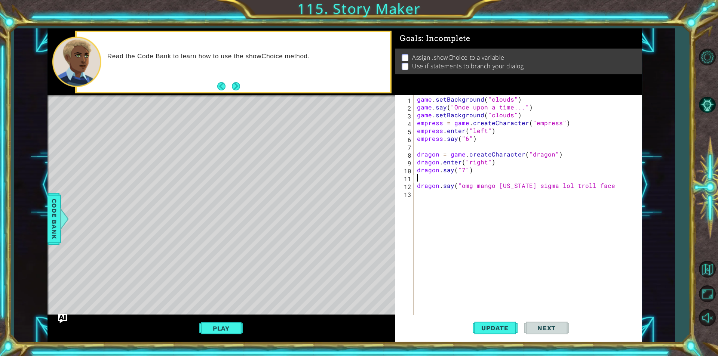
drag, startPoint x: 594, startPoint y: 181, endPoint x: 590, endPoint y: 185, distance: 5.8
click at [593, 183] on div "game . setBackground ( "clouds" ) game . say ( "Once upon a time..." ) game . s…" at bounding box center [529, 213] width 228 height 236
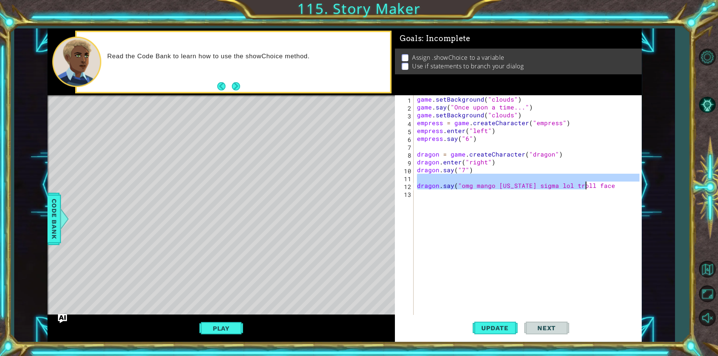
click at [590, 186] on div "game . setBackground ( "clouds" ) game . say ( "Once upon a time..." ) game . s…" at bounding box center [527, 205] width 224 height 220
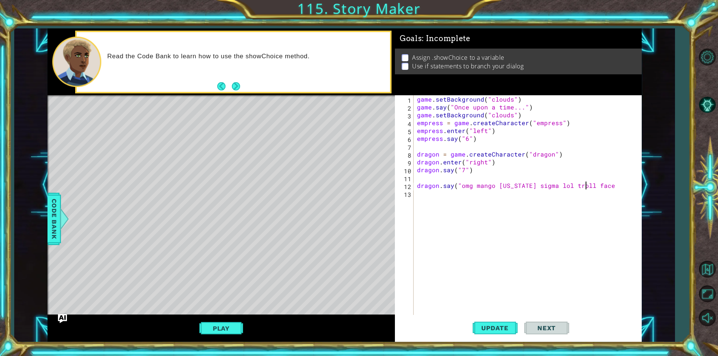
click at [590, 186] on div "game . setBackground ( "clouds" ) game . say ( "Once upon a time..." ) game . s…" at bounding box center [529, 213] width 228 height 236
type textarea "dragon.say("omg mango [US_STATE] sigma lol troll face"
click at [604, 230] on div "game . setBackground ( "clouds" ) game . say ( "Once upon a time..." ) game . s…" at bounding box center [529, 213] width 228 height 236
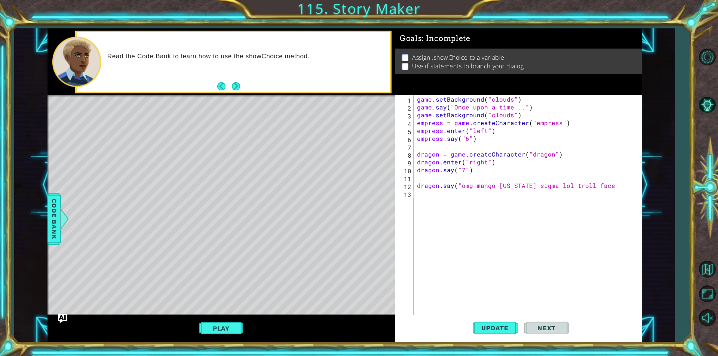
scroll to position [0, 0]
click at [604, 184] on div "game . setBackground ( "clouds" ) game . say ( "Once upon a time..." ) game . s…" at bounding box center [529, 213] width 228 height 236
click at [500, 329] on span "Update" at bounding box center [495, 328] width 42 height 7
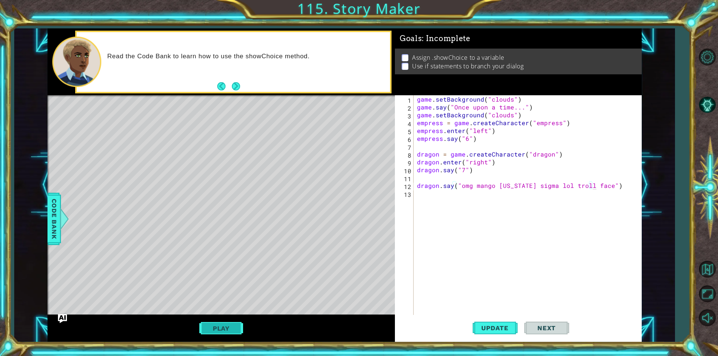
drag, startPoint x: 212, startPoint y: 337, endPoint x: 227, endPoint y: 328, distance: 17.4
click at [214, 336] on div "Play" at bounding box center [220, 328] width 347 height 27
click at [227, 328] on button "Play" at bounding box center [221, 329] width 44 height 14
click at [620, 328] on div "Update Next" at bounding box center [520, 328] width 247 height 25
click at [586, 185] on div "game . setBackground ( "clouds" ) game . say ( "Once upon a time..." ) game . s…" at bounding box center [529, 213] width 228 height 236
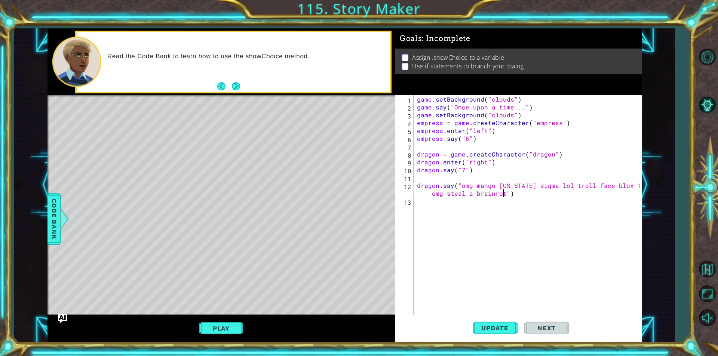
scroll to position [0, 18]
type textarea "dragon.say("omg mango [US_STATE] sigma lol troll face blox fruits omg steal a b…"
click at [486, 329] on span "Update" at bounding box center [495, 328] width 42 height 7
click at [226, 332] on button "Play" at bounding box center [221, 329] width 44 height 14
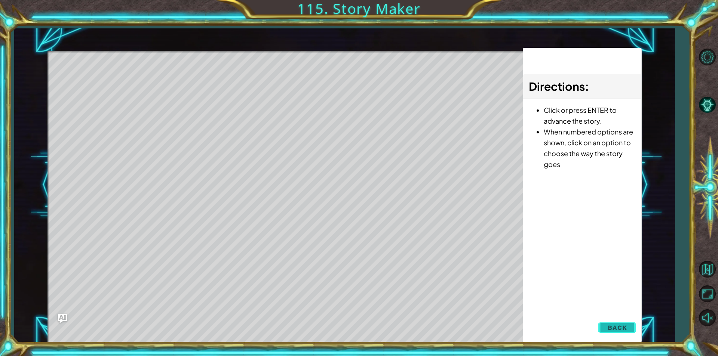
click at [604, 321] on button "Back" at bounding box center [617, 327] width 38 height 15
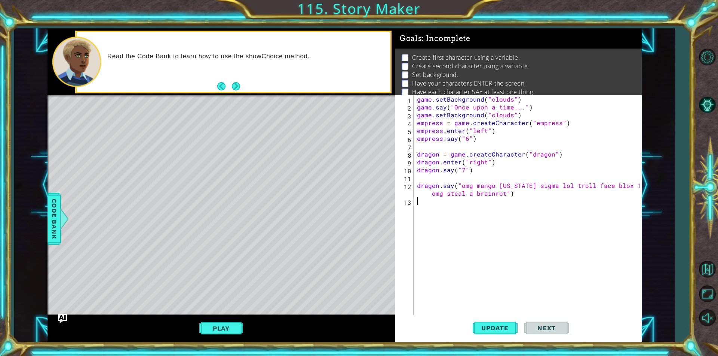
scroll to position [0, 0]
click at [429, 217] on div "game . setBackground ( "clouds" ) game . say ( "Once upon a time..." ) game . s…" at bounding box center [529, 213] width 228 height 236
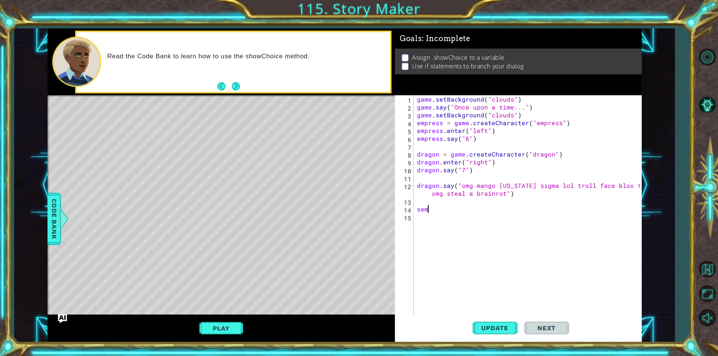
type textarea "s"
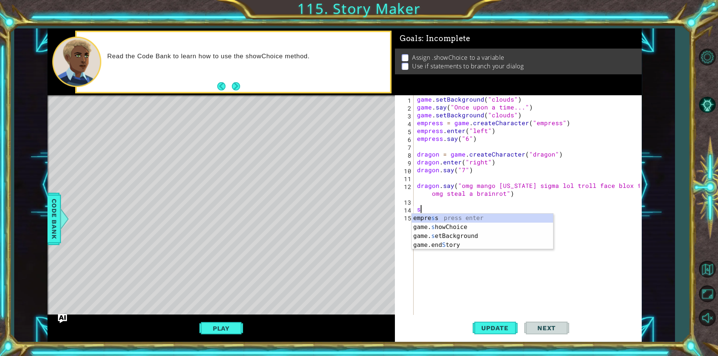
click at [429, 217] on div "empre s s press enter game. s howChoice press enter game. s etBackground press …" at bounding box center [482, 241] width 141 height 54
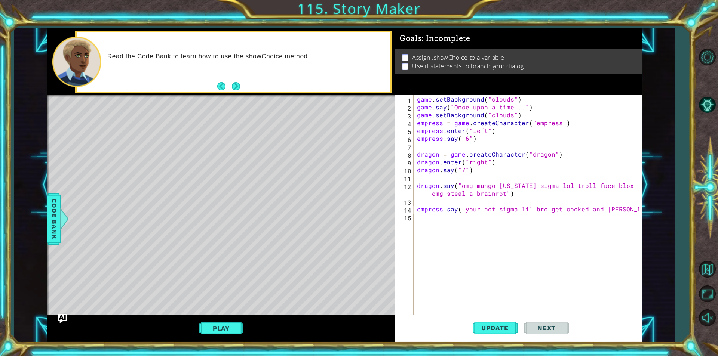
scroll to position [0, 13]
type textarea "empress.say("your not sigma lil bro get cooked and [PERSON_NAME]")"
click at [484, 322] on button "Update" at bounding box center [495, 328] width 45 height 25
click at [199, 338] on div "Play" at bounding box center [220, 328] width 347 height 27
click at [211, 330] on button "Play" at bounding box center [221, 329] width 44 height 14
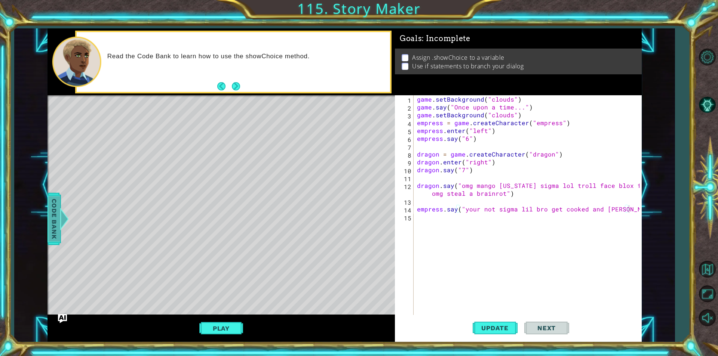
click at [55, 208] on span "Code Bank" at bounding box center [54, 219] width 12 height 46
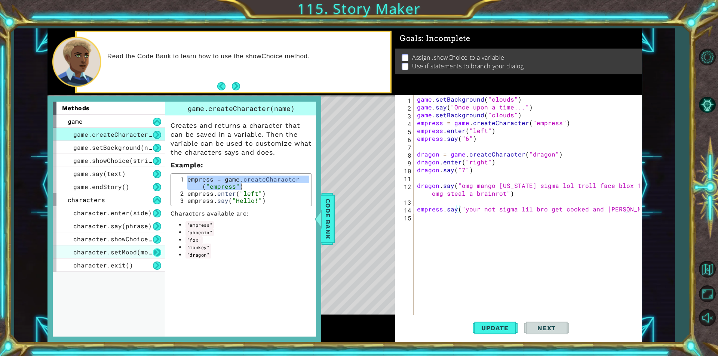
click at [155, 253] on button at bounding box center [157, 253] width 8 height 8
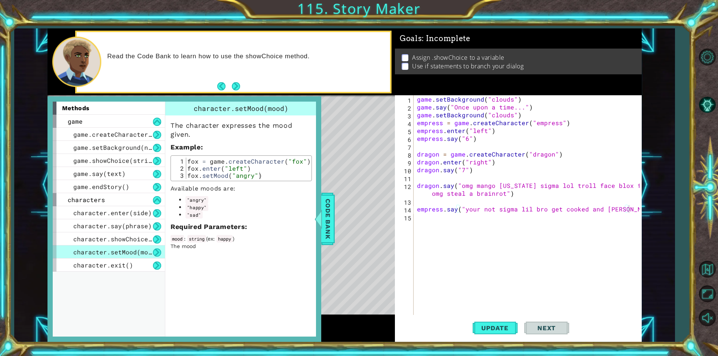
click at [193, 222] on div "The character expresses the mood given. Example : 1 2 3 fox = game . createChar…" at bounding box center [241, 183] width 152 height 135
click at [194, 214] on code ""sad"" at bounding box center [193, 214] width 17 height 7
drag, startPoint x: 188, startPoint y: 159, endPoint x: 234, endPoint y: 177, distance: 49.2
click at [234, 177] on div "fox = game . createCharacter ( "fox" ) fox . enter ( "left" ) fox . setMood ( "…" at bounding box center [247, 176] width 123 height 36
click at [268, 189] on p "Available moods are:" at bounding box center [241, 188] width 141 height 7
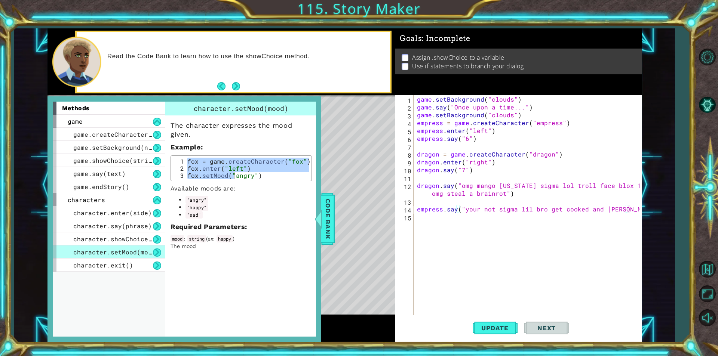
click at [219, 182] on div "The character expresses the mood given. Example : fox.enter("left") fox.setMood…" at bounding box center [241, 183] width 152 height 135
click at [189, 177] on div "fox = game . createCharacter ( "fox" ) fox . enter ( "left" ) fox . setMood ( "…" at bounding box center [247, 168] width 123 height 21
type textarea "fox.setMood("angry")"
drag, startPoint x: 189, startPoint y: 177, endPoint x: 264, endPoint y: 179, distance: 74.4
click at [264, 179] on div "fox.setMood("angry") 1 2 3 fox = game . createCharacter ( "fox" ) fox . enter (…" at bounding box center [241, 169] width 141 height 26
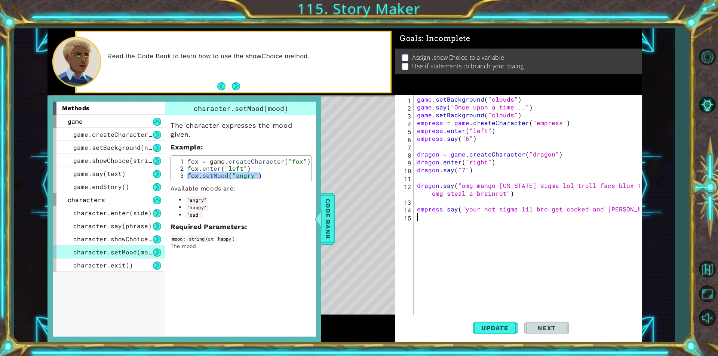
scroll to position [0, 0]
click at [433, 228] on div "game . setBackground ( "clouds" ) game . say ( "Once upon a time..." ) game . s…" at bounding box center [529, 213] width 228 height 236
paste textarea "fox.setMood("angry")"
click at [428, 214] on div "game . setBackground ( "clouds" ) game . say ( "Once upon a time..." ) game . s…" at bounding box center [529, 213] width 228 height 236
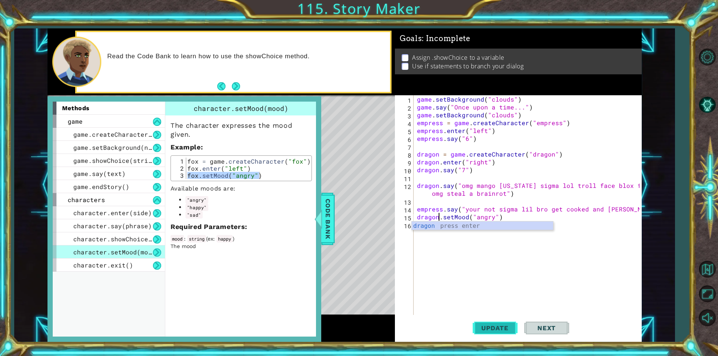
type textarea "dragon.setMood("angry")"
click at [479, 320] on button "Update" at bounding box center [495, 328] width 45 height 25
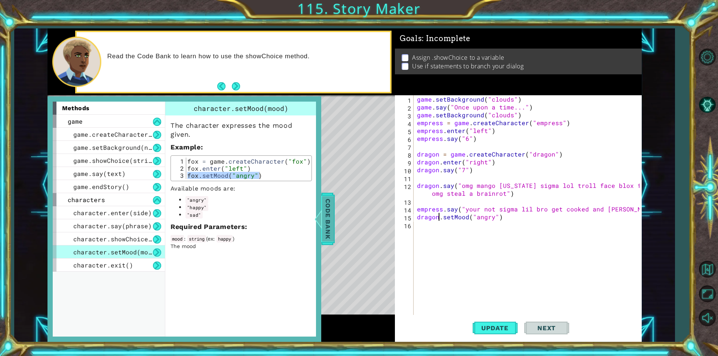
click at [331, 220] on span "Code Bank" at bounding box center [328, 219] width 12 height 46
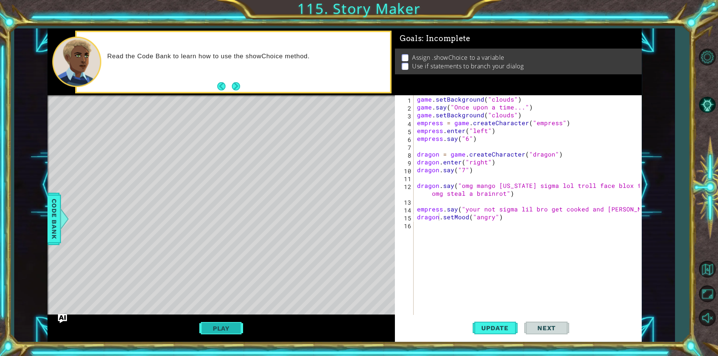
click at [216, 326] on button "Play" at bounding box center [221, 329] width 44 height 14
drag, startPoint x: 504, startPoint y: 217, endPoint x: 418, endPoint y: 218, distance: 86.0
click at [418, 218] on div "game . setBackground ( "clouds" ) game . say ( "Once upon a time..." ) game . s…" at bounding box center [529, 213] width 228 height 236
click at [227, 326] on button "Play" at bounding box center [221, 329] width 44 height 14
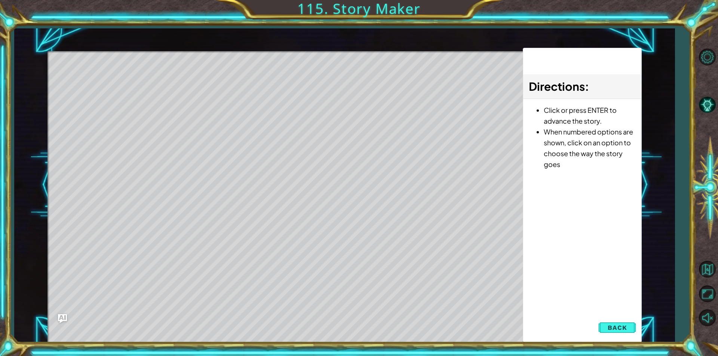
click at [598, 329] on div "Directions : Click or press ENTER to advance the story. When numbered options a…" at bounding box center [582, 195] width 119 height 295
click at [610, 327] on span "Back" at bounding box center [617, 327] width 19 height 7
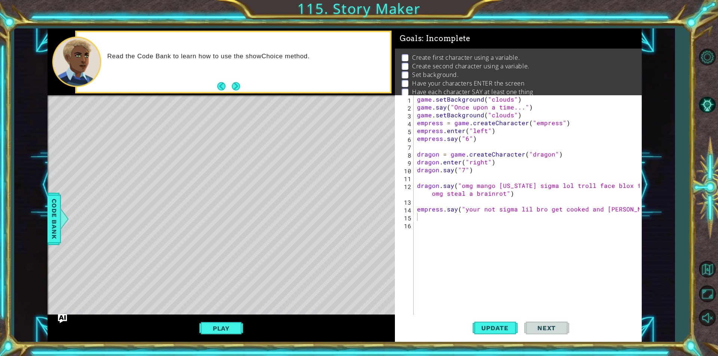
click at [536, 323] on button "Next" at bounding box center [546, 328] width 45 height 25
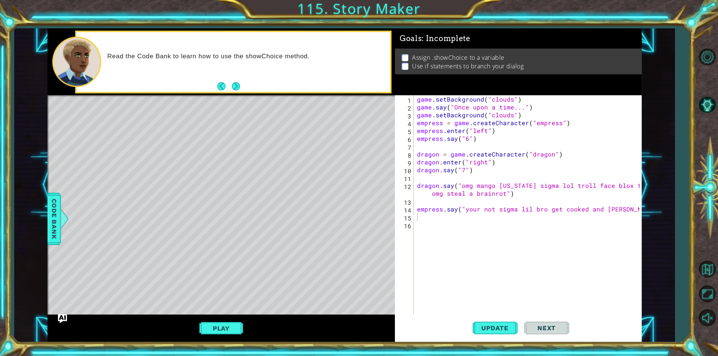
click at [407, 70] on div "Assign .showChoice to a variable Use if statements to branch your dialog" at bounding box center [518, 62] width 247 height 26
click at [414, 62] on p "Use if statements to branch your dialog" at bounding box center [467, 66] width 111 height 8
click at [401, 57] on ul "Assign .showChoice to a variable Use if statements to branch your dialog" at bounding box center [518, 61] width 237 height 17
click at [404, 55] on p at bounding box center [405, 57] width 7 height 7
click at [64, 221] on div at bounding box center [63, 219] width 9 height 22
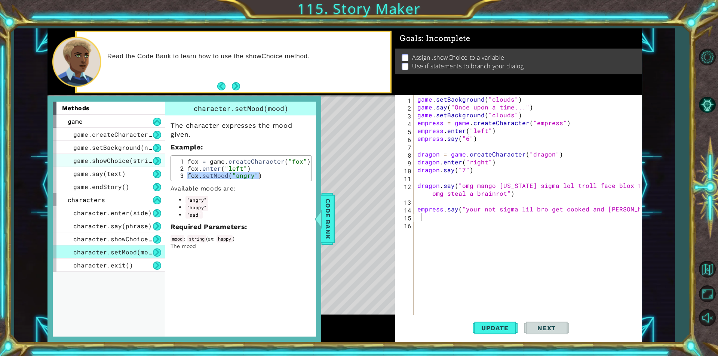
click at [161, 162] on span "game.showChoice(string1, string2)" at bounding box center [134, 161] width 123 height 8
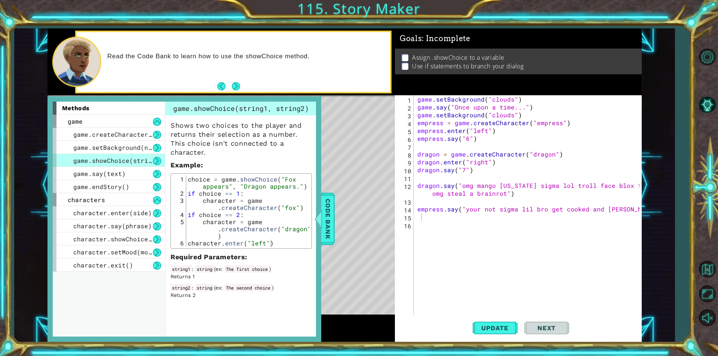
click at [156, 157] on button at bounding box center [157, 161] width 8 height 8
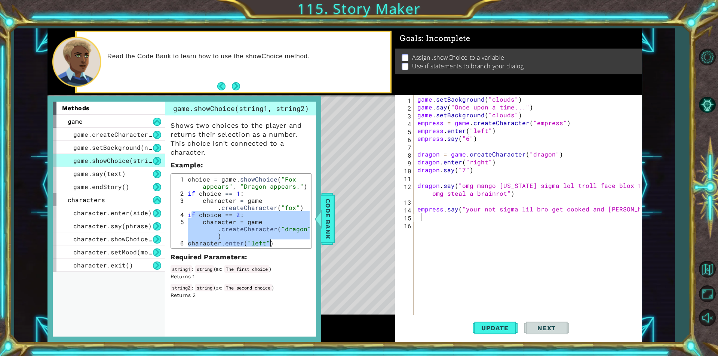
drag, startPoint x: 191, startPoint y: 213, endPoint x: 264, endPoint y: 217, distance: 72.7
click at [246, 250] on div "Shows two choices to the player and returns their selection as a number. This c…" at bounding box center [241, 208] width 152 height 184
click at [237, 223] on div "choice = game . showChoice ( "Fox appears" , "Dragon appears." ) if choice == 1…" at bounding box center [247, 211] width 123 height 71
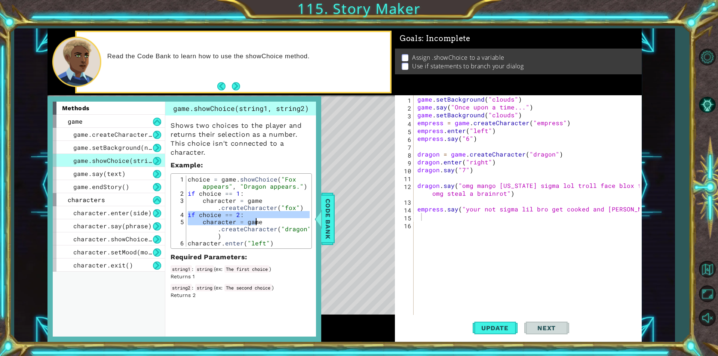
drag, startPoint x: 188, startPoint y: 215, endPoint x: 265, endPoint y: 222, distance: 77.4
click at [265, 222] on div "choice = game . showChoice ( "Fox appears" , "Dragon appears." ) if choice == 1…" at bounding box center [247, 222] width 123 height 92
type textarea "if choice == 2: character = game.createCharacter("dragon")"
click at [457, 225] on div "game . setBackground ( "clouds" ) game . say ( "Once upon a time..." ) game . s…" at bounding box center [529, 213] width 227 height 236
type textarea "V"
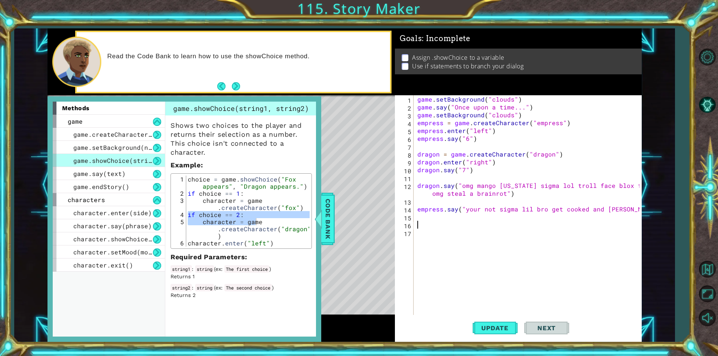
paste textarea "character = gam"
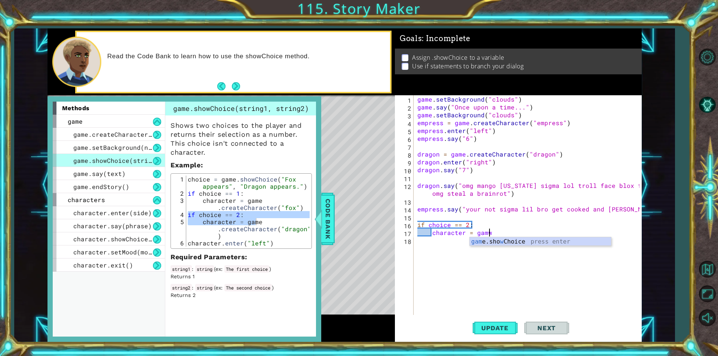
type textarea "character = game"
click at [442, 245] on div "game . setBackground ( "clouds" ) game . say ( "Once upon a time..." ) game . s…" at bounding box center [529, 213] width 227 height 236
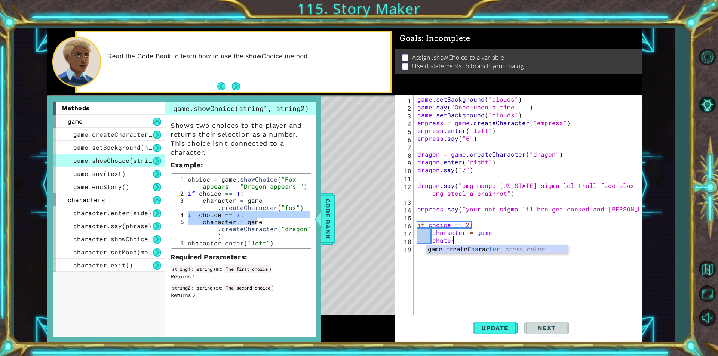
scroll to position [0, 2]
type textarea "c"
type textarea "dragon.enter("left")"
click at [489, 336] on button "Update" at bounding box center [495, 328] width 45 height 25
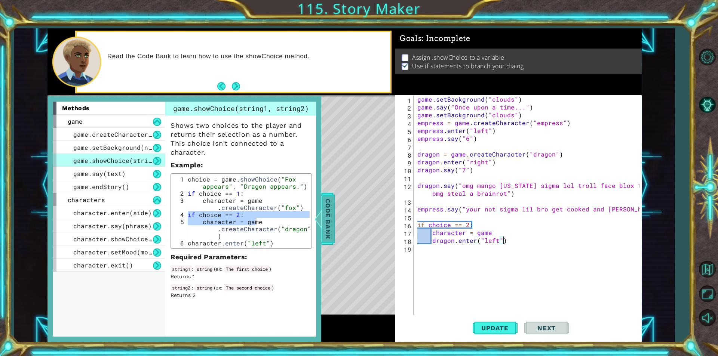
click at [333, 243] on div "Code Bank" at bounding box center [327, 219] width 13 height 52
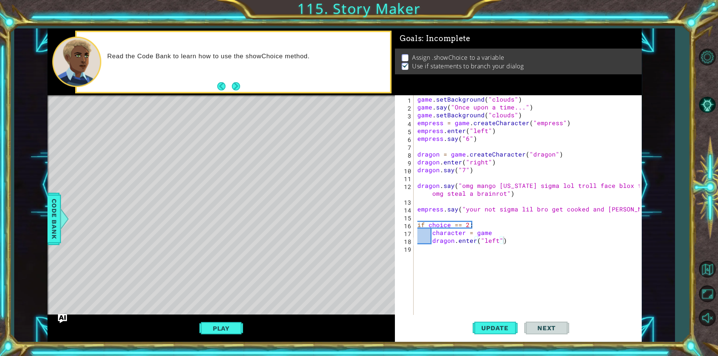
click at [197, 349] on div "1 2 3 4 5 6 7 8 9 game . setBackground ( "clouds" ) game . say ( "Once upon a t…" at bounding box center [359, 178] width 718 height 356
click at [212, 336] on div "Play" at bounding box center [220, 328] width 347 height 27
click at [219, 331] on button "Play" at bounding box center [221, 329] width 44 height 14
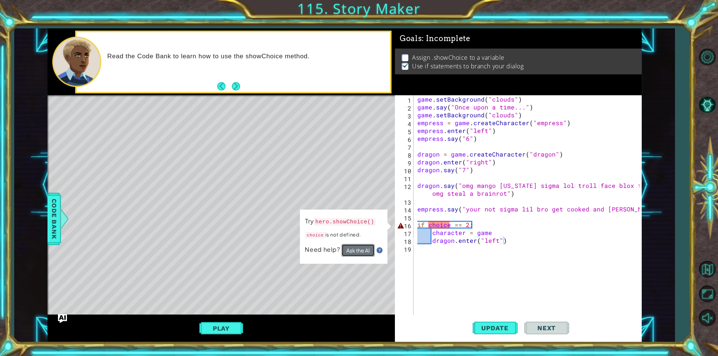
click at [353, 254] on button "Ask the AI" at bounding box center [357, 250] width 33 height 13
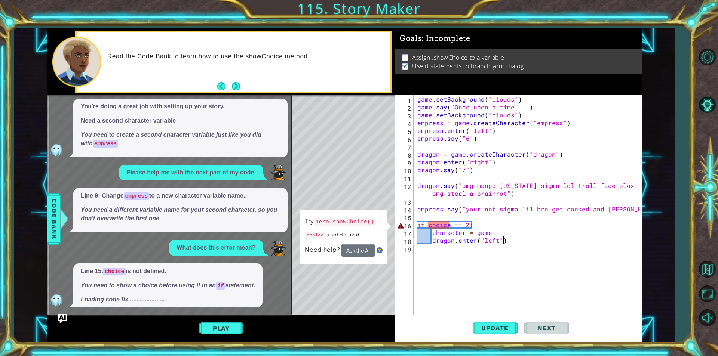
scroll to position [98, 0]
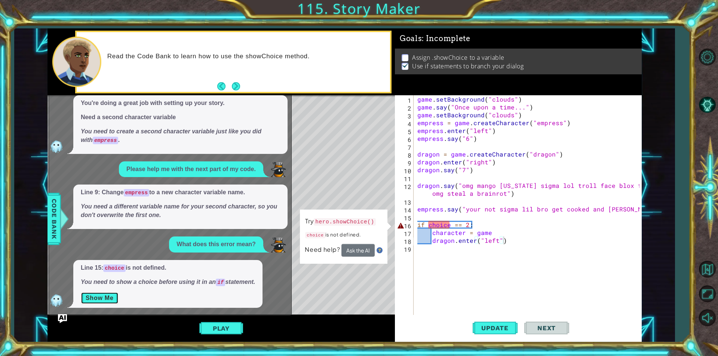
click at [113, 296] on button "Show Me" at bounding box center [100, 298] width 38 height 12
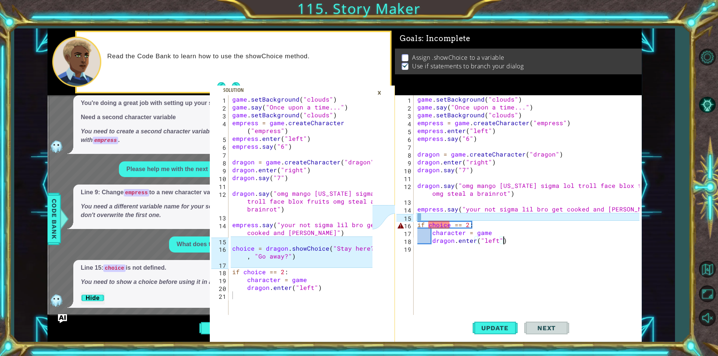
type textarea "choice = dragon.showChoice("Stay here?", "Go away?")"
drag, startPoint x: 232, startPoint y: 250, endPoint x: 297, endPoint y: 260, distance: 65.8
click at [297, 260] on div "game . setBackground ( "clouds" ) game . say ( "Once upon a time..." ) game . s…" at bounding box center [303, 213] width 145 height 236
click at [419, 217] on div "game . setBackground ( "clouds" ) game . say ( "Once upon a time..." ) game . s…" at bounding box center [529, 213] width 227 height 236
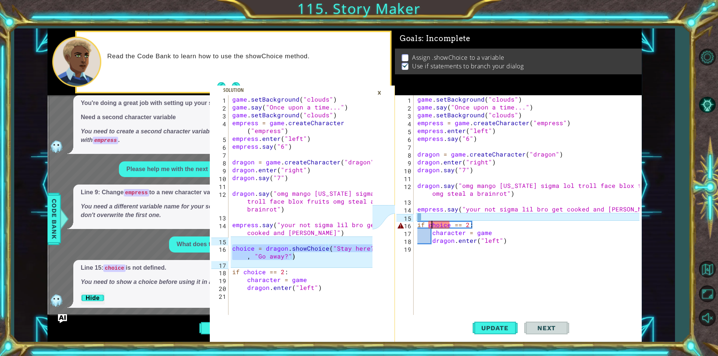
click at [431, 228] on div "game . setBackground ( "clouds" ) game . say ( "Once upon a time..." ) game . s…" at bounding box center [529, 213] width 227 height 236
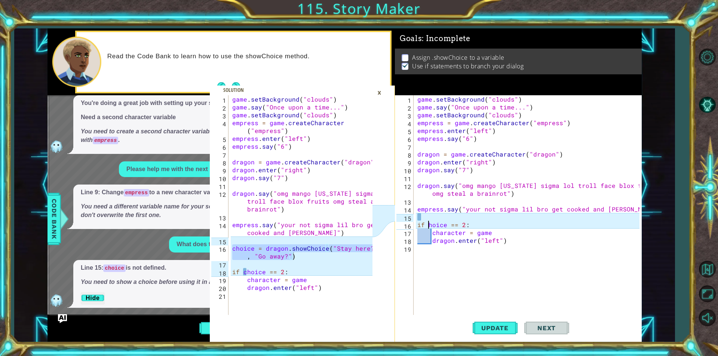
scroll to position [0, 1]
type textarea "if choice == 2:"
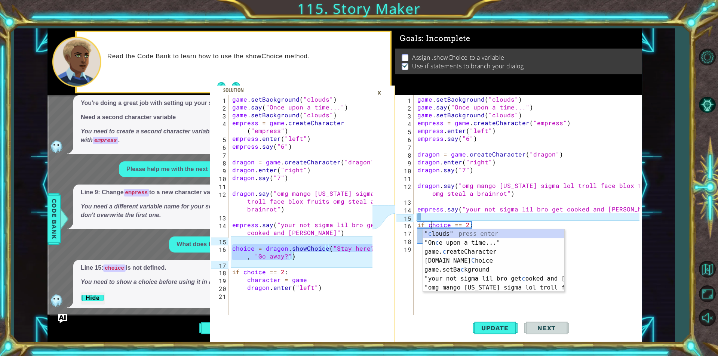
click at [421, 220] on div "game . setBackground ( "clouds" ) game . say ( "Once upon a time..." ) game . s…" at bounding box center [529, 213] width 227 height 236
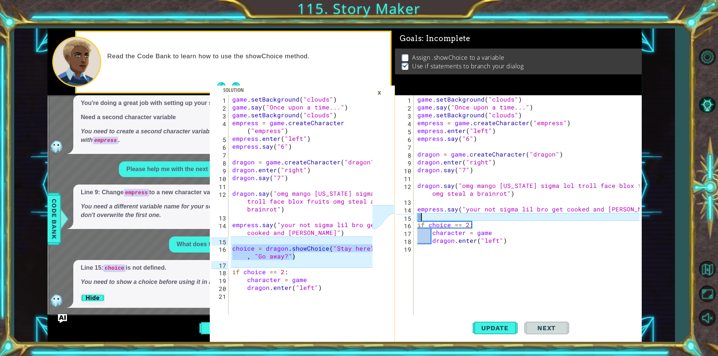
scroll to position [0, 0]
type textarea "V"
paste textarea "choice = dragon.showChoice("Stay here?", "Go away?")"
type textarea "c"
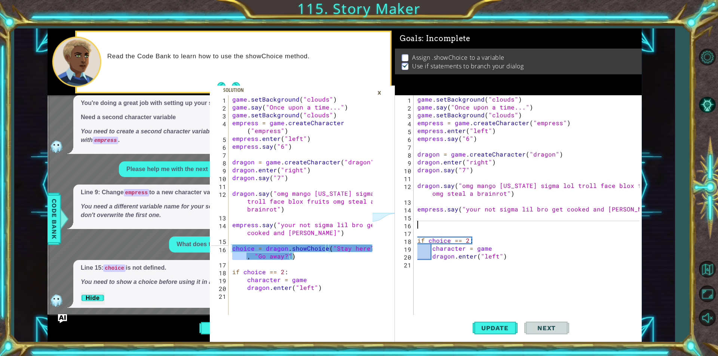
click at [416, 221] on div "game . setBackground ( "clouds" ) game . say ( "Once upon a time..." ) game . s…" at bounding box center [529, 213] width 227 height 236
paste textarea "choice = dragon.showChoice("Stay here?", "Go away?")"
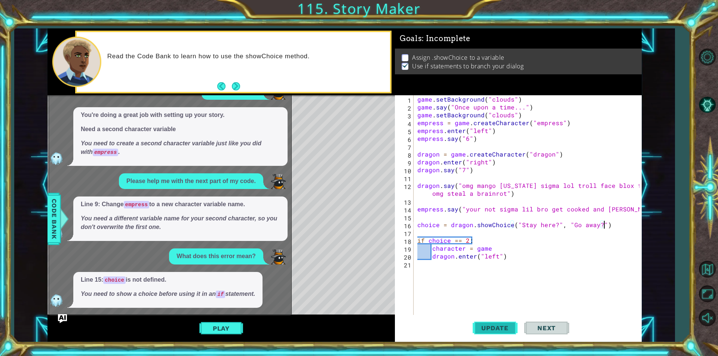
type textarea "choice = dragon.showChoice("Stay here?", "Go away?")"
click at [488, 320] on button "Update" at bounding box center [495, 328] width 45 height 25
click at [246, 84] on div "Read the Code Bank to learn how to use the showChoice method." at bounding box center [233, 62] width 313 height 60
click at [240, 84] on button "Next" at bounding box center [236, 86] width 8 height 8
click at [240, 84] on div "Read the Code Bank to learn how to use the showChoice method." at bounding box center [220, 61] width 347 height 67
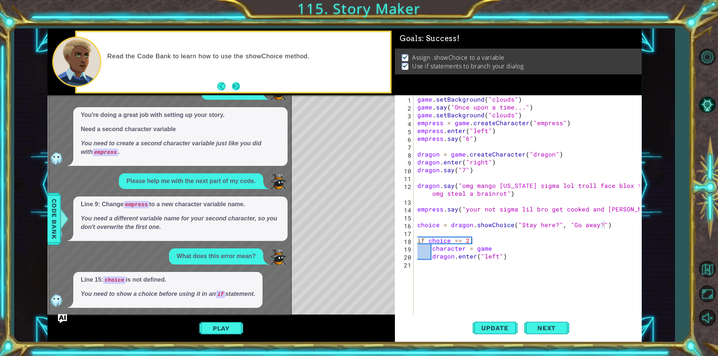
click at [240, 84] on div "Read the Code Bank to learn how to use the showChoice method." at bounding box center [220, 61] width 347 height 67
click at [56, 223] on span "Code Bank" at bounding box center [54, 219] width 12 height 46
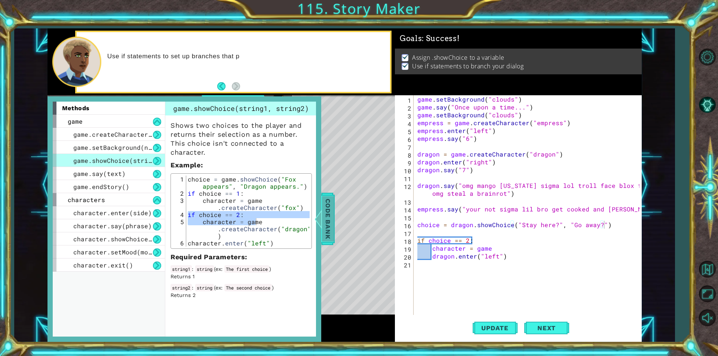
drag, startPoint x: 322, startPoint y: 214, endPoint x: 326, endPoint y: 217, distance: 5.1
click at [322, 216] on div at bounding box center [317, 219] width 9 height 22
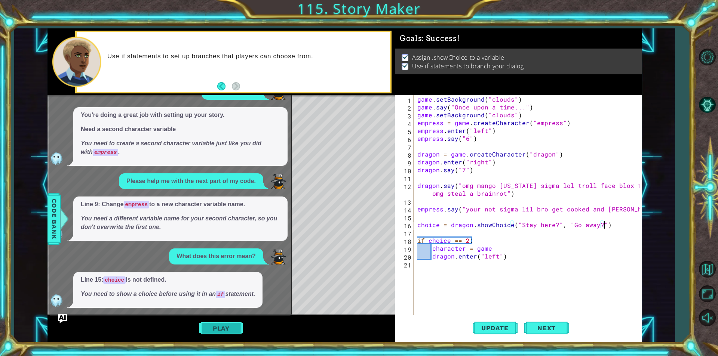
click at [211, 334] on button "Play" at bounding box center [221, 329] width 44 height 14
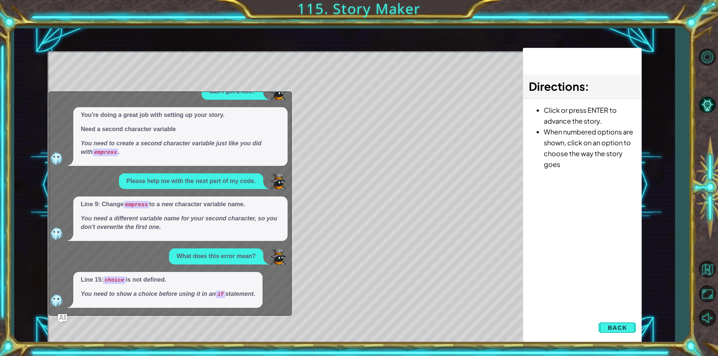
click at [62, 313] on div "x I need a hint on the next step. Line 4: There's a typo ass that should be rem…" at bounding box center [170, 204] width 243 height 224
click at [65, 316] on img "Ask AI" at bounding box center [63, 319] width 10 height 10
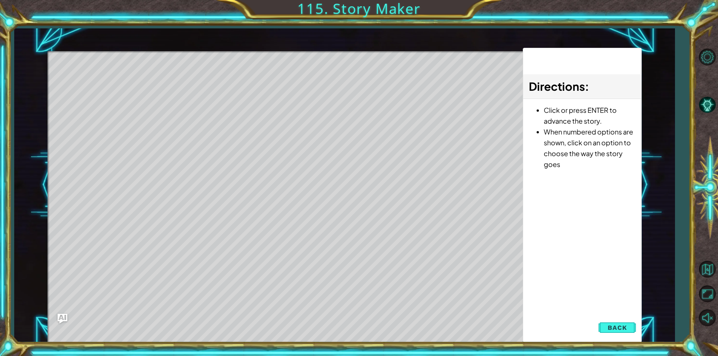
click at [58, 314] on button "Ask AI" at bounding box center [63, 319] width 10 height 10
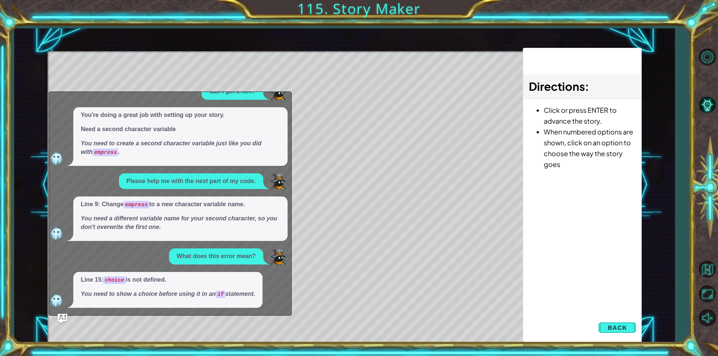
click at [58, 314] on button "Ask AI" at bounding box center [63, 319] width 10 height 10
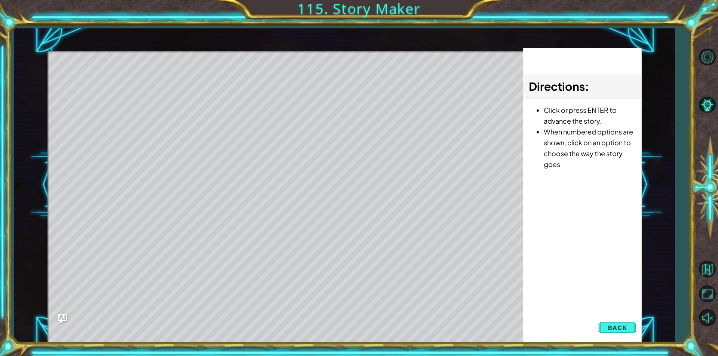
click at [58, 314] on button "Ask AI" at bounding box center [63, 319] width 10 height 10
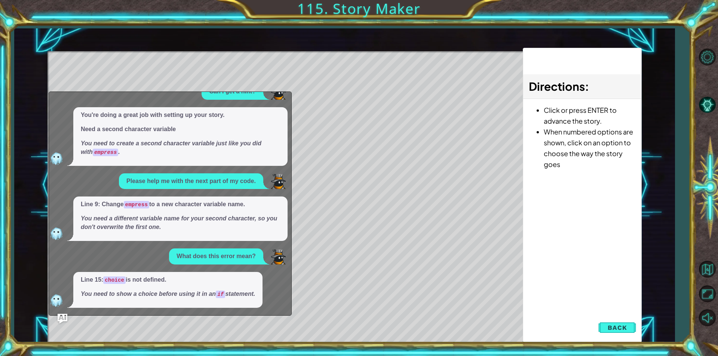
click at [58, 314] on button "Ask AI" at bounding box center [63, 319] width 10 height 10
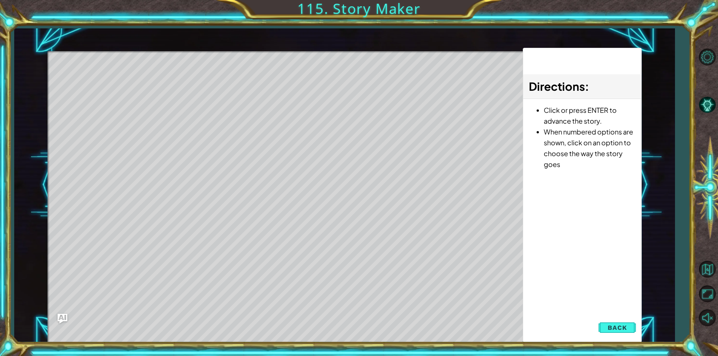
click at [58, 314] on button "Ask AI" at bounding box center [63, 319] width 10 height 10
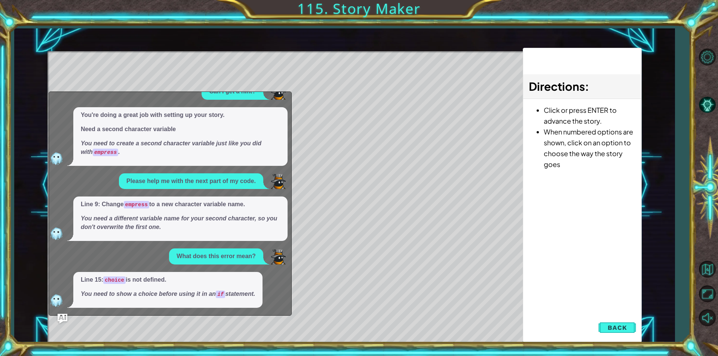
click at [58, 314] on button "Ask AI" at bounding box center [63, 319] width 10 height 10
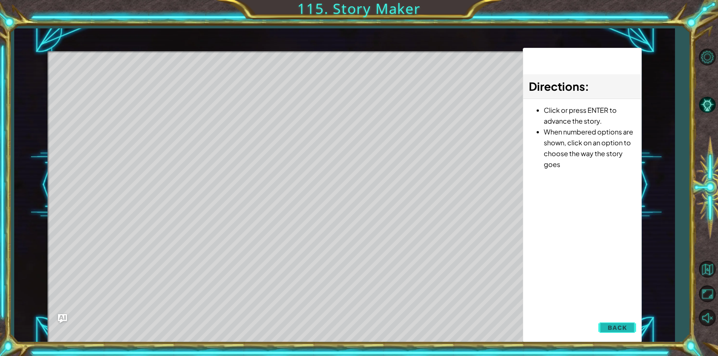
click at [628, 334] on button "Back" at bounding box center [617, 327] width 38 height 15
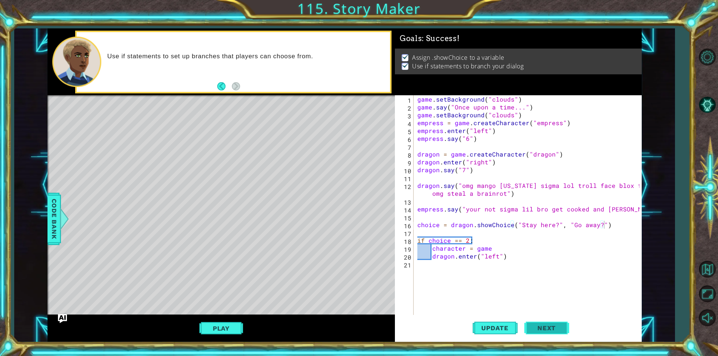
click at [548, 331] on span "Next" at bounding box center [546, 328] width 33 height 7
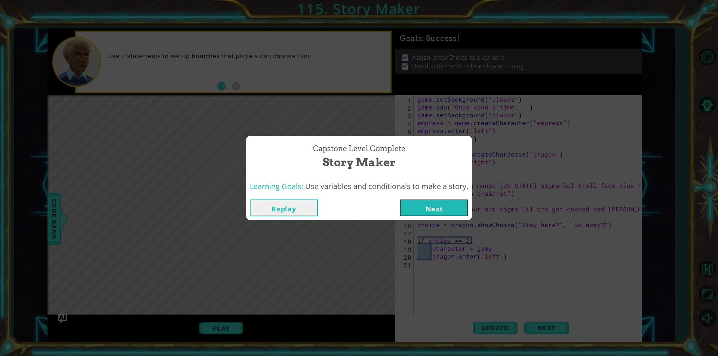
click at [457, 217] on div "Replay Next" at bounding box center [359, 208] width 226 height 24
drag, startPoint x: 435, startPoint y: 216, endPoint x: 442, endPoint y: 210, distance: 9.0
click at [437, 215] on button "Next" at bounding box center [434, 208] width 68 height 17
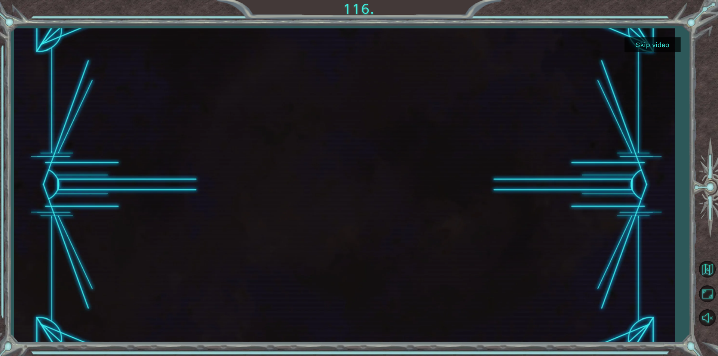
click at [442, 210] on div "Skip video" at bounding box center [344, 185] width 660 height 314
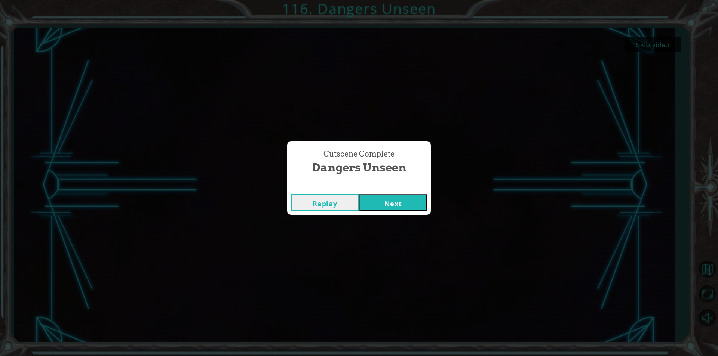
click at [383, 203] on button "Next" at bounding box center [393, 202] width 68 height 17
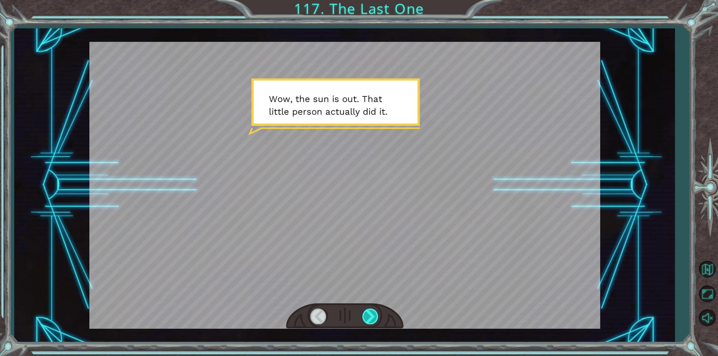
click at [369, 320] on div at bounding box center [370, 316] width 17 height 15
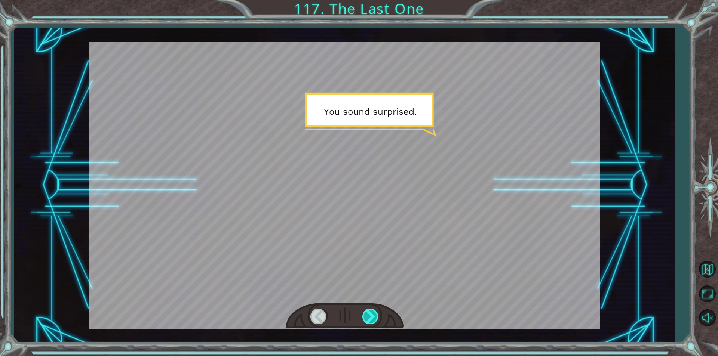
click at [369, 320] on div at bounding box center [370, 316] width 17 height 15
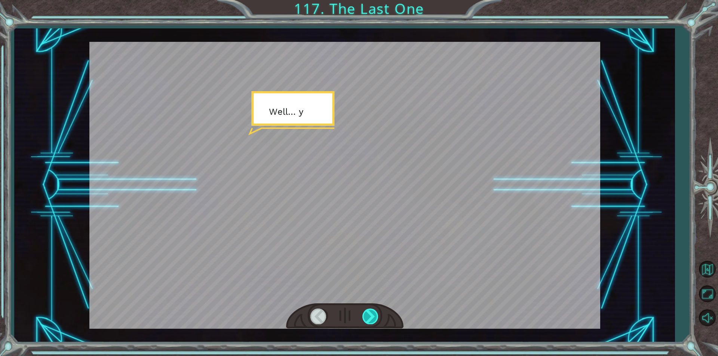
click at [369, 320] on div at bounding box center [370, 316] width 17 height 15
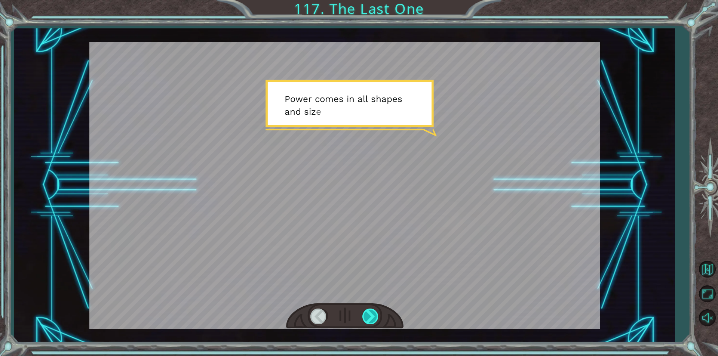
click at [369, 320] on div at bounding box center [370, 316] width 17 height 15
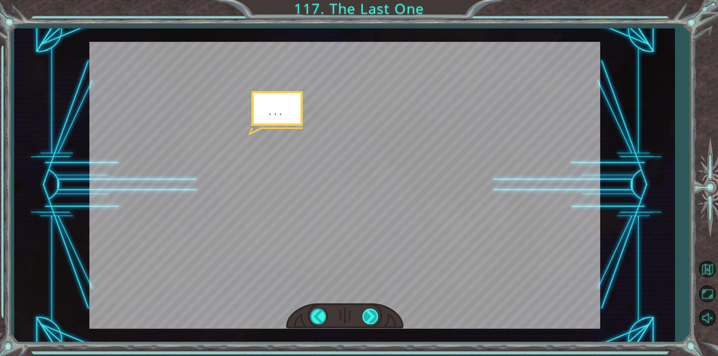
click at [369, 320] on div at bounding box center [370, 316] width 17 height 15
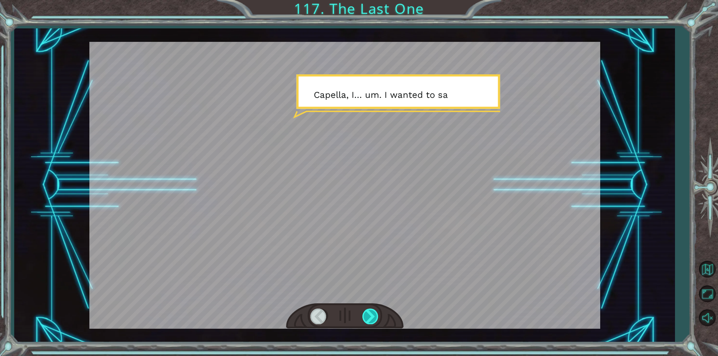
click at [369, 320] on div at bounding box center [370, 316] width 17 height 15
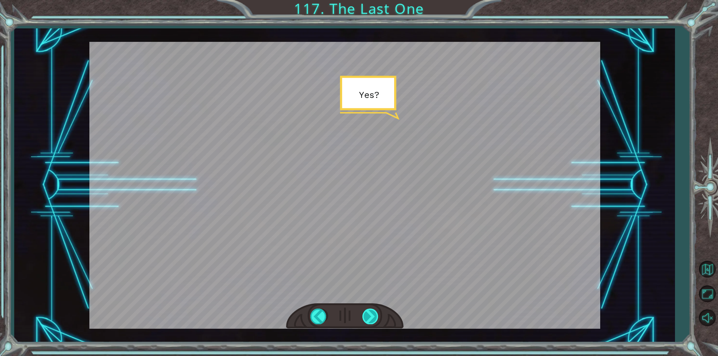
click at [369, 320] on div at bounding box center [370, 316] width 17 height 15
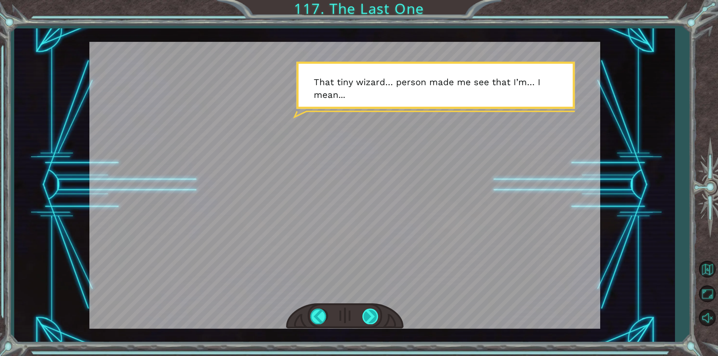
click at [374, 322] on div at bounding box center [370, 316] width 17 height 15
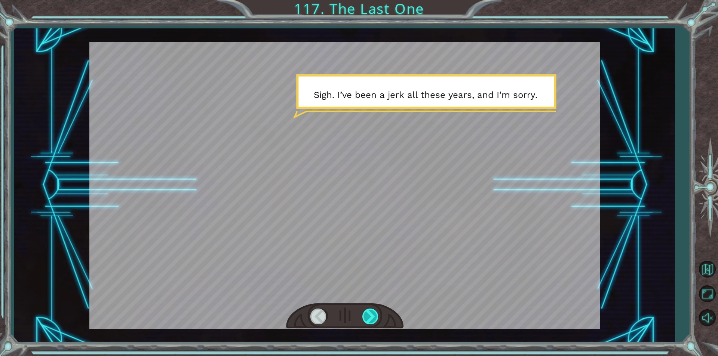
click at [374, 322] on div at bounding box center [370, 316] width 17 height 15
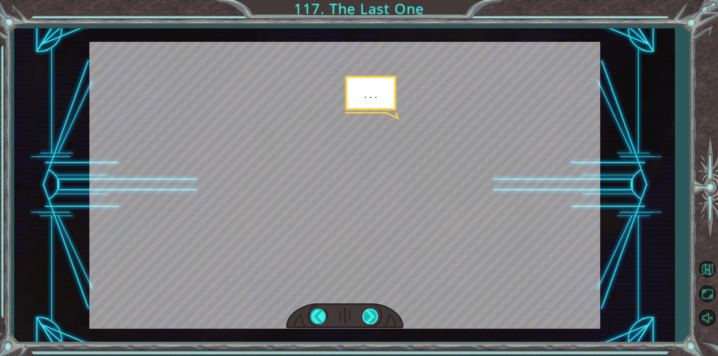
click at [374, 322] on div at bounding box center [370, 316] width 17 height 15
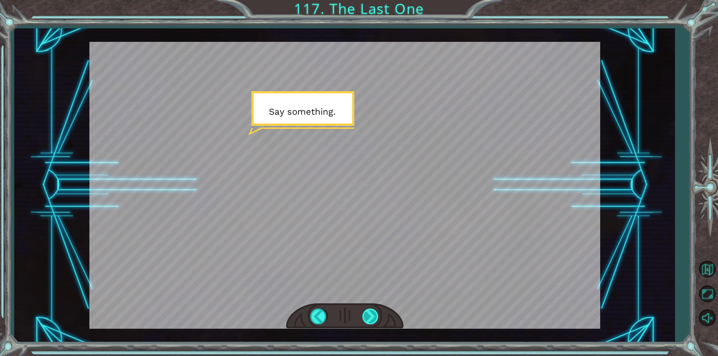
click at [374, 322] on div at bounding box center [370, 316] width 17 height 15
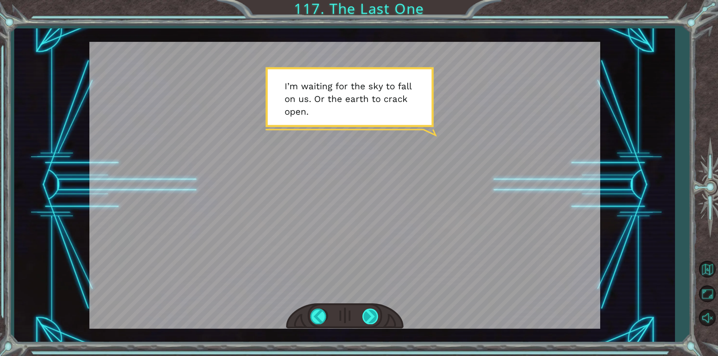
click at [374, 322] on div at bounding box center [370, 316] width 17 height 15
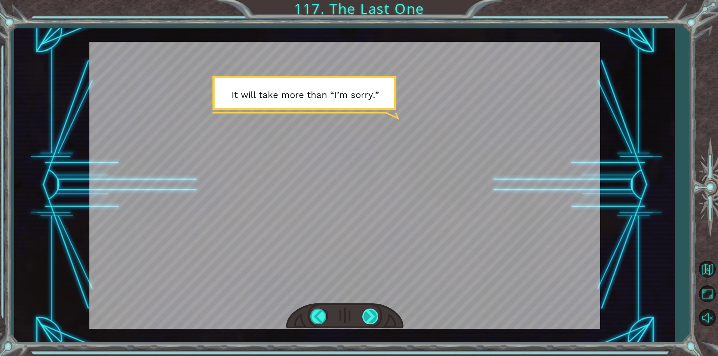
click at [365, 323] on div at bounding box center [370, 316] width 17 height 15
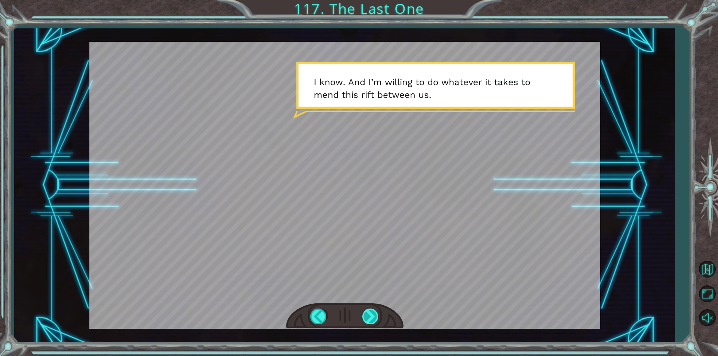
click at [365, 323] on div at bounding box center [370, 316] width 17 height 15
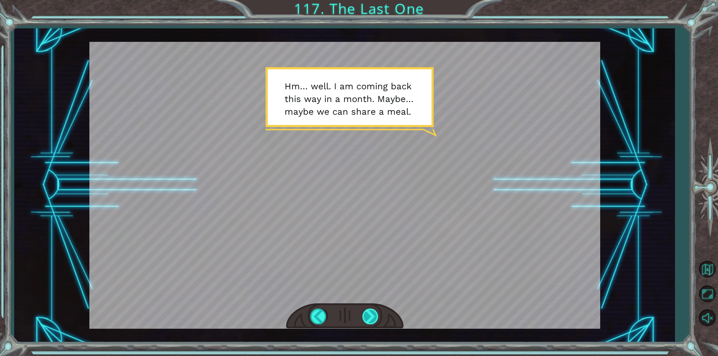
click at [365, 318] on div at bounding box center [370, 316] width 17 height 15
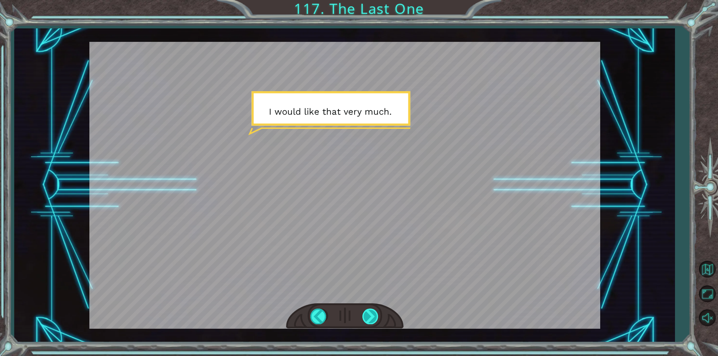
click at [365, 318] on div at bounding box center [370, 316] width 17 height 15
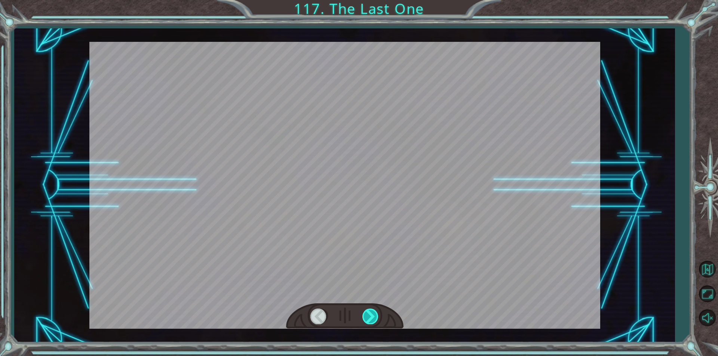
click at [369, 316] on div at bounding box center [370, 316] width 17 height 15
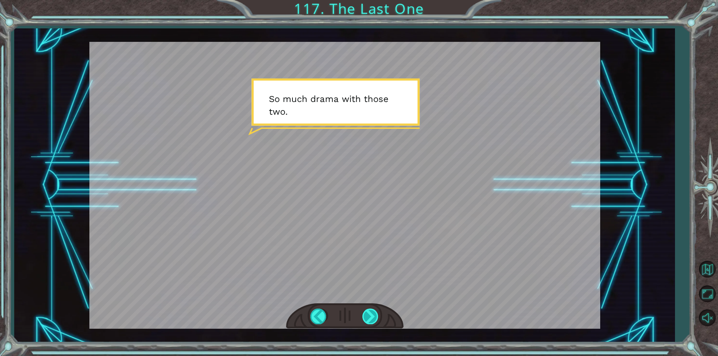
click at [369, 316] on div at bounding box center [370, 316] width 17 height 15
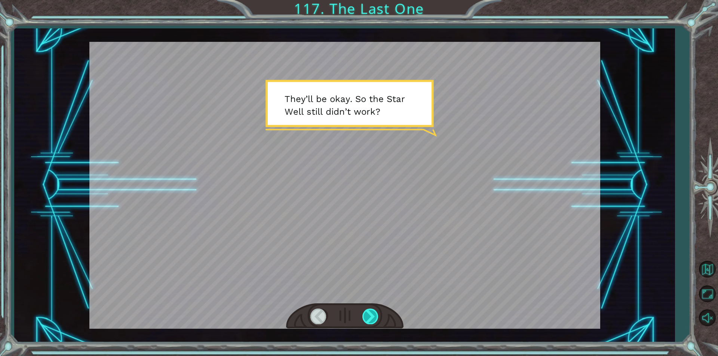
click at [369, 316] on div at bounding box center [370, 316] width 17 height 15
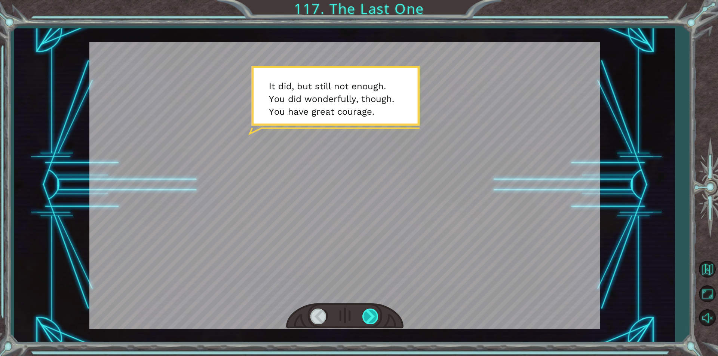
click at [369, 316] on div at bounding box center [370, 316] width 17 height 15
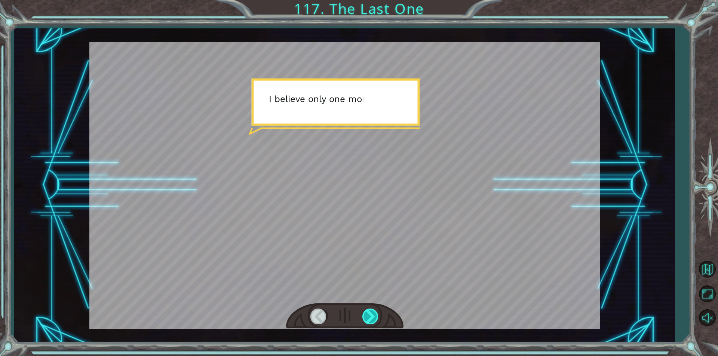
click at [369, 316] on div at bounding box center [370, 316] width 17 height 15
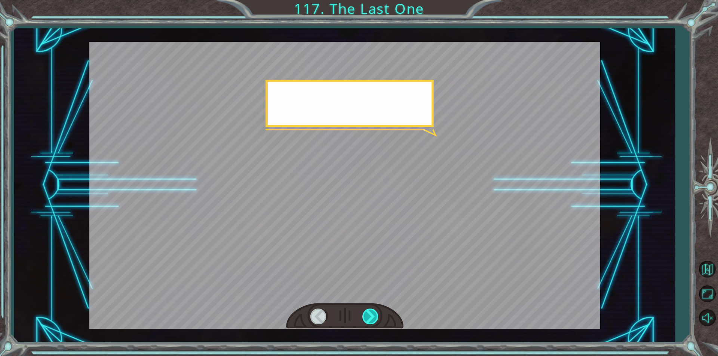
click at [369, 316] on div at bounding box center [370, 316] width 17 height 15
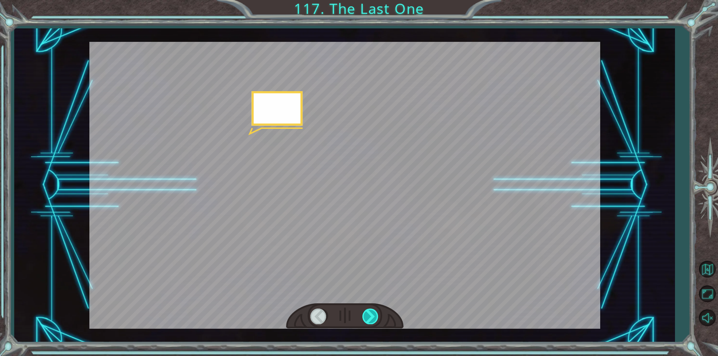
click at [369, 316] on div at bounding box center [370, 316] width 17 height 15
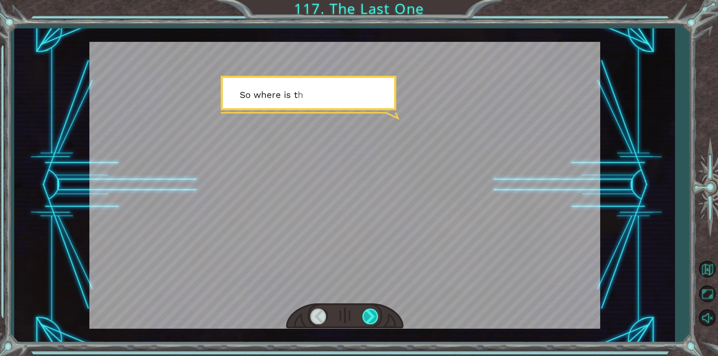
click at [369, 316] on div at bounding box center [370, 316] width 17 height 15
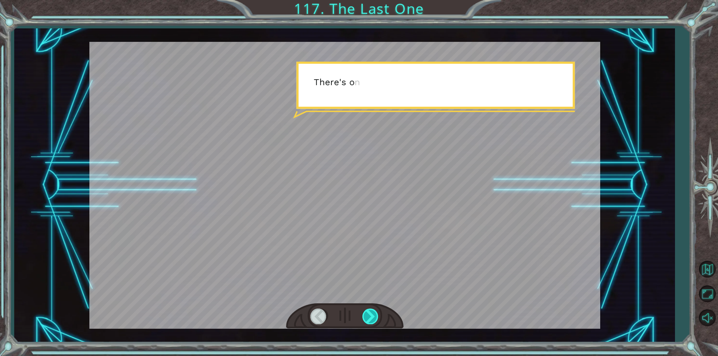
click at [369, 316] on div at bounding box center [370, 316] width 17 height 15
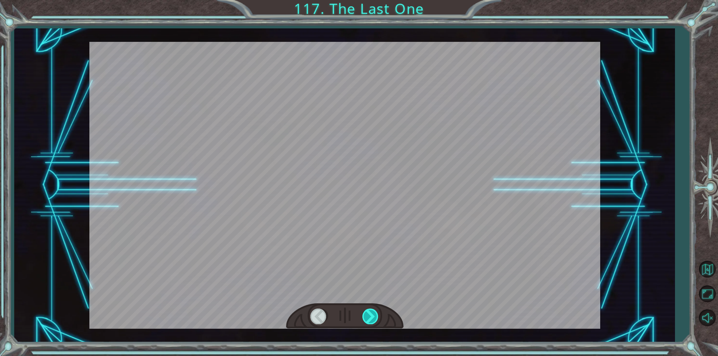
click at [369, 316] on div at bounding box center [370, 316] width 17 height 15
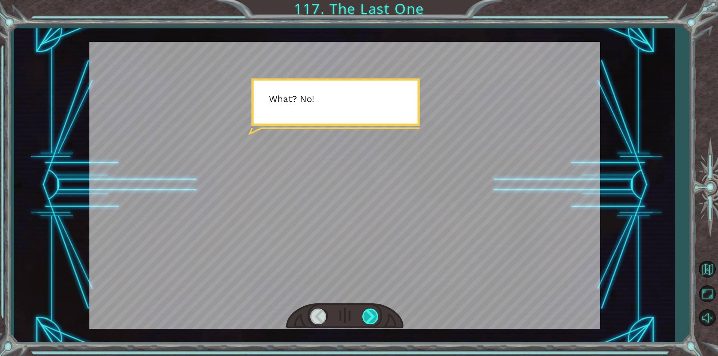
click at [369, 316] on div at bounding box center [370, 316] width 17 height 15
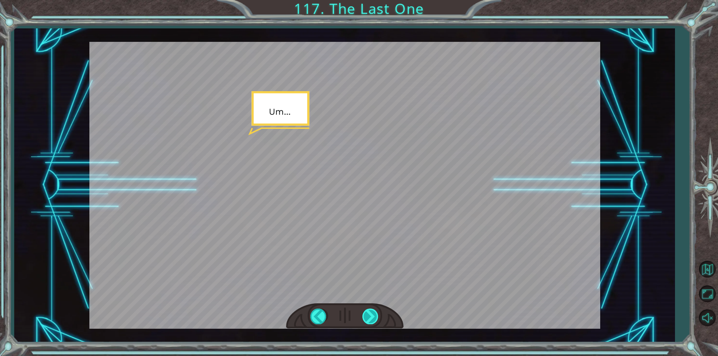
click at [369, 316] on div at bounding box center [370, 316] width 17 height 15
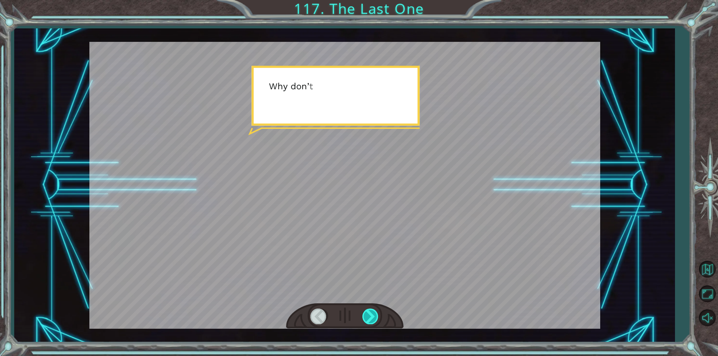
click at [369, 316] on div at bounding box center [370, 316] width 17 height 15
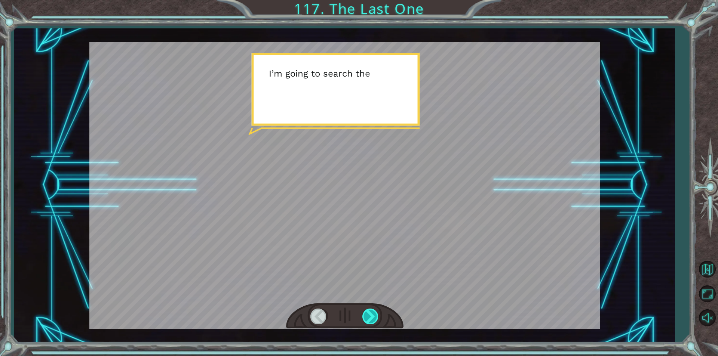
click at [369, 316] on div at bounding box center [370, 316] width 17 height 15
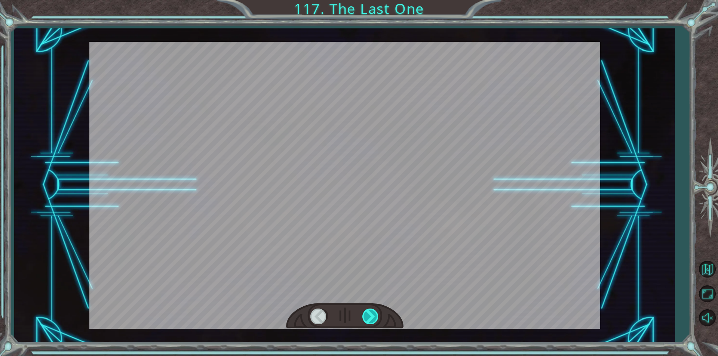
click at [369, 316] on div at bounding box center [370, 316] width 17 height 15
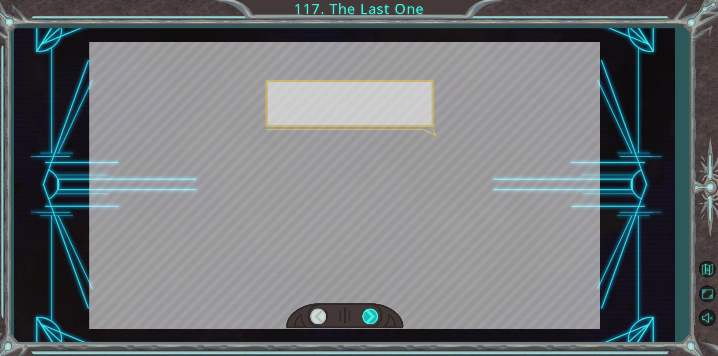
click at [369, 316] on div at bounding box center [370, 316] width 17 height 15
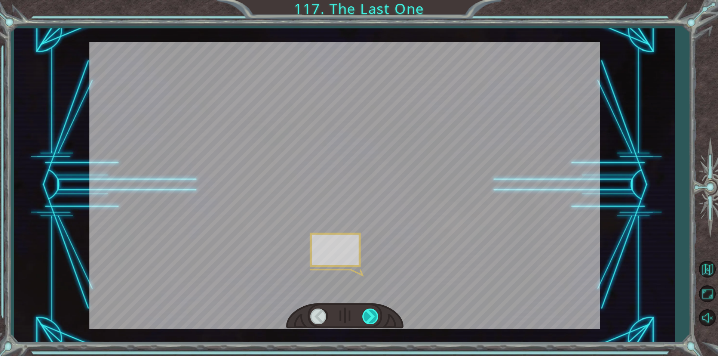
click at [369, 316] on div at bounding box center [370, 316] width 17 height 15
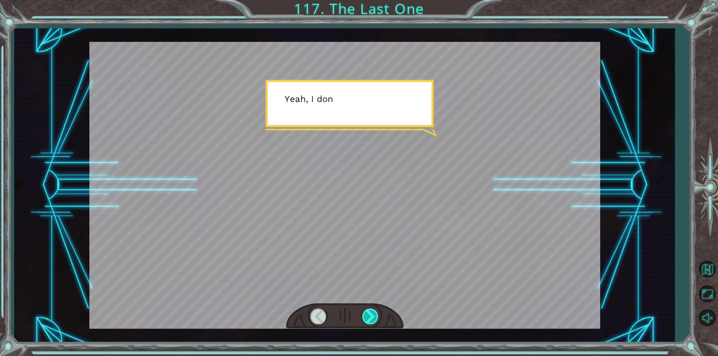
click at [369, 316] on div at bounding box center [370, 316] width 17 height 15
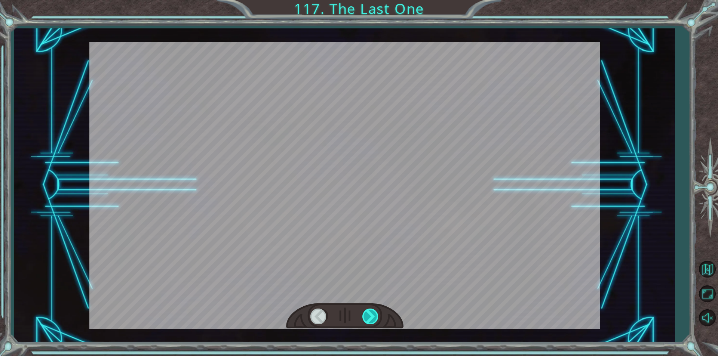
click at [369, 316] on div at bounding box center [370, 316] width 17 height 15
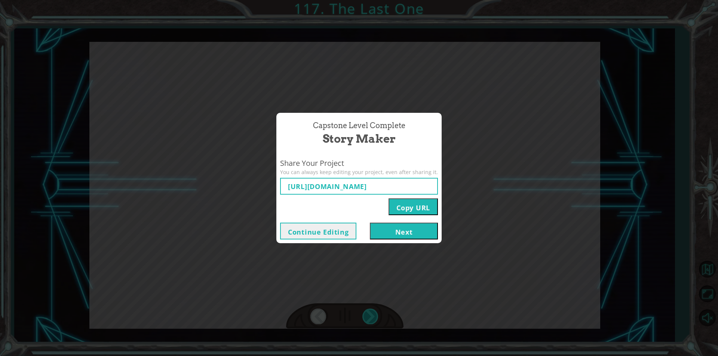
type input "[URL][DOMAIN_NAME]"
click at [393, 231] on button "Next" at bounding box center [404, 231] width 68 height 17
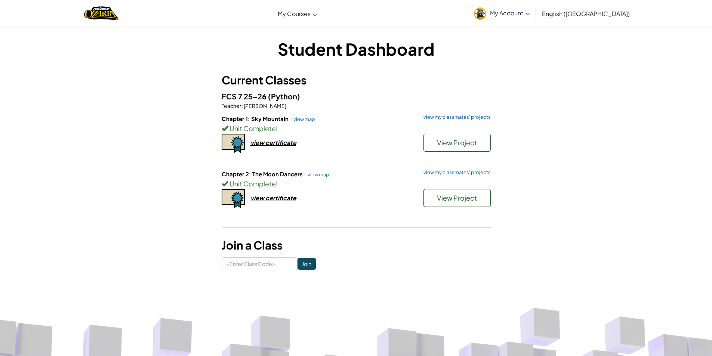
click at [282, 193] on div "Chapter 2: The Moon Dancers view map view my classmates' projects Unit Complete…" at bounding box center [356, 197] width 269 height 55
click at [270, 194] on div "view certificate" at bounding box center [274, 198] width 46 height 8
click at [474, 169] on div "Chapter 1: Sky Mountain view map view my classmates' projects Unit Complete ! V…" at bounding box center [356, 142] width 269 height 55
click at [457, 174] on link "view my classmates' projects" at bounding box center [455, 172] width 71 height 5
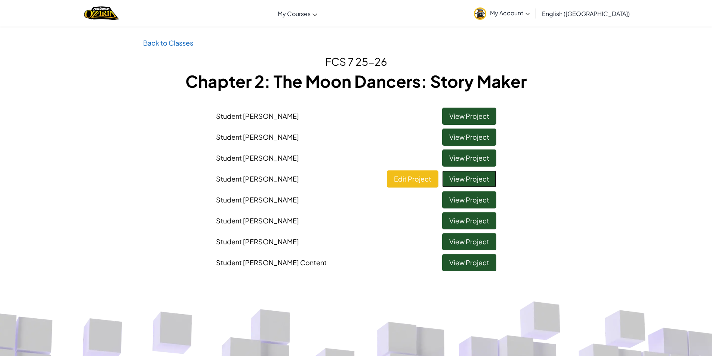
click at [460, 174] on link "View Project" at bounding box center [469, 179] width 54 height 17
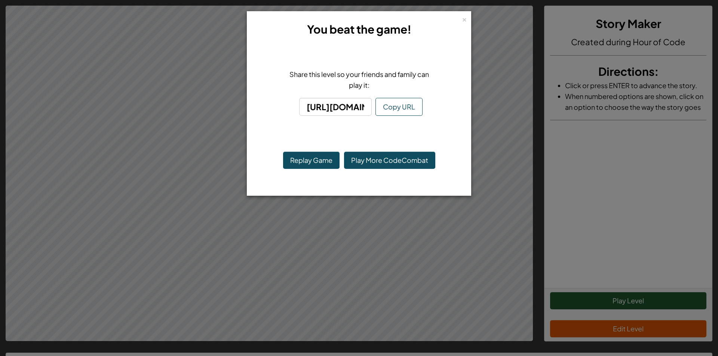
drag, startPoint x: 454, startPoint y: 19, endPoint x: 470, endPoint y: 19, distance: 15.7
click at [455, 19] on div "× You beat the game!" at bounding box center [359, 29] width 216 height 28
click at [470, 19] on div "× You beat the game! Share this level so your friends and family can play it: […" at bounding box center [359, 103] width 224 height 185
click at [466, 20] on div "×" at bounding box center [464, 19] width 5 height 8
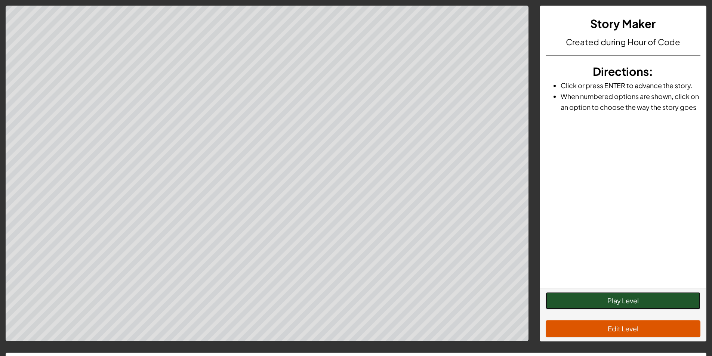
click at [620, 295] on button "Play Level" at bounding box center [623, 300] width 155 height 17
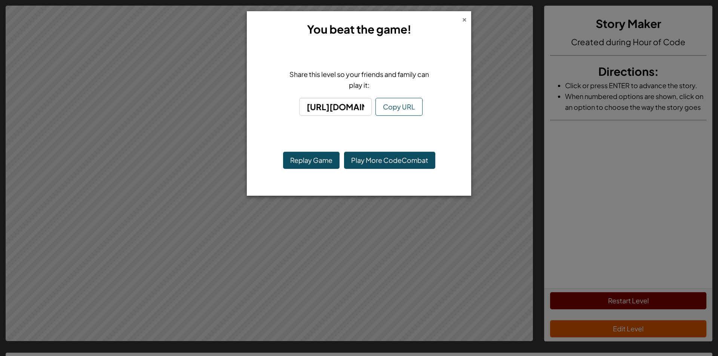
click at [466, 20] on div "×" at bounding box center [464, 19] width 5 height 8
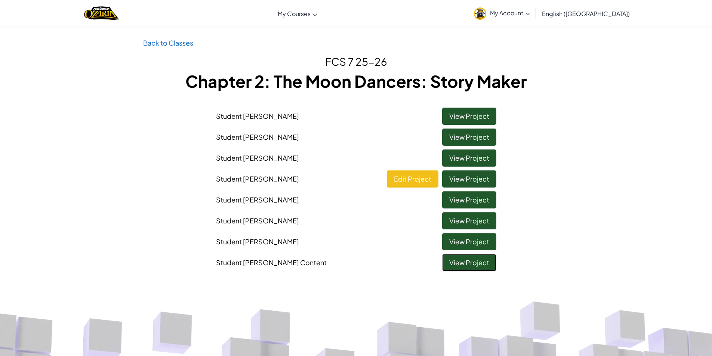
click at [460, 263] on link "View Project" at bounding box center [469, 262] width 54 height 17
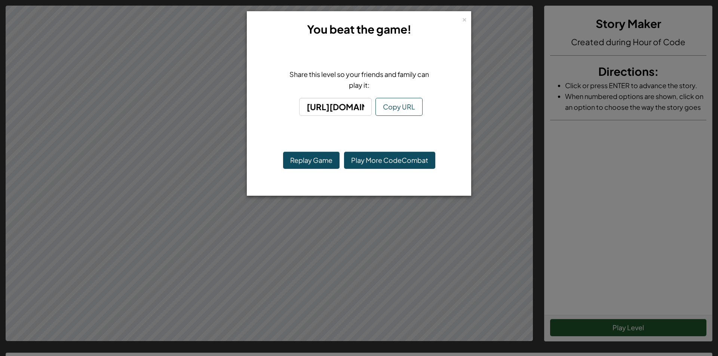
click at [464, 24] on div "× You beat the game!" at bounding box center [359, 29] width 216 height 28
click at [467, 16] on div "× You beat the game! Share this level so your friends and family can play it: […" at bounding box center [359, 103] width 224 height 185
click at [464, 21] on div "×" at bounding box center [464, 19] width 5 height 8
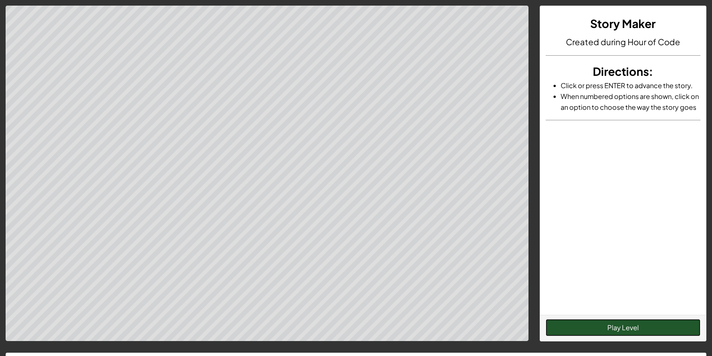
click at [566, 328] on button "Play Level" at bounding box center [623, 327] width 155 height 17
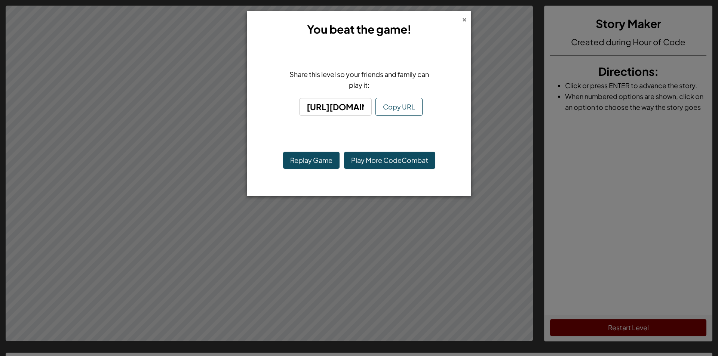
click at [465, 22] on div "×" at bounding box center [464, 19] width 5 height 8
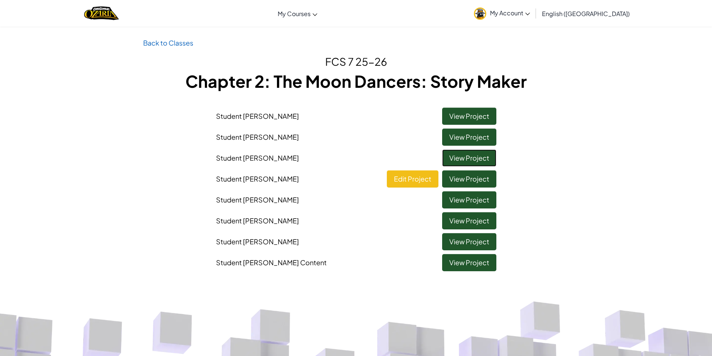
click at [466, 156] on link "View Project" at bounding box center [469, 158] width 54 height 17
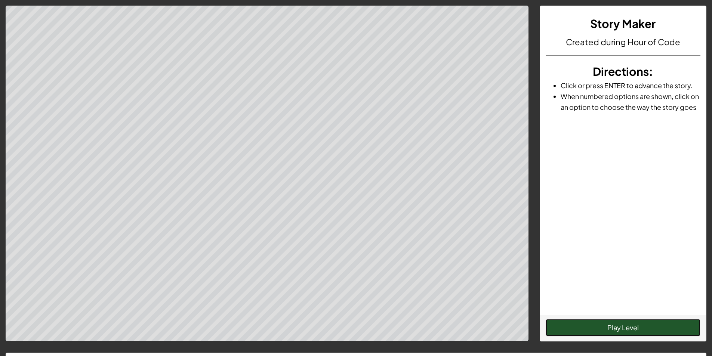
click at [568, 328] on button "Play Level" at bounding box center [623, 327] width 155 height 17
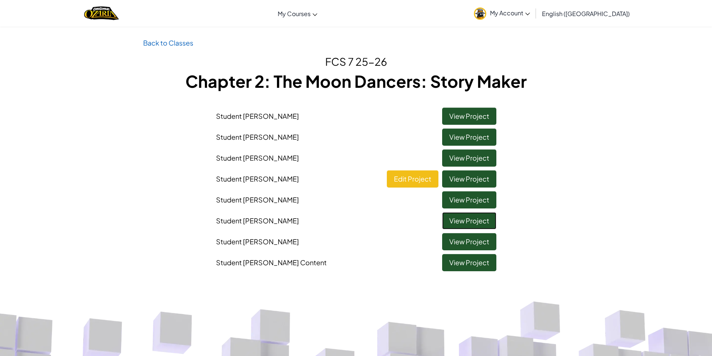
click at [467, 218] on link "View Project" at bounding box center [469, 220] width 54 height 17
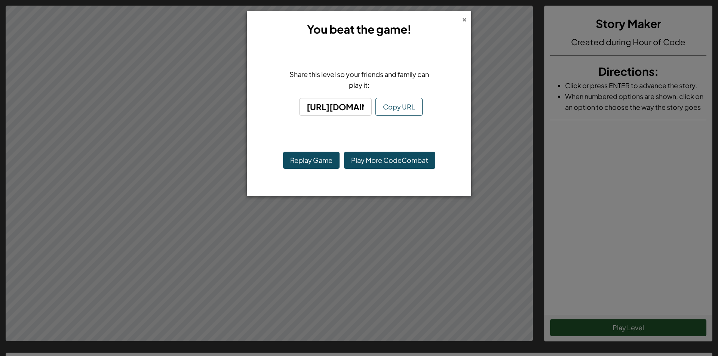
drag, startPoint x: 463, startPoint y: 24, endPoint x: 462, endPoint y: 20, distance: 3.8
click at [463, 22] on div "× You beat the game!" at bounding box center [359, 29] width 216 height 28
click at [462, 20] on div "×" at bounding box center [464, 19] width 5 height 8
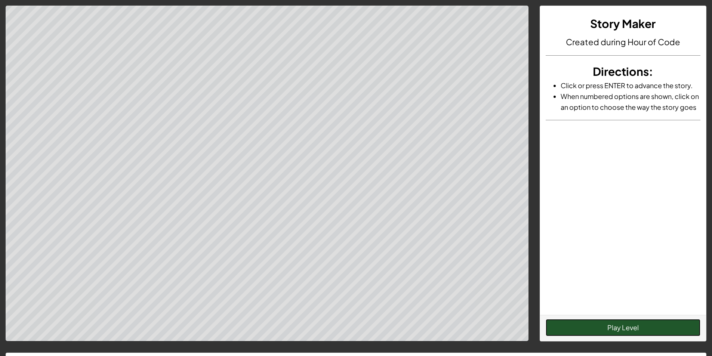
click at [568, 319] on button "Play Level" at bounding box center [623, 327] width 155 height 17
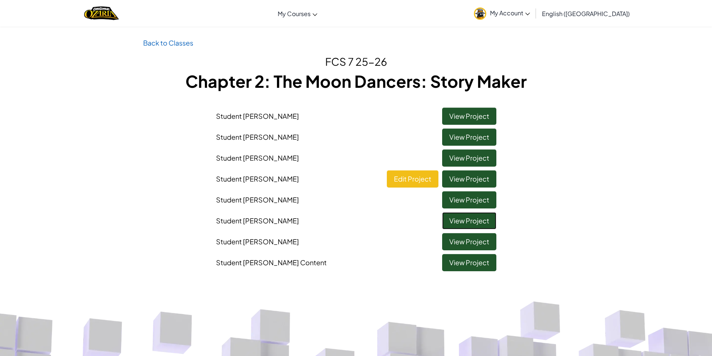
click at [478, 224] on link "View Project" at bounding box center [469, 220] width 54 height 17
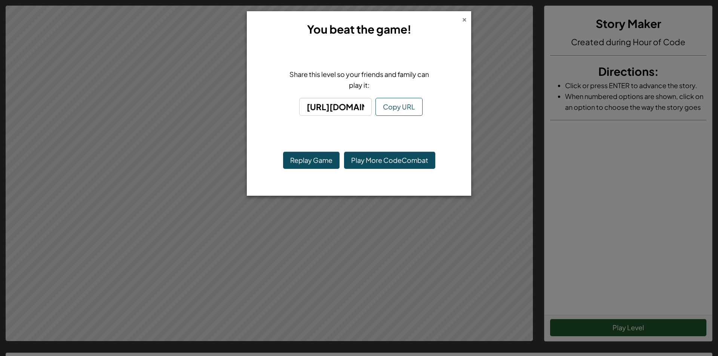
click at [465, 20] on div "×" at bounding box center [464, 19] width 5 height 8
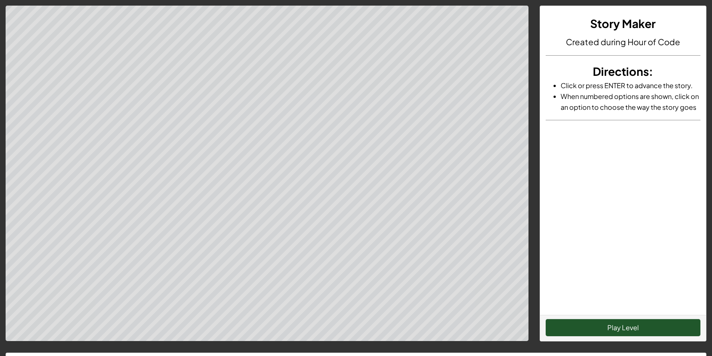
click at [596, 317] on div "Play Level" at bounding box center [623, 328] width 166 height 26
click at [566, 322] on button "Play Level" at bounding box center [623, 327] width 155 height 17
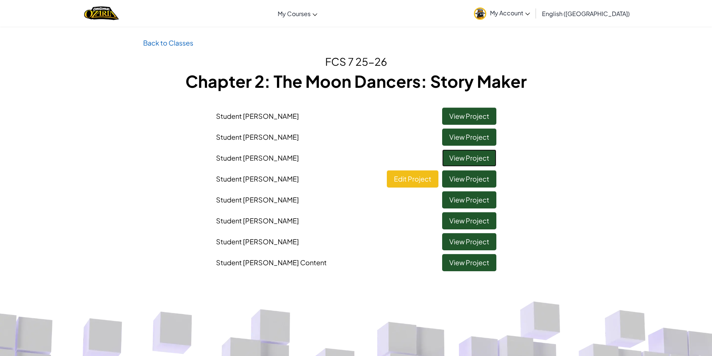
click at [474, 156] on link "View Project" at bounding box center [469, 158] width 54 height 17
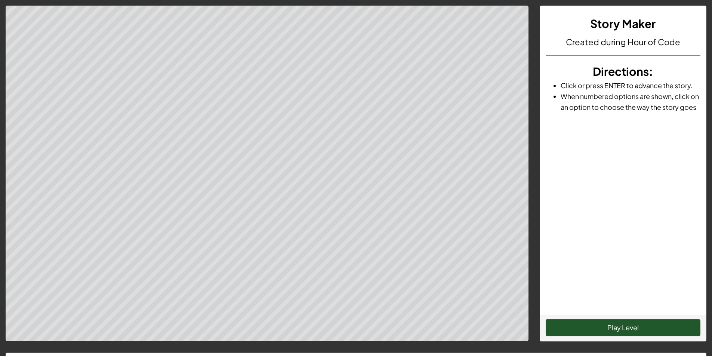
click at [623, 342] on div "Story Maker Created during Hour of Code Directions : Click or press ENTER to ad…" at bounding box center [356, 212] width 712 height 425
click at [620, 334] on button "Play Level" at bounding box center [623, 327] width 155 height 17
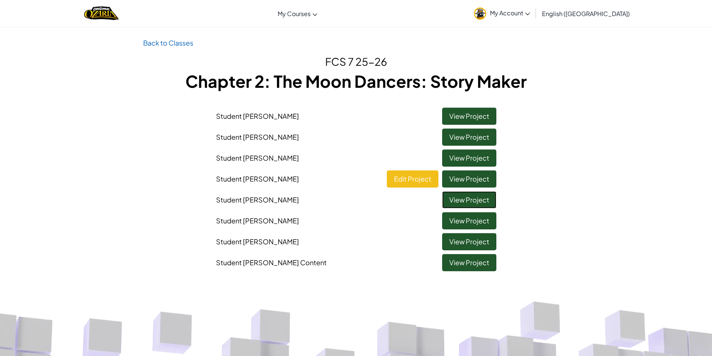
click at [457, 196] on link "View Project" at bounding box center [469, 199] width 54 height 17
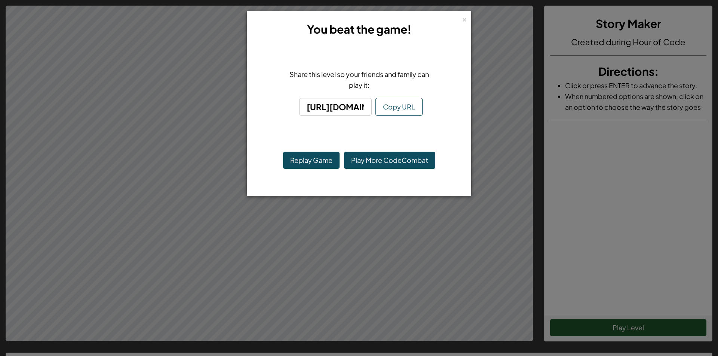
click at [573, 329] on div "× You beat the game! Share this level so your friends and family can play it: […" at bounding box center [359, 178] width 718 height 356
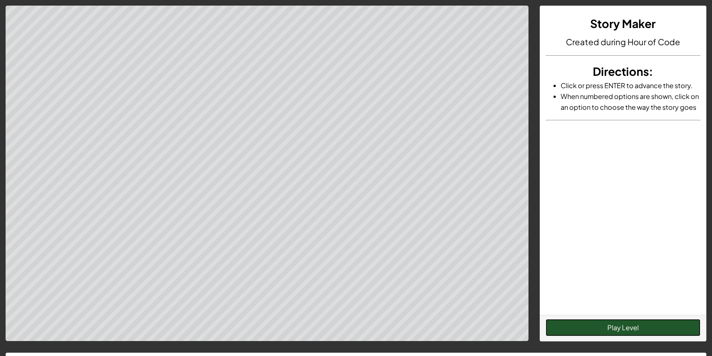
click at [607, 326] on button "Play Level" at bounding box center [623, 327] width 155 height 17
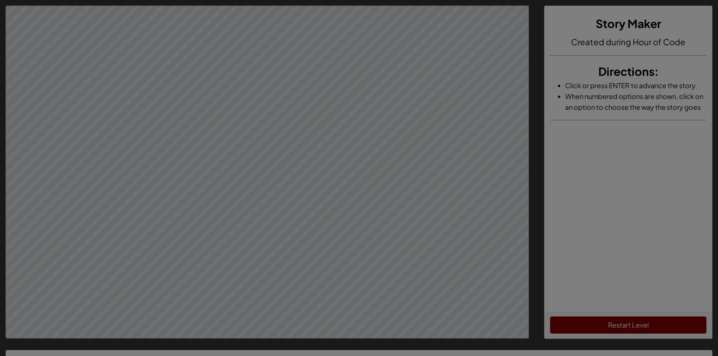
click at [378, 155] on body "Story Maker Created during Hour of Code Directions : Click or press ENTER to ad…" at bounding box center [359, 178] width 718 height 356
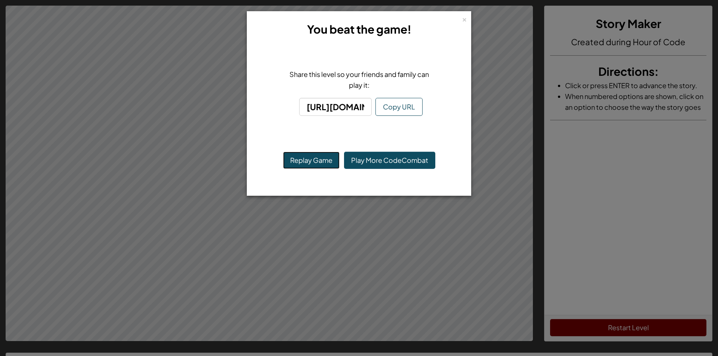
click at [314, 158] on button "Replay Game" at bounding box center [311, 160] width 56 height 17
click at [466, 21] on div "×" at bounding box center [464, 19] width 5 height 8
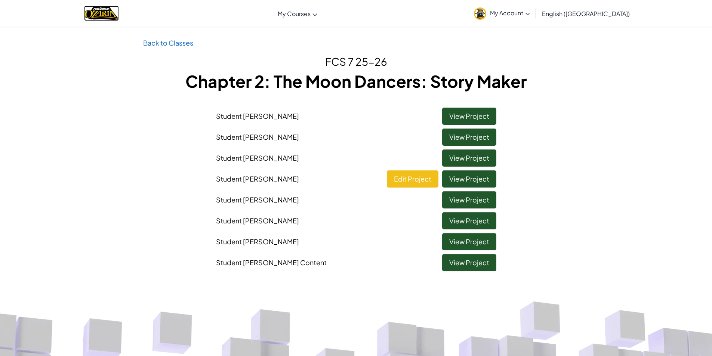
click at [109, 14] on img "Home" at bounding box center [101, 13] width 35 height 15
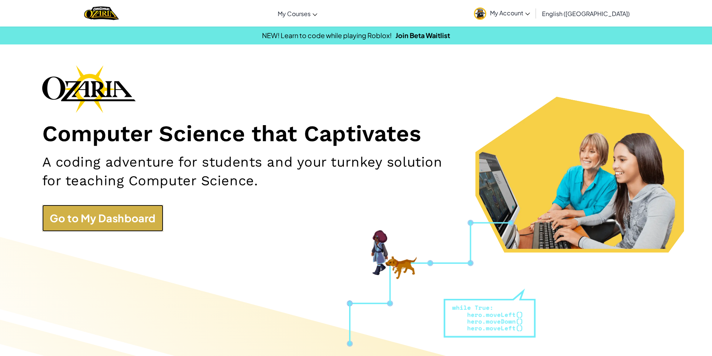
click at [89, 217] on link "Go to My Dashboard" at bounding box center [102, 218] width 121 height 27
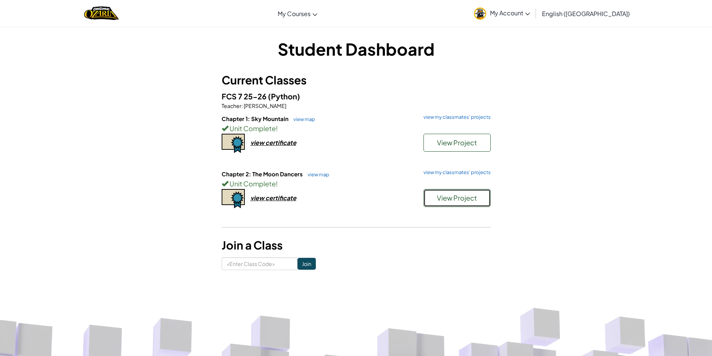
click at [456, 194] on span "View Project" at bounding box center [457, 198] width 40 height 9
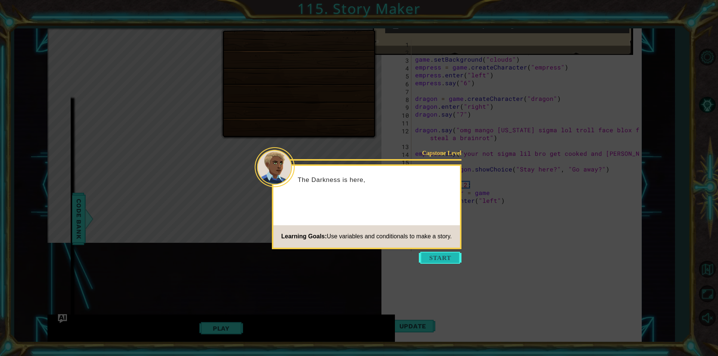
click at [428, 258] on button "Start" at bounding box center [440, 258] width 43 height 12
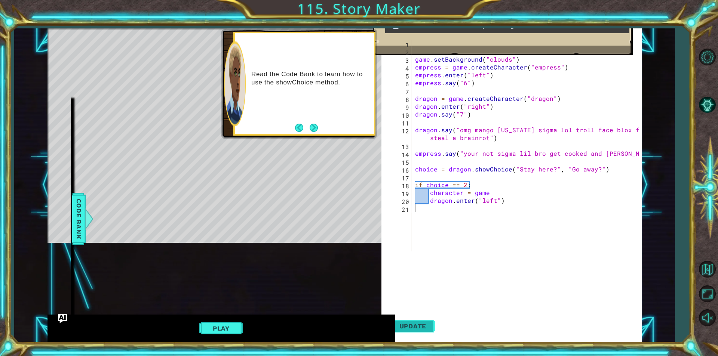
click at [414, 319] on button "Update" at bounding box center [412, 326] width 45 height 31
click at [311, 126] on button "Next" at bounding box center [314, 128] width 8 height 8
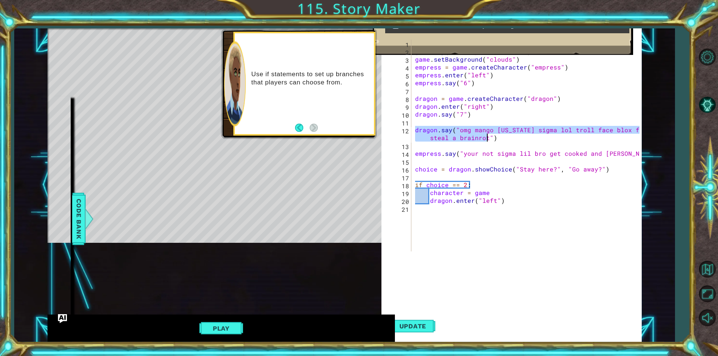
drag, startPoint x: 415, startPoint y: 129, endPoint x: 488, endPoint y: 139, distance: 73.5
click at [488, 139] on div "game . setBackground ( "clouds" ) game . say ( "Once upon a time..." ) game . s…" at bounding box center [529, 154] width 230 height 228
type textarea ""dragon.say("omg mango [US_STATE] sigma lol troll face blox fruits omg steal a …"
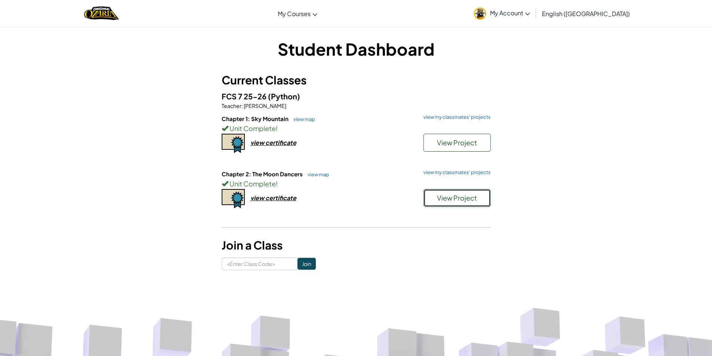
click at [452, 197] on span "View Project" at bounding box center [457, 198] width 40 height 9
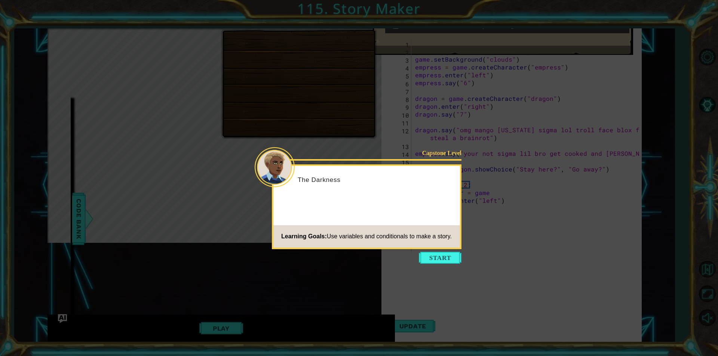
click at [439, 251] on icon at bounding box center [359, 178] width 718 height 356
drag, startPoint x: 440, startPoint y: 252, endPoint x: 429, endPoint y: 261, distance: 14.9
click at [437, 254] on body "1 ההההההההההההההההההההההההההההההההההההההההההההההההההההההההההההההההההההההההההההה…" at bounding box center [359, 178] width 718 height 356
click at [429, 261] on button "Start" at bounding box center [440, 258] width 43 height 12
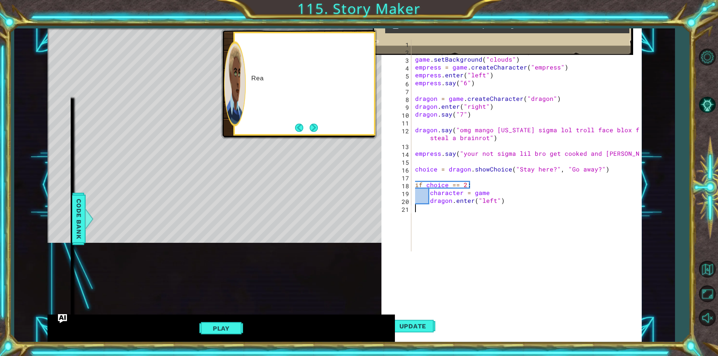
click at [439, 237] on div "game . setBackground ( "clouds" ) game . say ( "Once upon a time..." ) game . s…" at bounding box center [529, 154] width 230 height 228
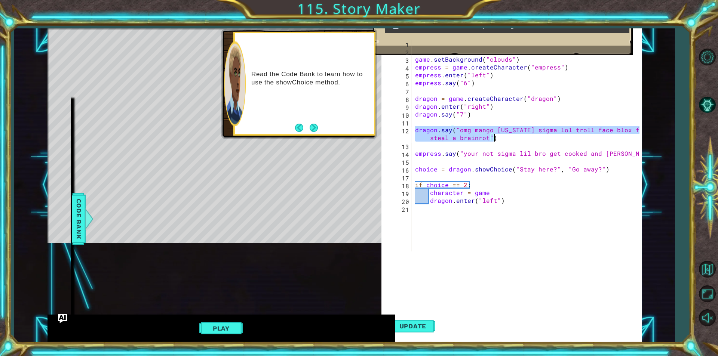
drag, startPoint x: 413, startPoint y: 130, endPoint x: 497, endPoint y: 138, distance: 83.7
click at [497, 138] on div "game . setBackground ( "clouds" ) game . say ( "Once upon a time..." ) game . s…" at bounding box center [527, 146] width 226 height 212
type textarea "dragon.say("omg mango [US_STATE] sigma lol troll face blox fruits omg steal a b…"
click at [434, 216] on div "game . setBackground ( "clouds" ) game . say ( "Once upon a time..." ) game . s…" at bounding box center [529, 154] width 230 height 228
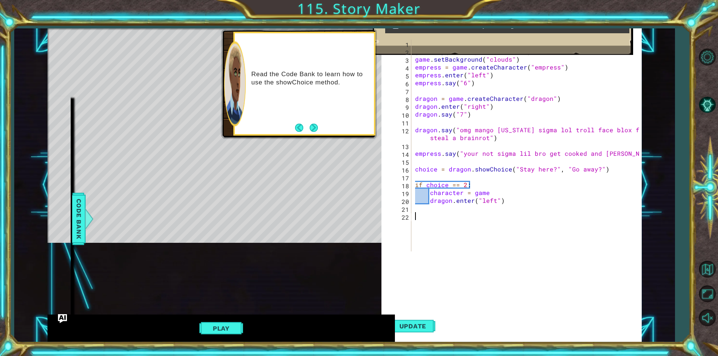
paste textarea "dragon.say("omg mango [US_STATE] sigma lol troll face blox fruits omg steal a b…"
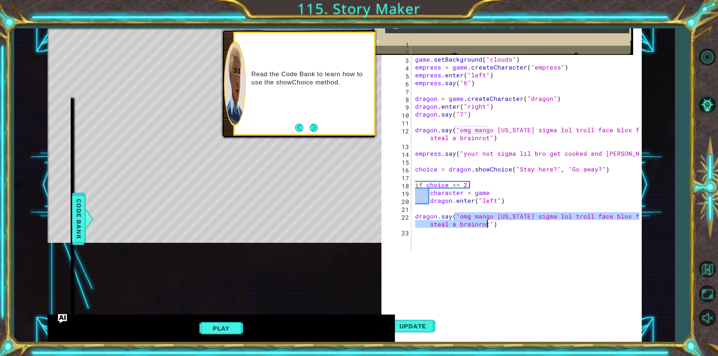
drag, startPoint x: 455, startPoint y: 217, endPoint x: 488, endPoint y: 227, distance: 34.7
click at [488, 227] on div "game . setBackground ( "clouds" ) game . say ( "Once upon a time..." ) game . s…" at bounding box center [529, 154] width 230 height 228
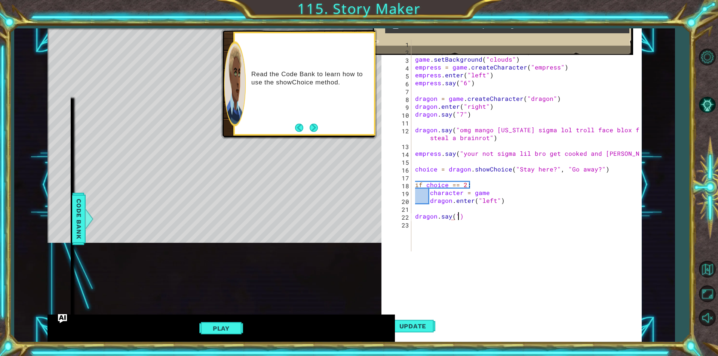
click at [460, 217] on div "game . setBackground ( "clouds" ) game . say ( "Once upon a time..." ) game . s…" at bounding box center [529, 154] width 230 height 228
click at [466, 302] on div "dragon.say(give me your magos lol) 1 2 3 4 5 6 7 8 9 10 11 12 13 14 15 16 17 18…" at bounding box center [511, 189] width 260 height 314
click at [455, 215] on div "game . setBackground ( "clouds" ) game . say ( "Once upon a time..." ) game . s…" at bounding box center [529, 154] width 230 height 228
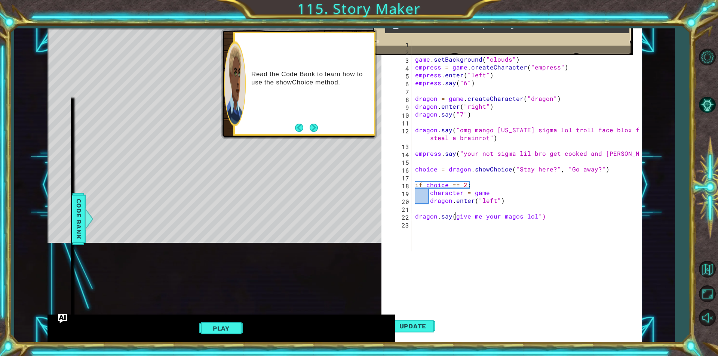
scroll to position [0, 3]
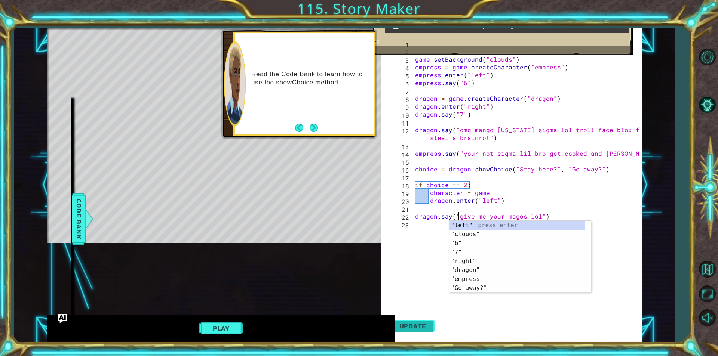
type textarea "dragon.say("give me your magos lol")"
click at [416, 314] on button "Update" at bounding box center [412, 326] width 45 height 31
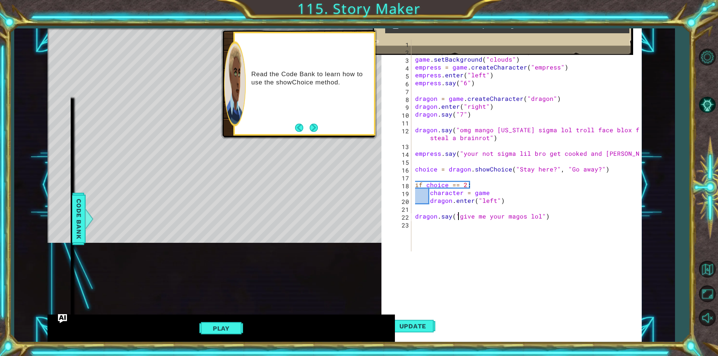
click at [234, 329] on button "Play" at bounding box center [221, 329] width 44 height 14
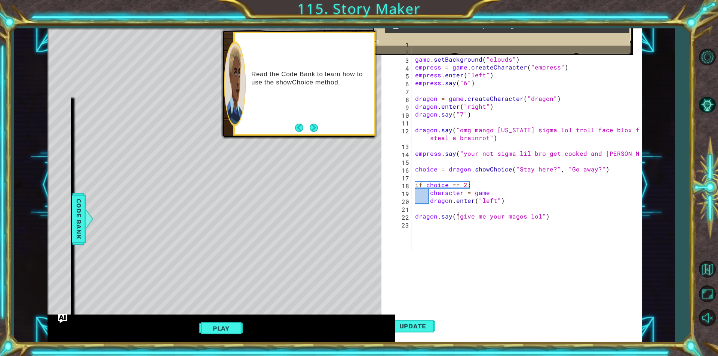
click at [615, 330] on div "Update Next" at bounding box center [517, 326] width 260 height 31
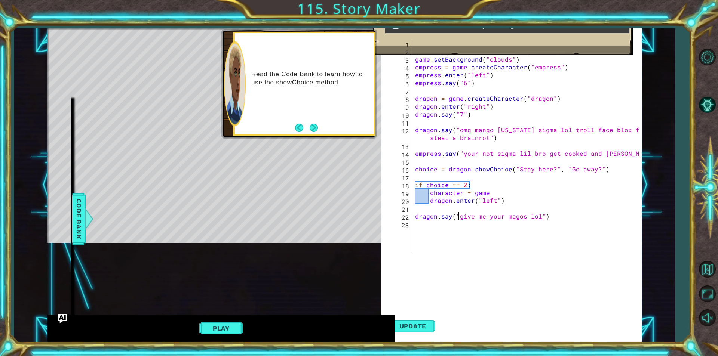
click at [428, 224] on div "game . setBackground ( "clouds" ) game . say ( "Once upon a time..." ) game . s…" at bounding box center [529, 154] width 230 height 228
drag, startPoint x: 415, startPoint y: 155, endPoint x: 634, endPoint y: 153, distance: 218.8
click at [634, 153] on div "game . setBackground ( "clouds" ) game . say ( "Once upon a time..." ) game . s…" at bounding box center [529, 154] width 230 height 228
type textarea "empress.say("your not sigma lil bro get cooked and [PERSON_NAME]")"
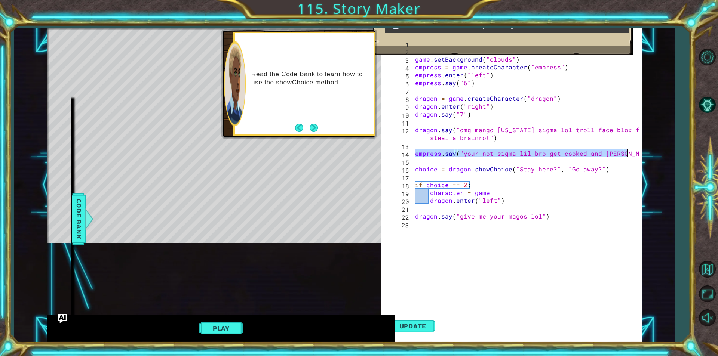
click at [424, 241] on div "game . setBackground ( "clouds" ) game . say ( "Once upon a time..." ) game . s…" at bounding box center [529, 154] width 230 height 228
paste textarea "empress.say("your not sigma lil bro get cooked and [PERSON_NAME]")"
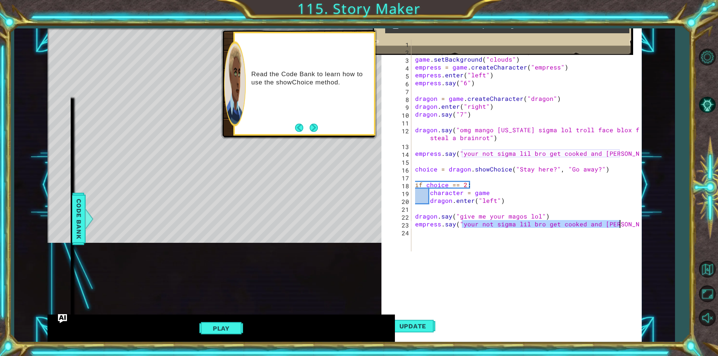
drag, startPoint x: 461, startPoint y: 228, endPoint x: 619, endPoint y: 224, distance: 158.6
click at [619, 224] on div "game . setBackground ( "clouds" ) game . say ( "Once upon a time..." ) game . s…" at bounding box center [529, 154] width 230 height 228
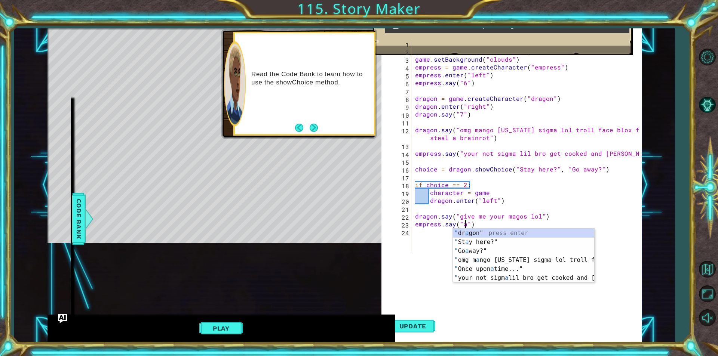
scroll to position [0, 3]
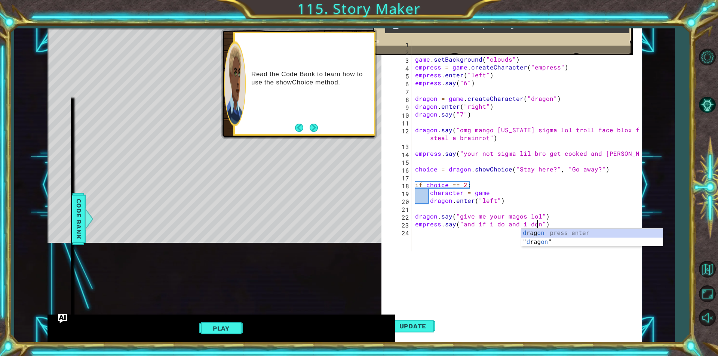
type textarea "empress.say("and if i do and i dont")"
click at [442, 239] on div "game . setBackground ( "clouds" ) game . say ( "Once upon a time..." ) game . s…" at bounding box center [529, 154] width 230 height 228
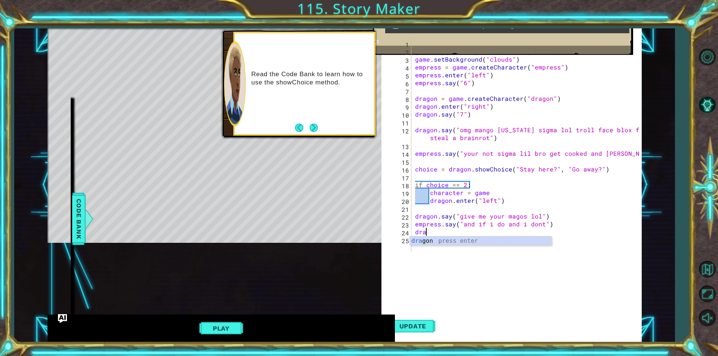
click at [442, 239] on div "dra gon press enter" at bounding box center [480, 250] width 141 height 27
type textarea "dragon.s"
click at [237, 323] on div "Play" at bounding box center [220, 328] width 347 height 27
click at [236, 325] on button "Play" at bounding box center [221, 329] width 44 height 14
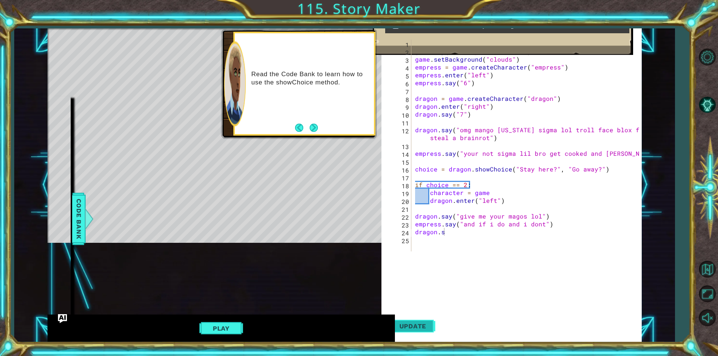
click at [413, 328] on span "Update" at bounding box center [413, 326] width 42 height 7
click at [316, 131] on button "Next" at bounding box center [314, 128] width 8 height 8
click at [232, 326] on button "Play" at bounding box center [221, 329] width 44 height 14
